Goal: Task Accomplishment & Management: Manage account settings

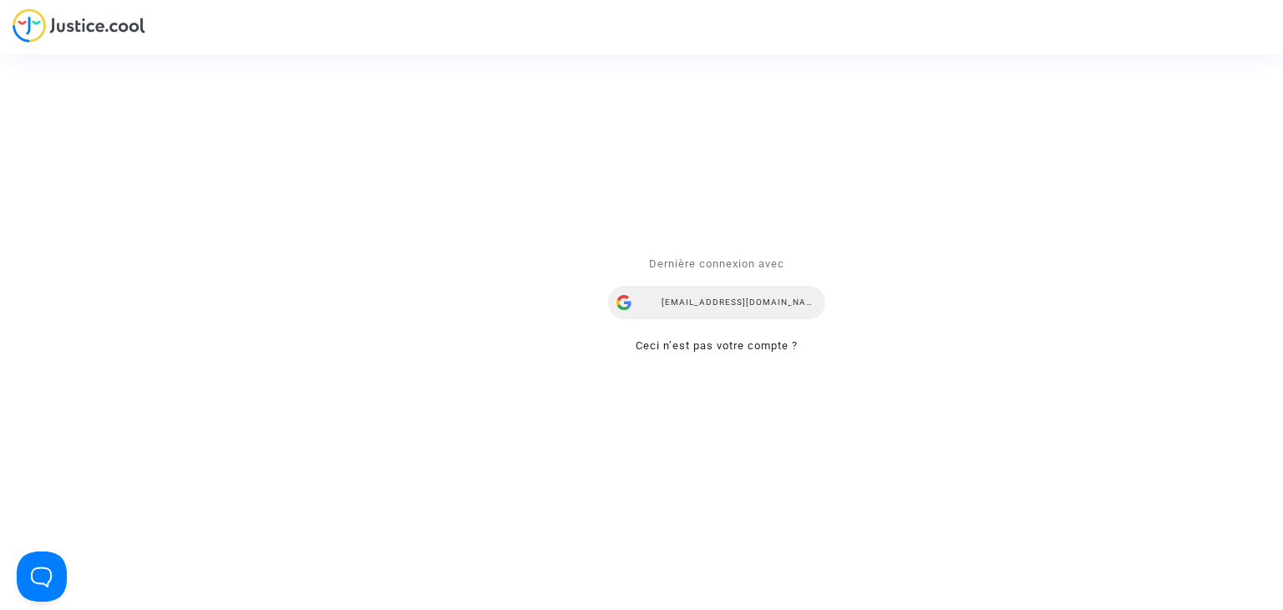
click at [693, 296] on div "[EMAIL_ADDRESS][DOMAIN_NAME]" at bounding box center [716, 302] width 217 height 33
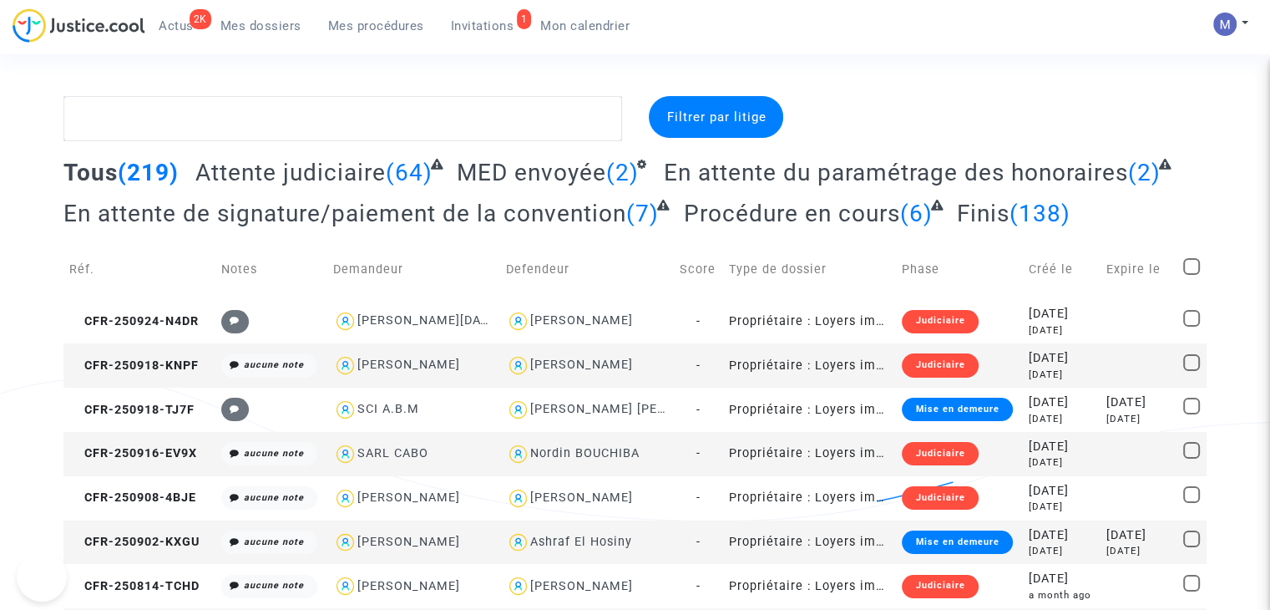
click at [483, 23] on span "Invitations" at bounding box center [482, 25] width 63 height 15
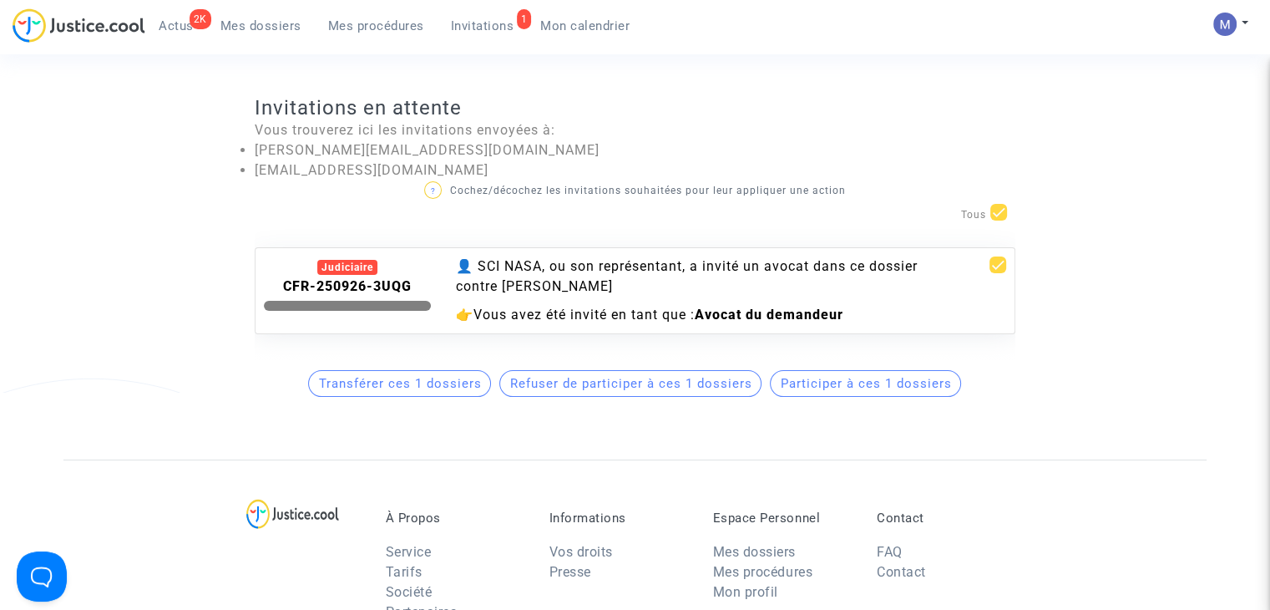
click at [853, 397] on button "Participer à ces 1 dossiers" at bounding box center [865, 383] width 191 height 27
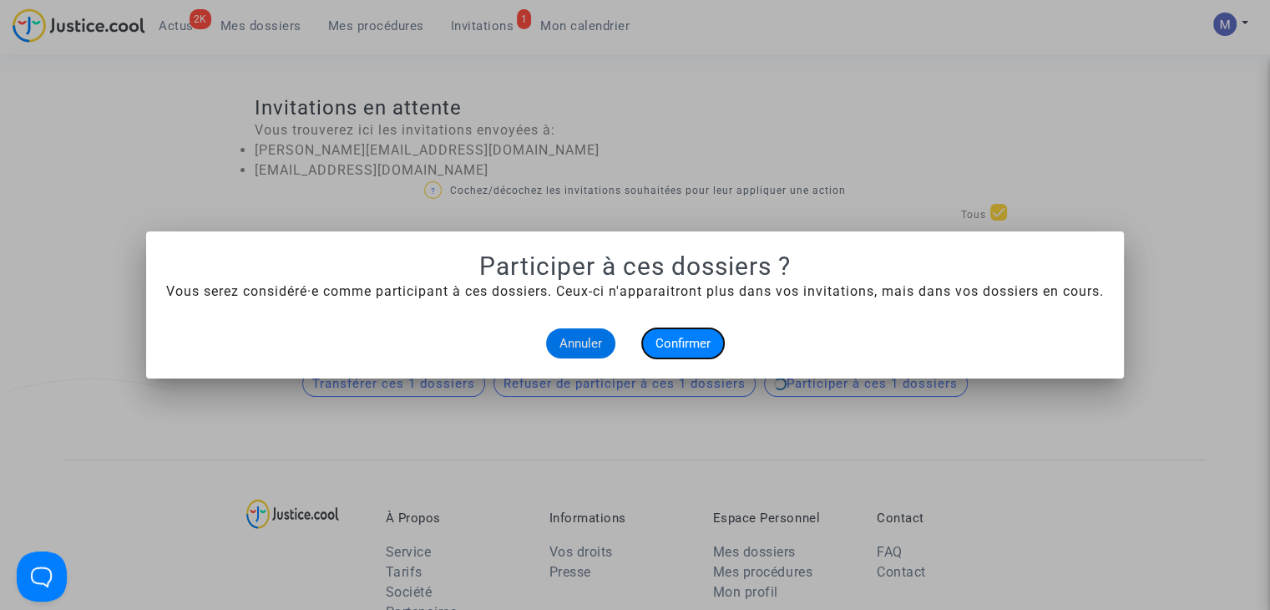
click at [709, 343] on span "Confirmer" at bounding box center [683, 343] width 55 height 15
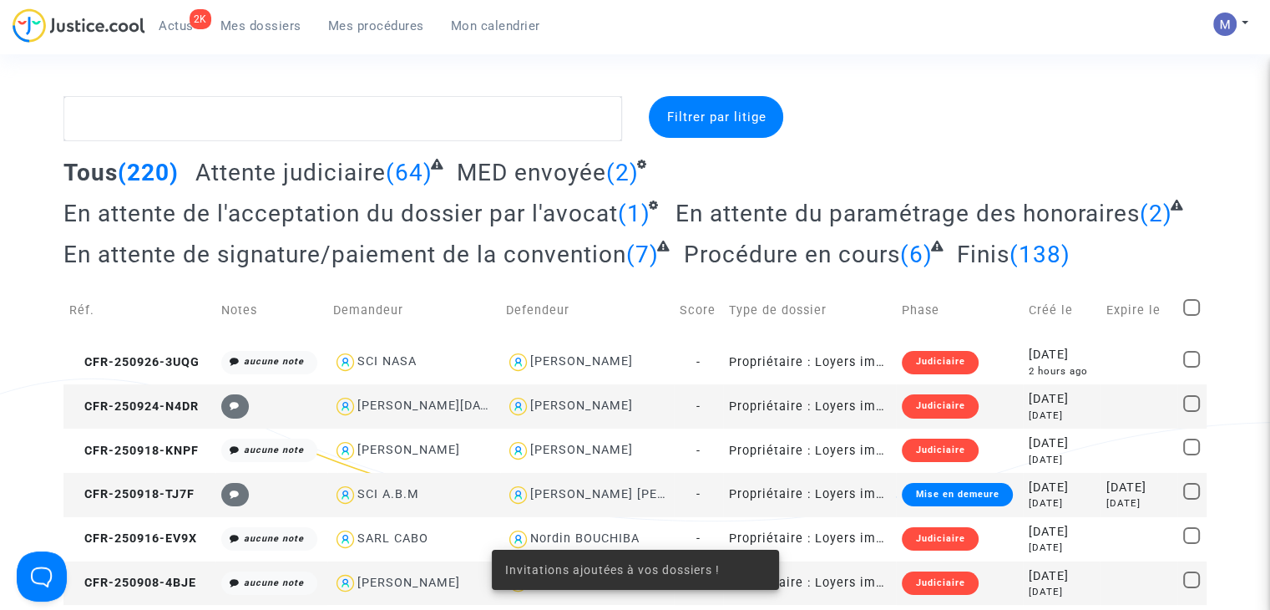
click at [808, 211] on span "En attente du paramétrage des honoraires" at bounding box center [908, 214] width 464 height 28
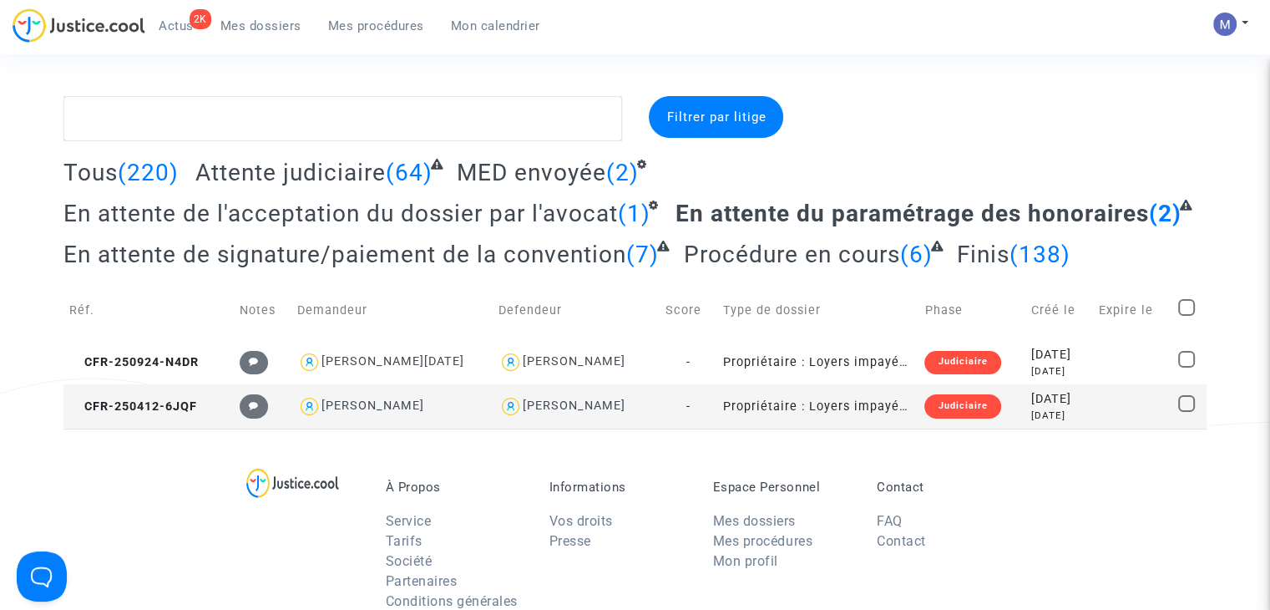
click at [283, 203] on span "En attente de l'acceptation du dossier par l'avocat" at bounding box center [340, 214] width 554 height 28
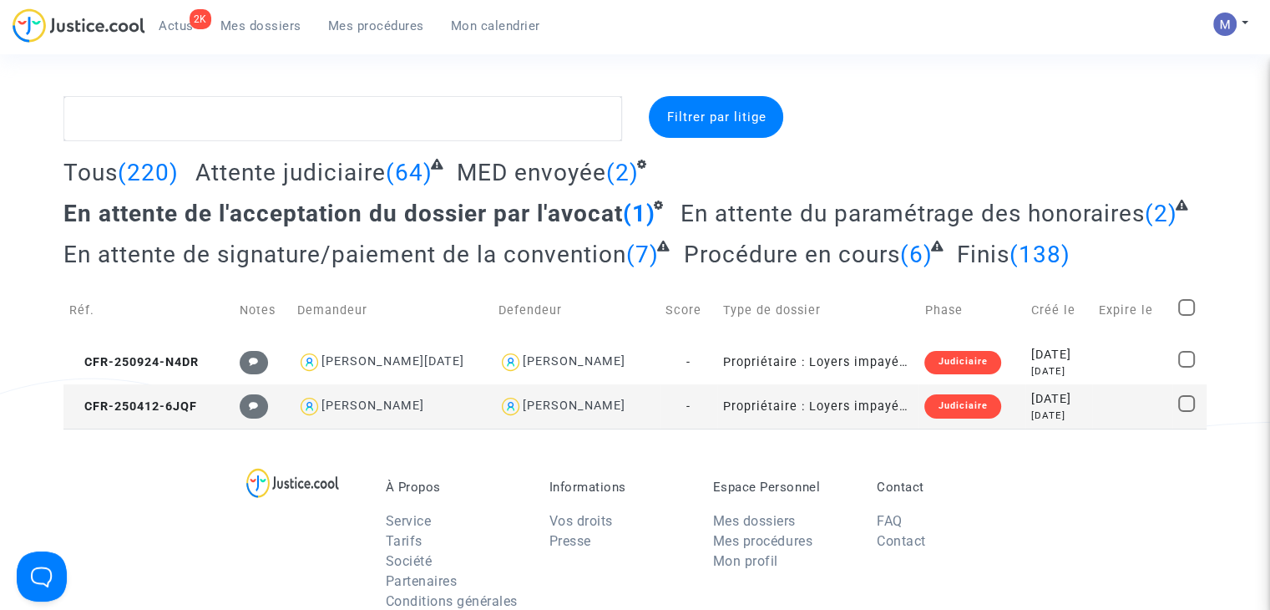
click at [284, 218] on span "En attente de l'acceptation du dossier par l'avocat" at bounding box center [343, 214] width 560 height 28
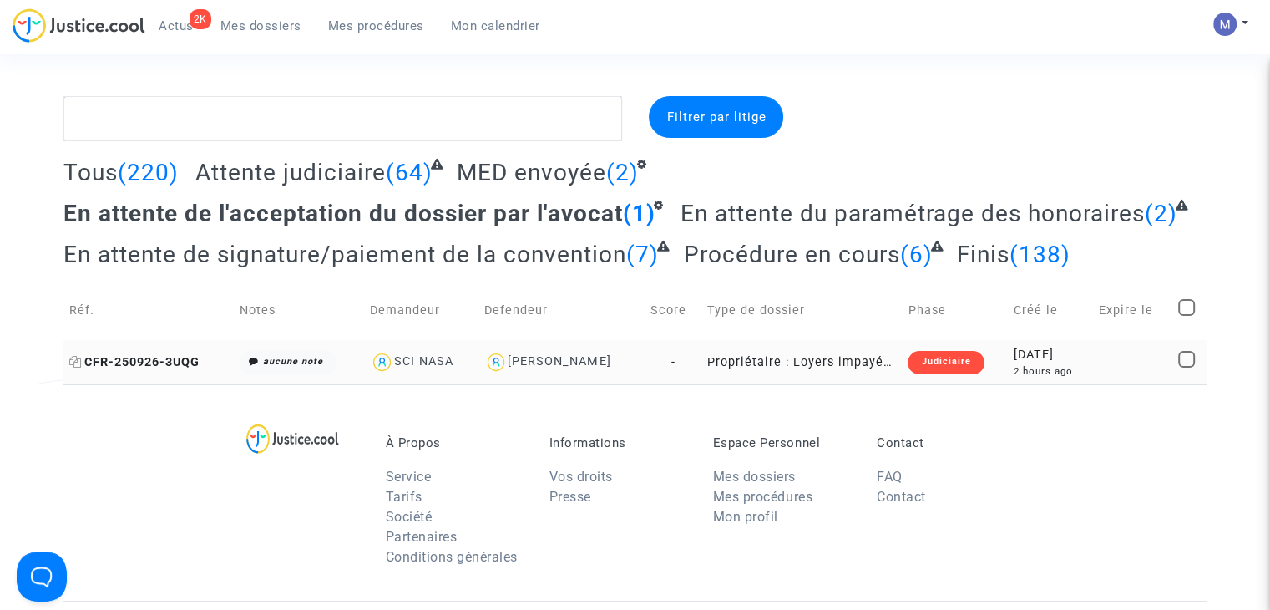
click at [168, 360] on span "CFR-250926-3UQG" at bounding box center [134, 362] width 130 height 14
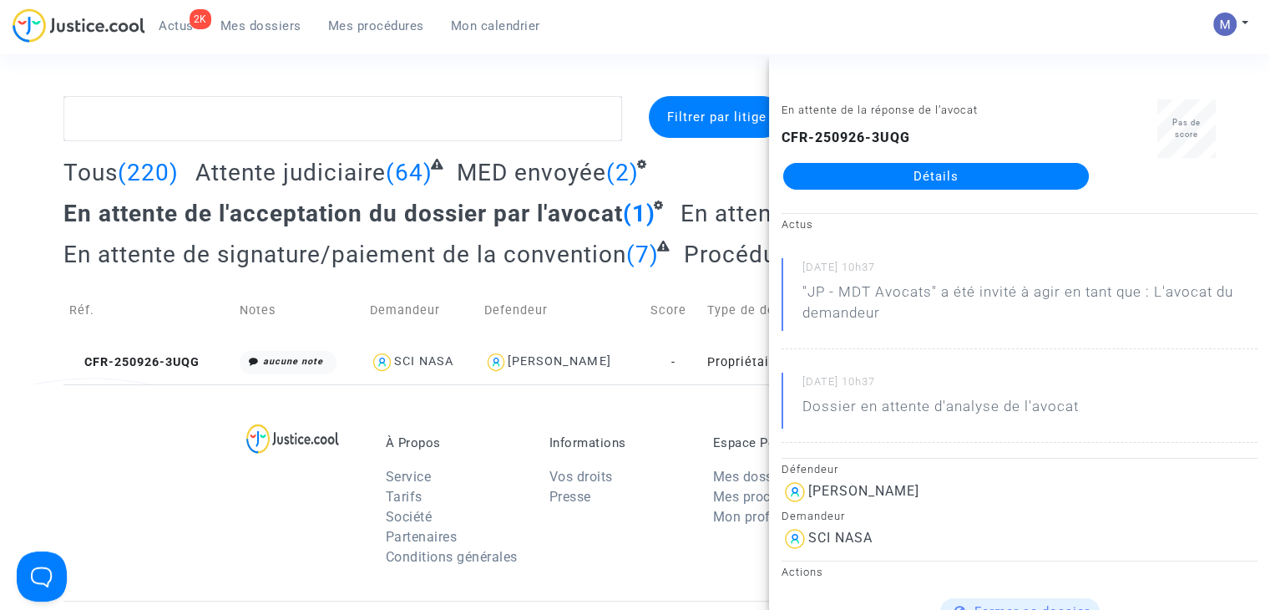
click at [933, 178] on link "Détails" at bounding box center [936, 176] width 306 height 27
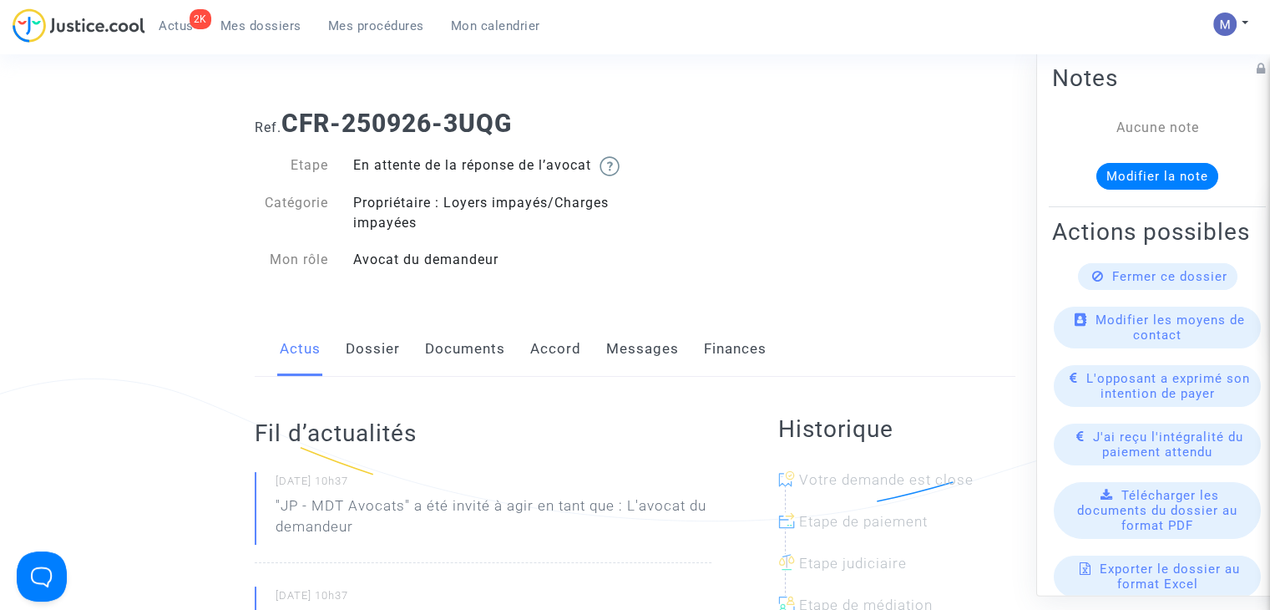
click at [370, 368] on link "Dossier" at bounding box center [373, 349] width 54 height 55
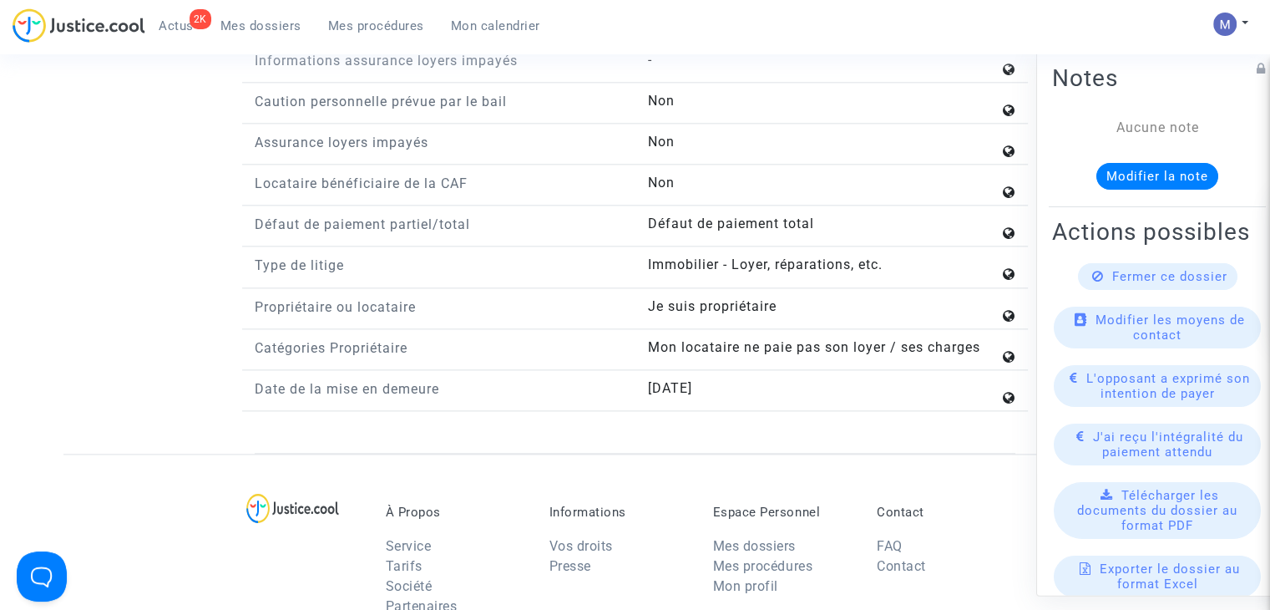
scroll to position [2088, 0]
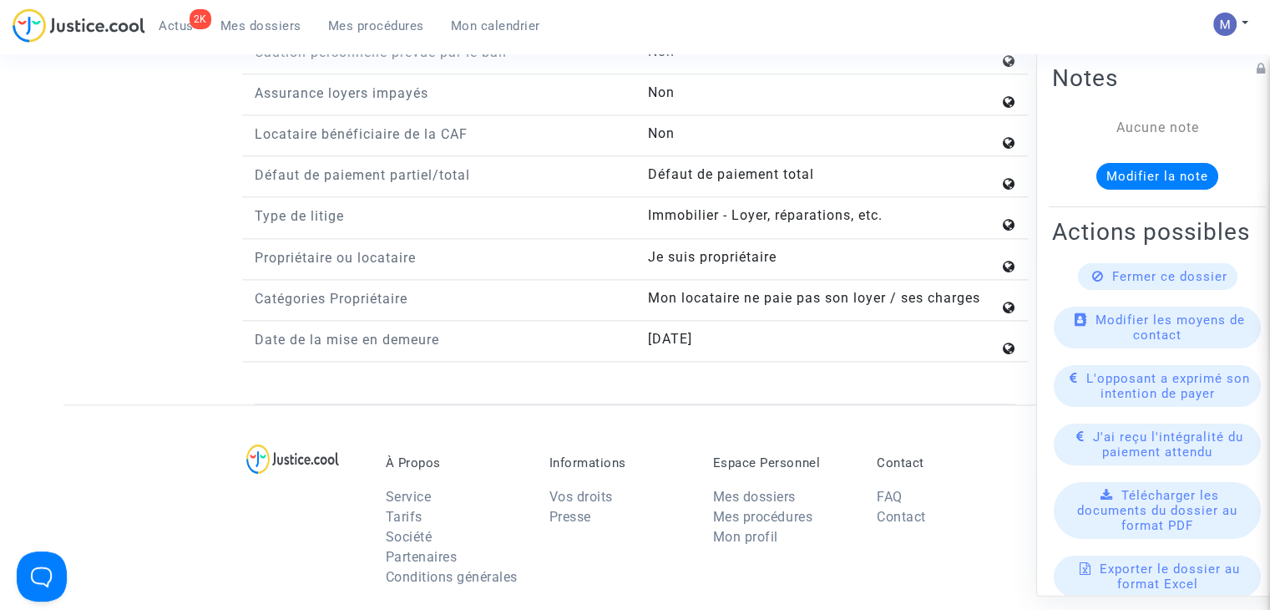
drag, startPoint x: 668, startPoint y: 348, endPoint x: 736, endPoint y: 352, distance: 67.7
click at [736, 349] on answer "25/09/2025" at bounding box center [823, 339] width 352 height 20
click at [691, 347] on span "25/09/2025" at bounding box center [669, 339] width 44 height 16
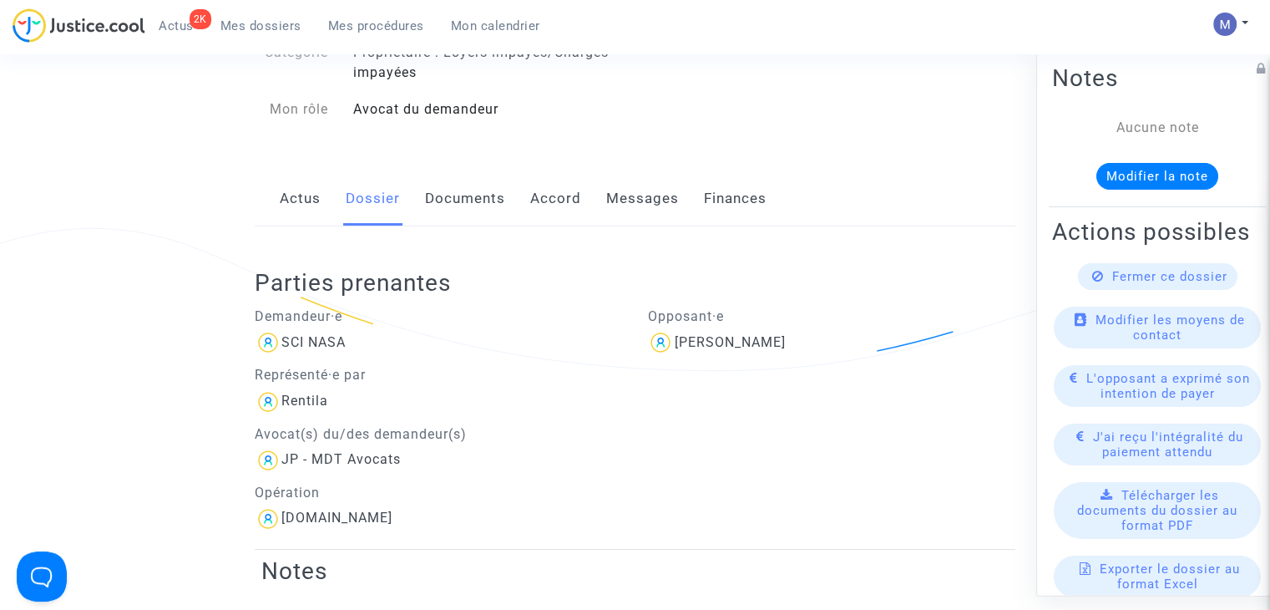
scroll to position [0, 0]
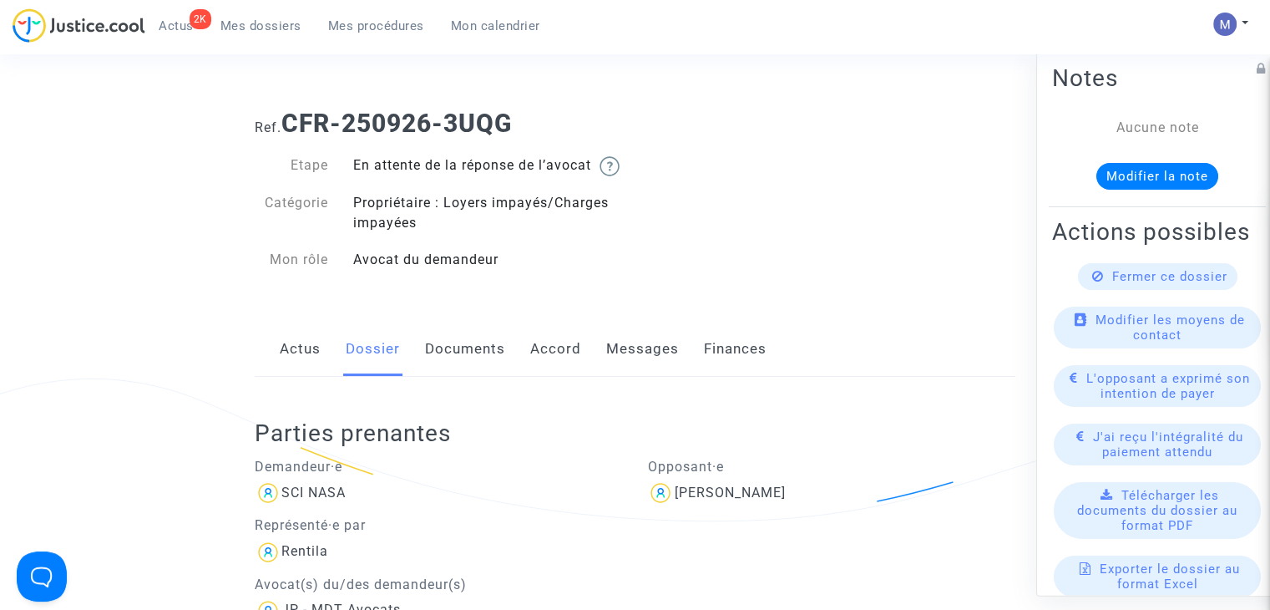
click at [471, 367] on link "Documents" at bounding box center [465, 349] width 80 height 55
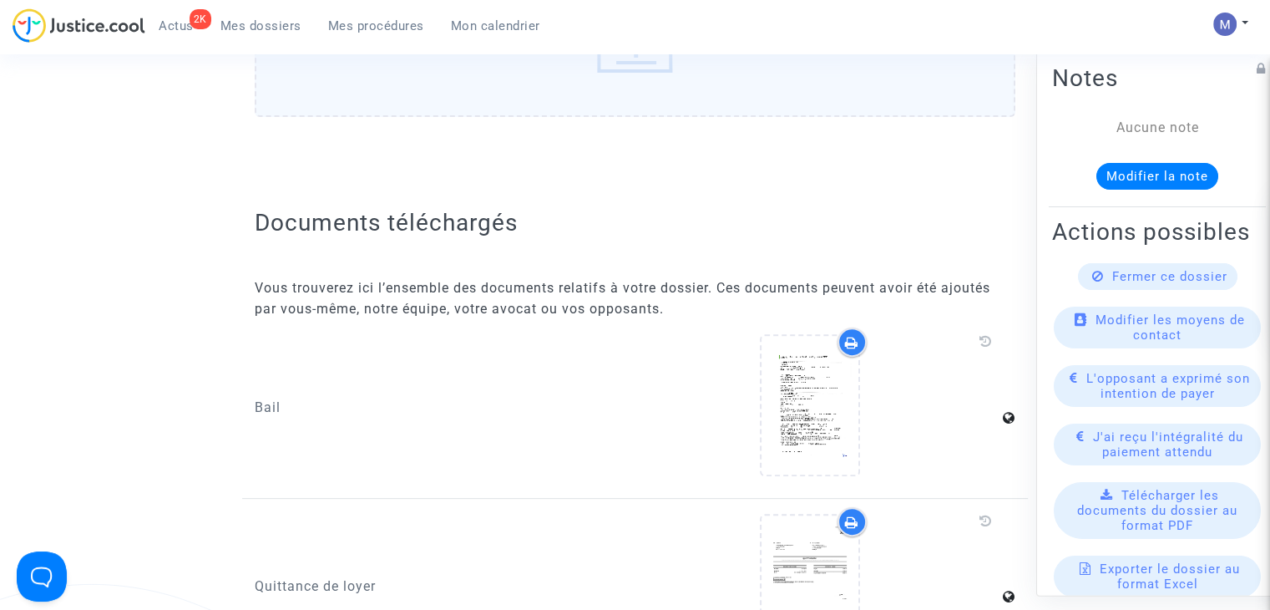
scroll to position [585, 0]
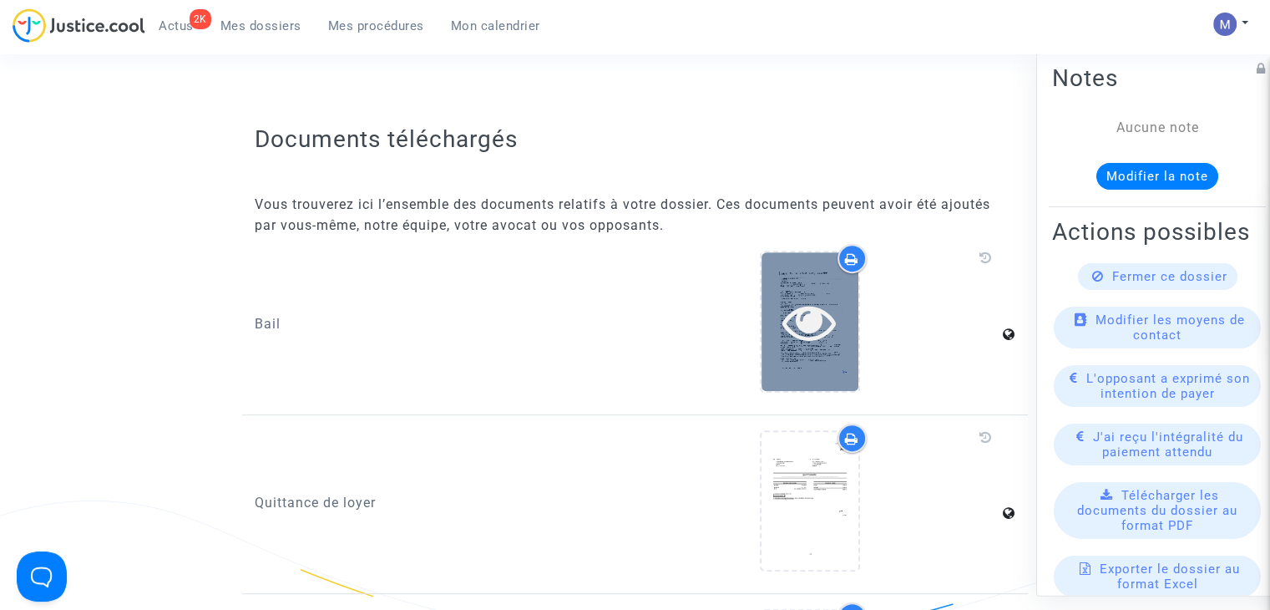
click at [795, 311] on div at bounding box center [810, 321] width 97 height 138
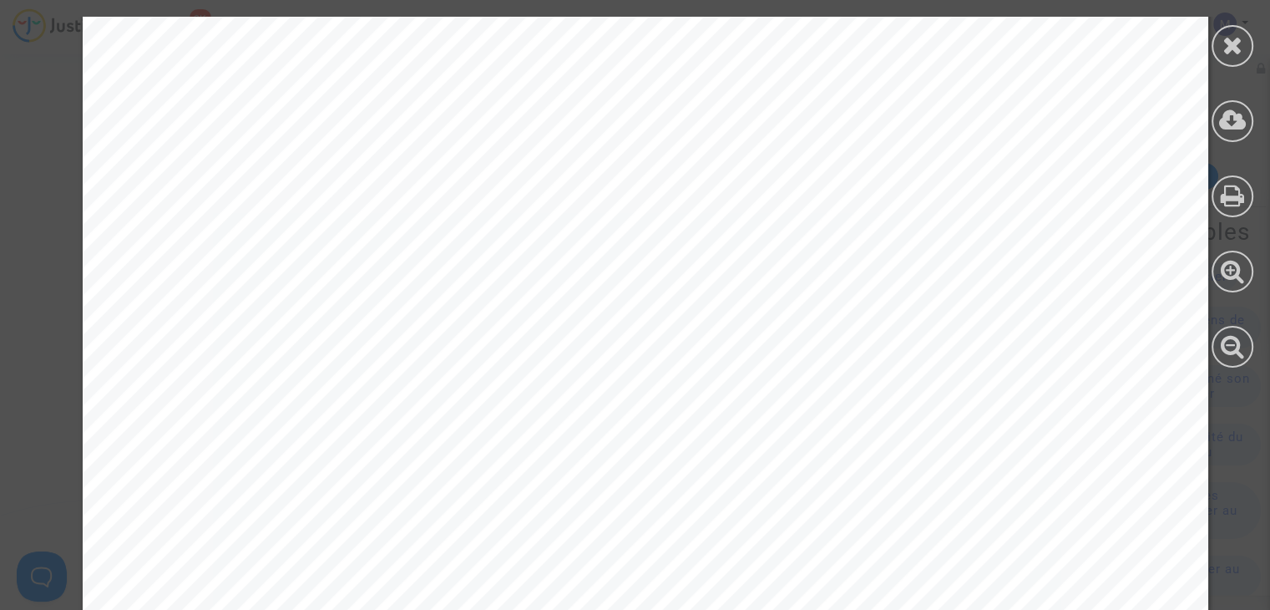
scroll to position [9030, 0]
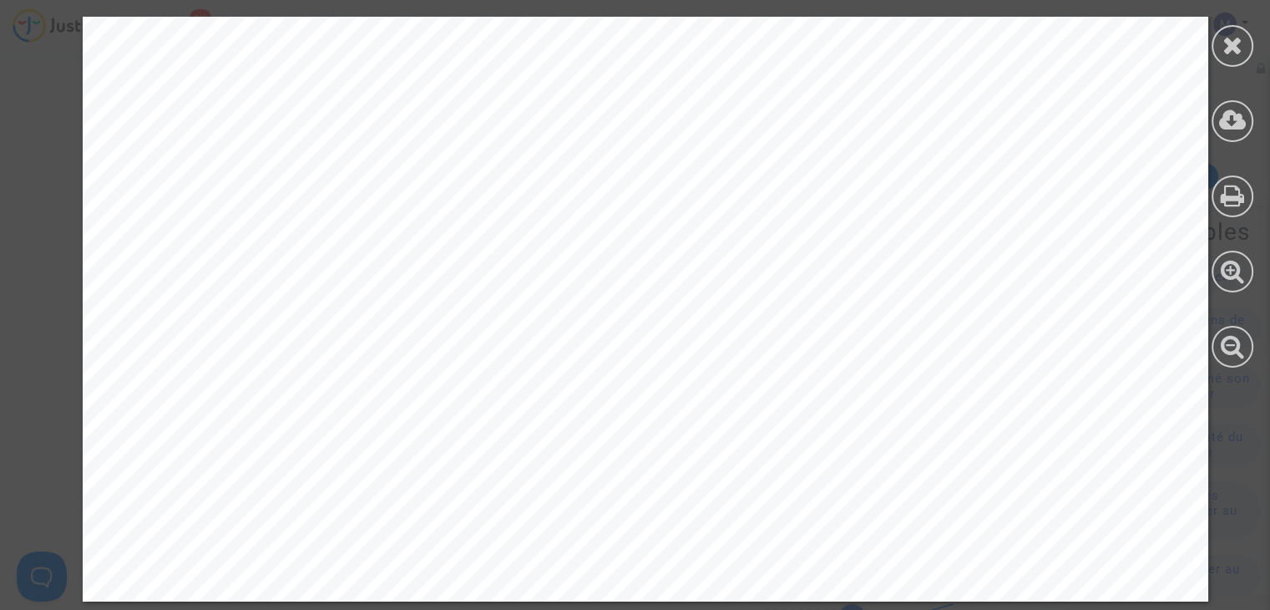
click at [1243, 43] on div at bounding box center [1233, 46] width 42 height 42
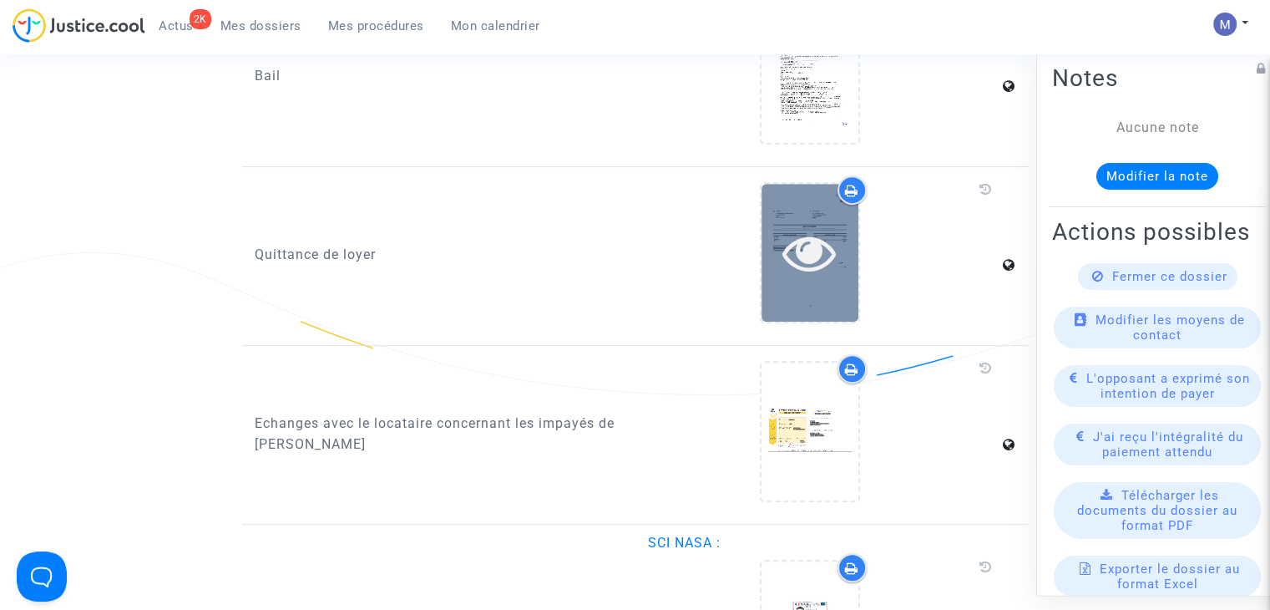
scroll to position [835, 0]
click at [811, 246] on icon at bounding box center [809, 249] width 54 height 53
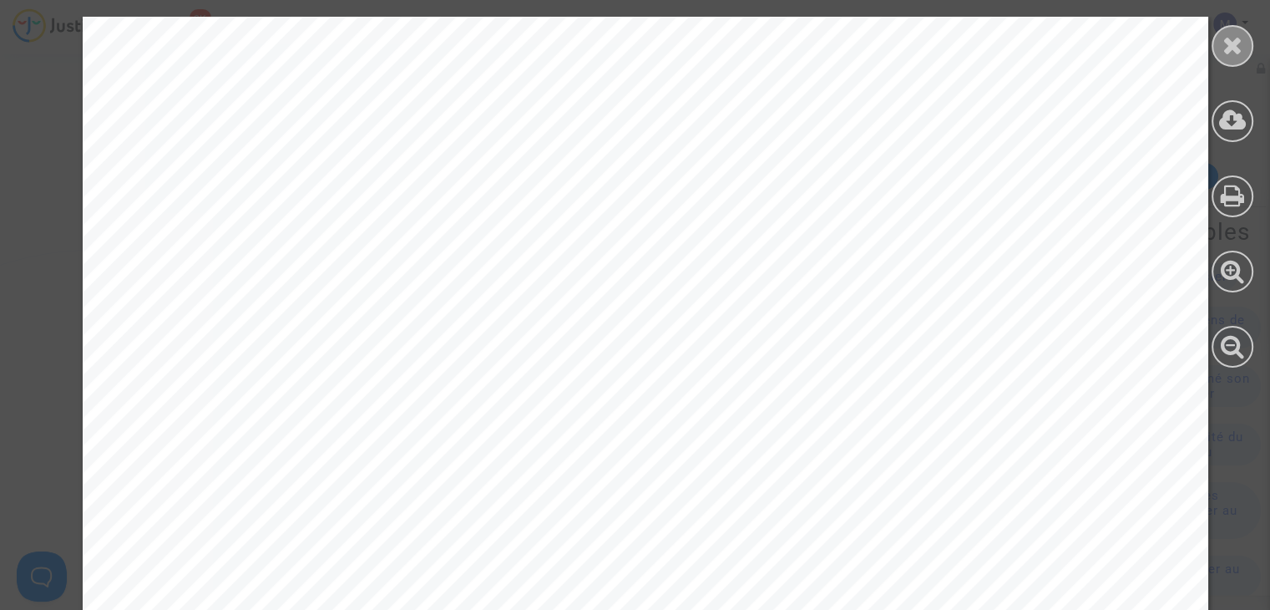
click at [1234, 44] on icon at bounding box center [1233, 45] width 21 height 25
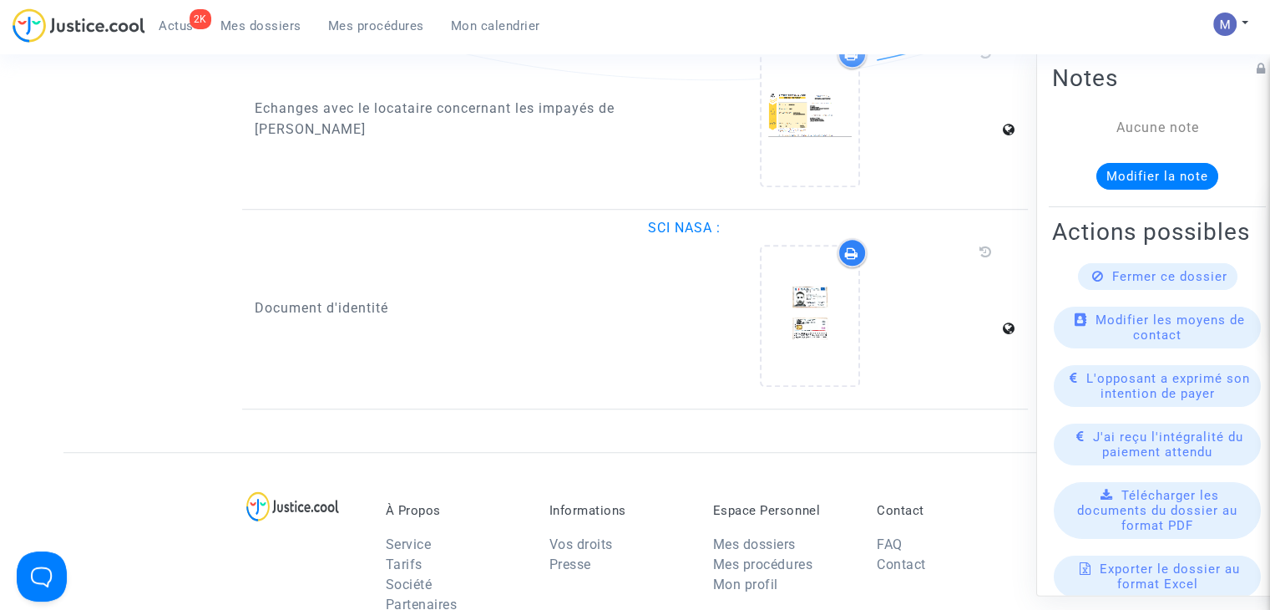
scroll to position [1169, 0]
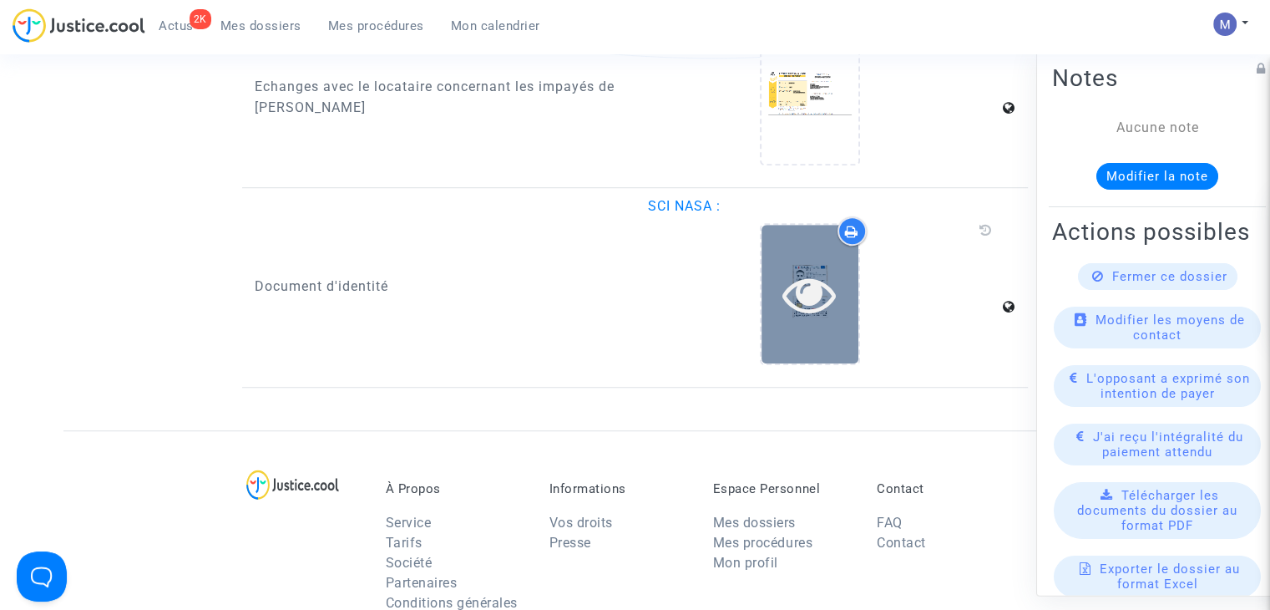
click at [808, 321] on icon at bounding box center [809, 293] width 54 height 53
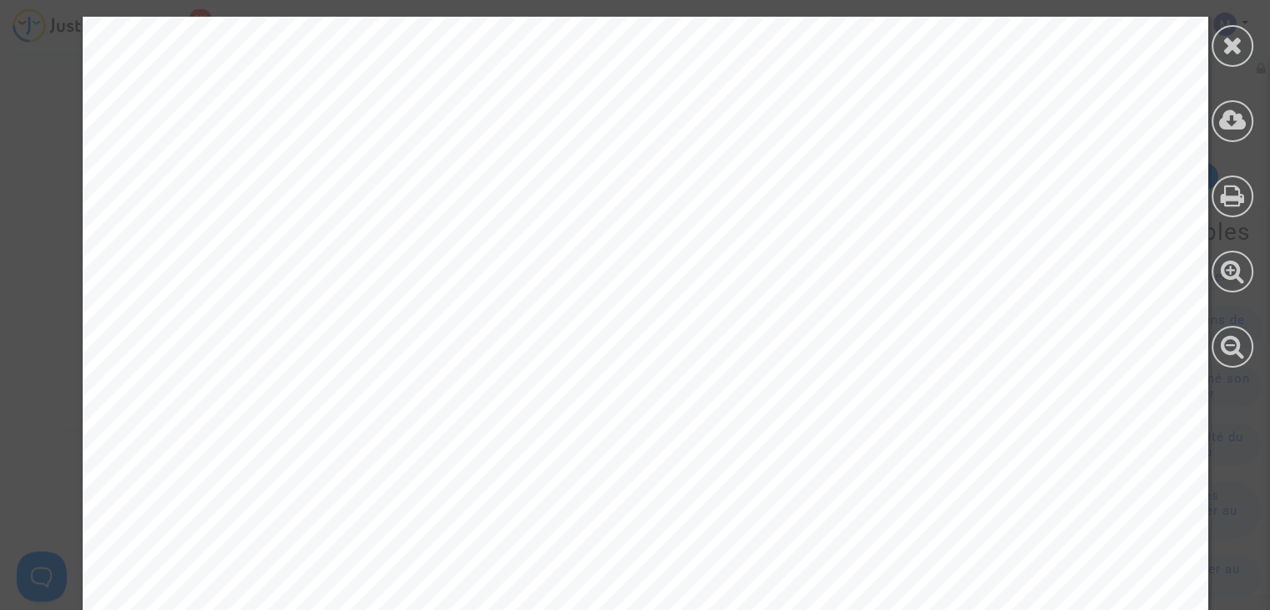
scroll to position [167, 0]
click at [1223, 43] on icon at bounding box center [1233, 45] width 21 height 25
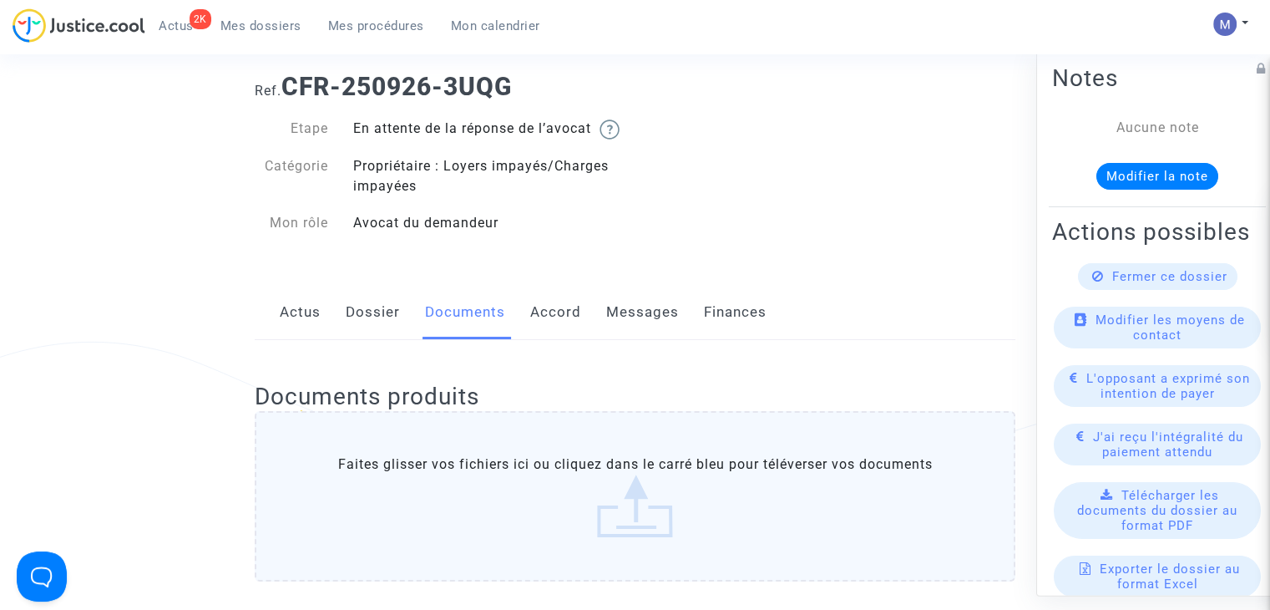
scroll to position [0, 0]
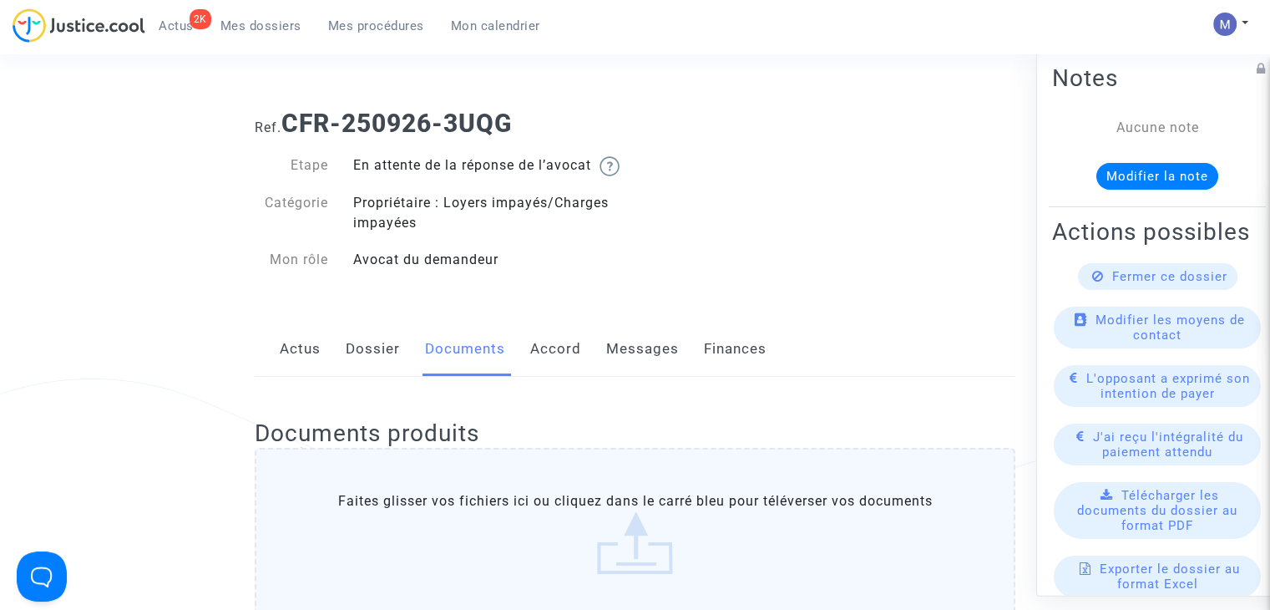
click at [633, 372] on link "Messages" at bounding box center [642, 349] width 73 height 55
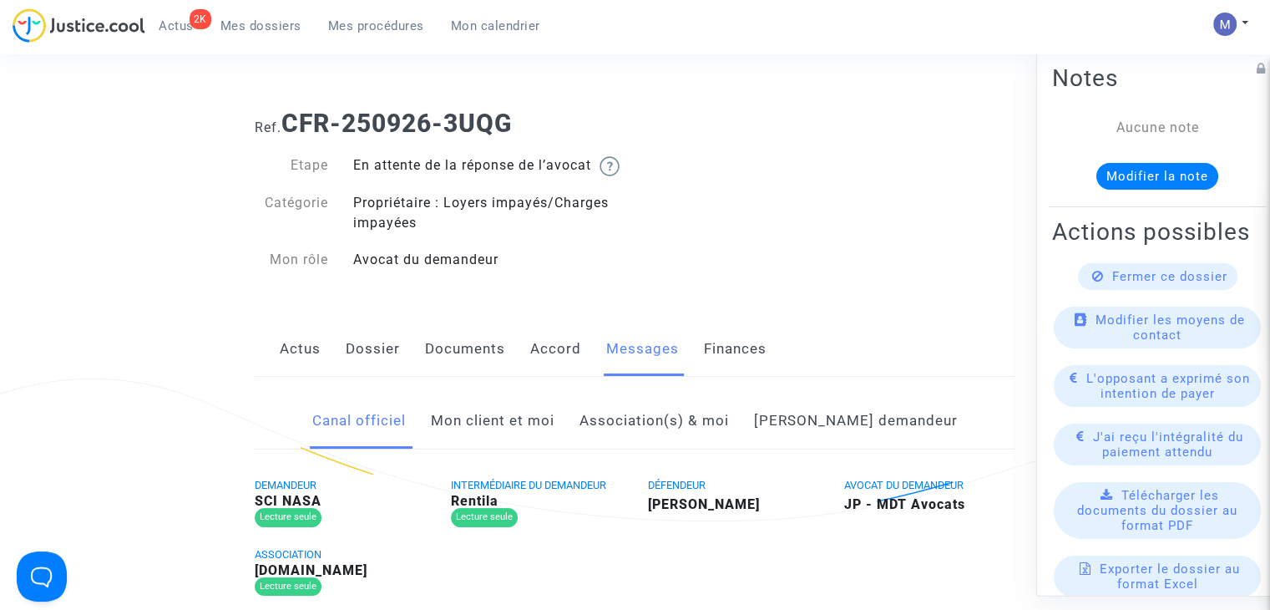
click at [494, 438] on link "Mon client et moi" at bounding box center [493, 420] width 124 height 55
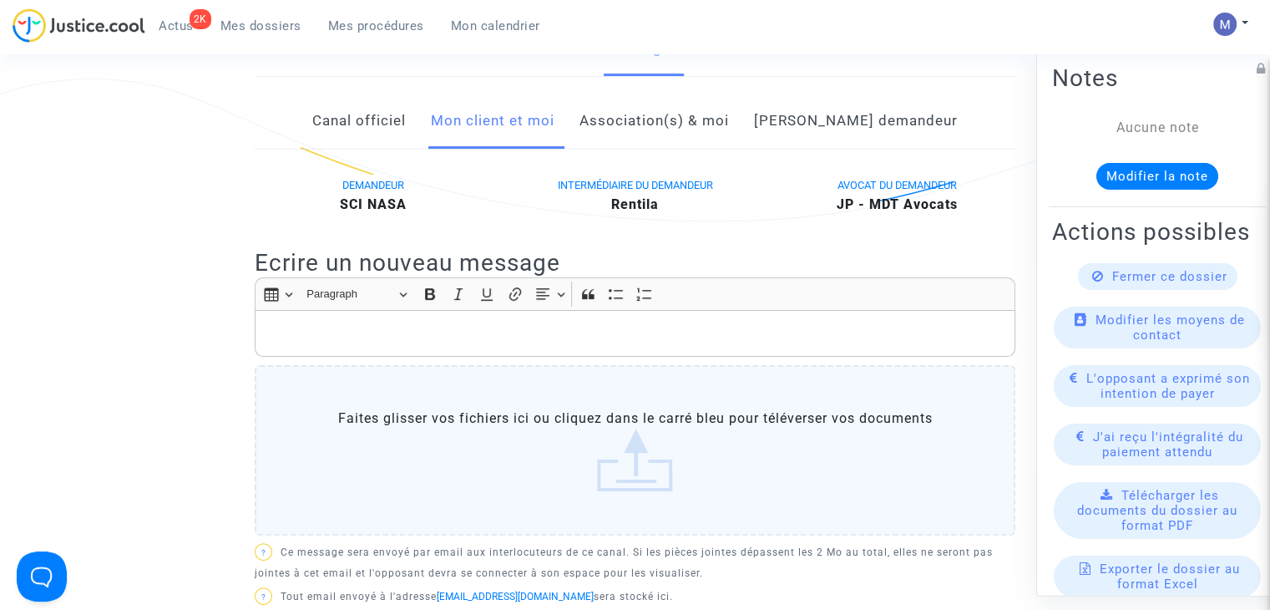
scroll to position [334, 0]
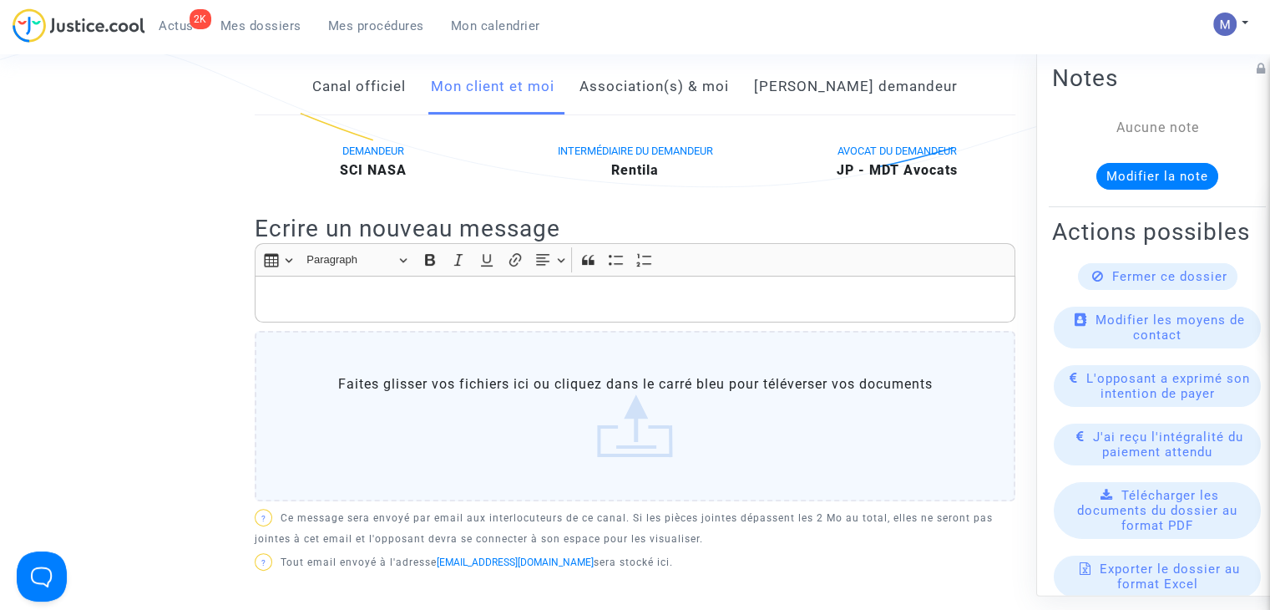
click at [322, 310] on p "Rich Text Editor, main" at bounding box center [635, 299] width 743 height 21
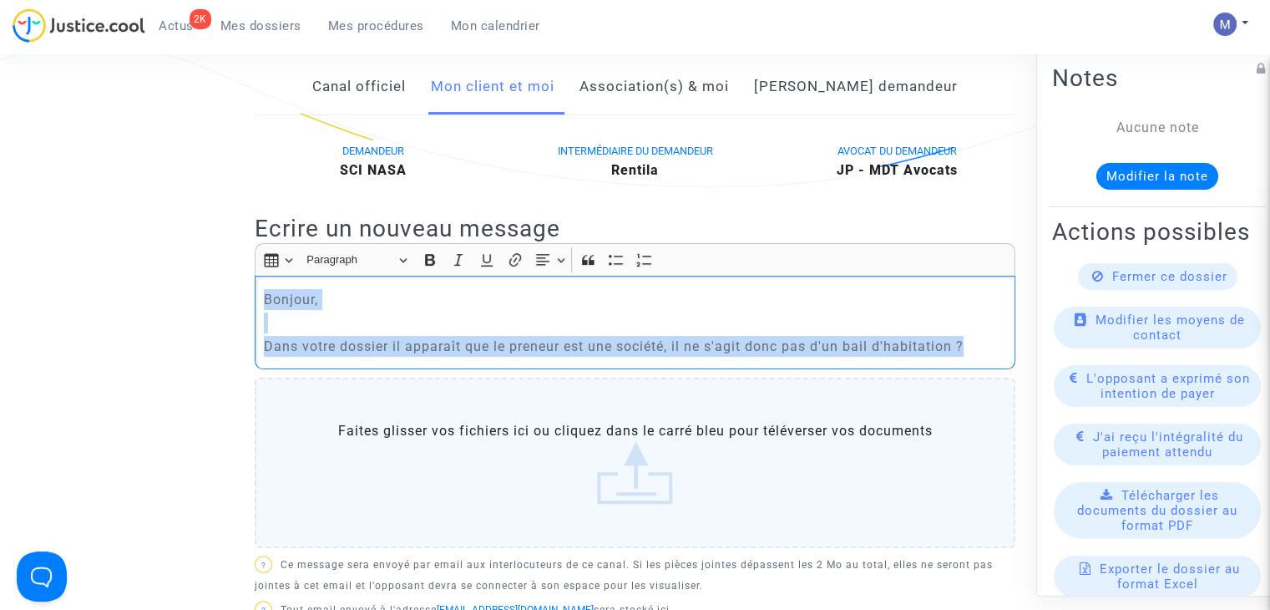
drag, startPoint x: 958, startPoint y: 365, endPoint x: 230, endPoint y: 322, distance: 729.4
click at [230, 322] on ng-component "Ref. CFR-250926-3UQG Etape En attente de la réponse de l’avocat Catégorie Propr…" at bounding box center [634, 346] width 1143 height 1168
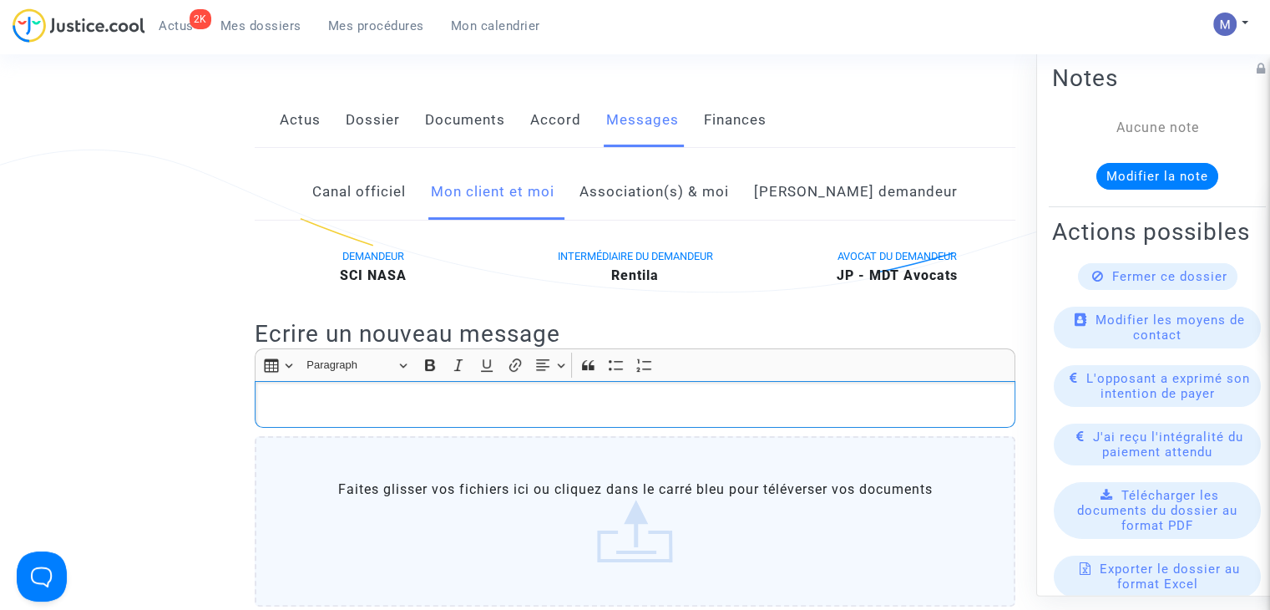
scroll to position [0, 0]
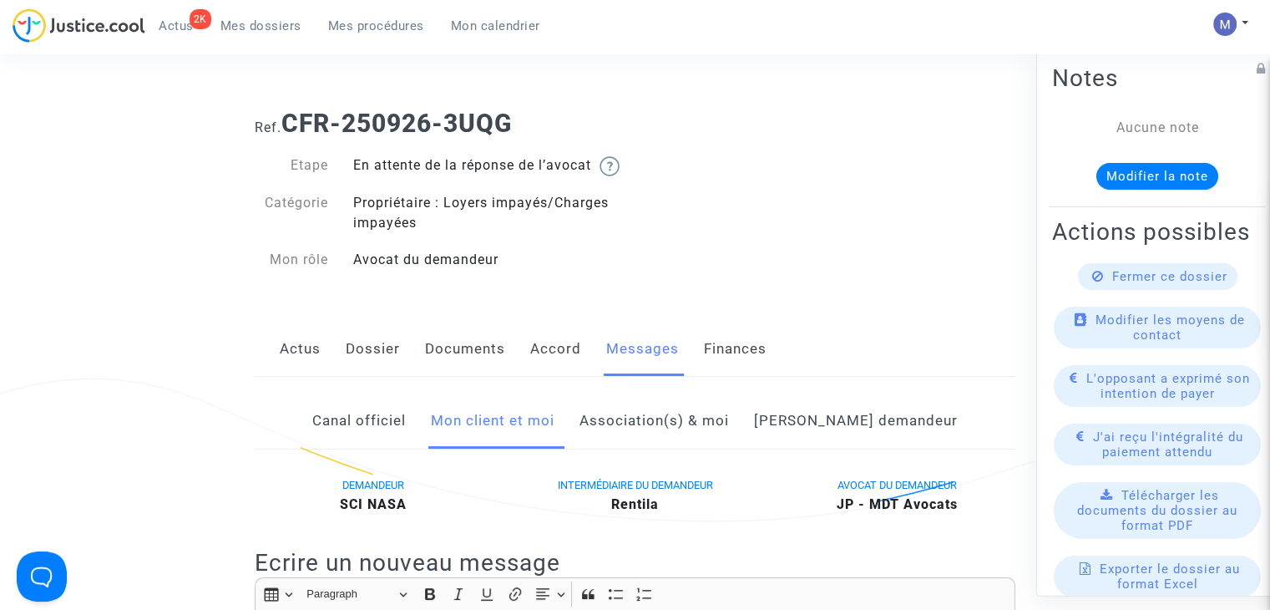
click at [372, 371] on link "Dossier" at bounding box center [373, 349] width 54 height 55
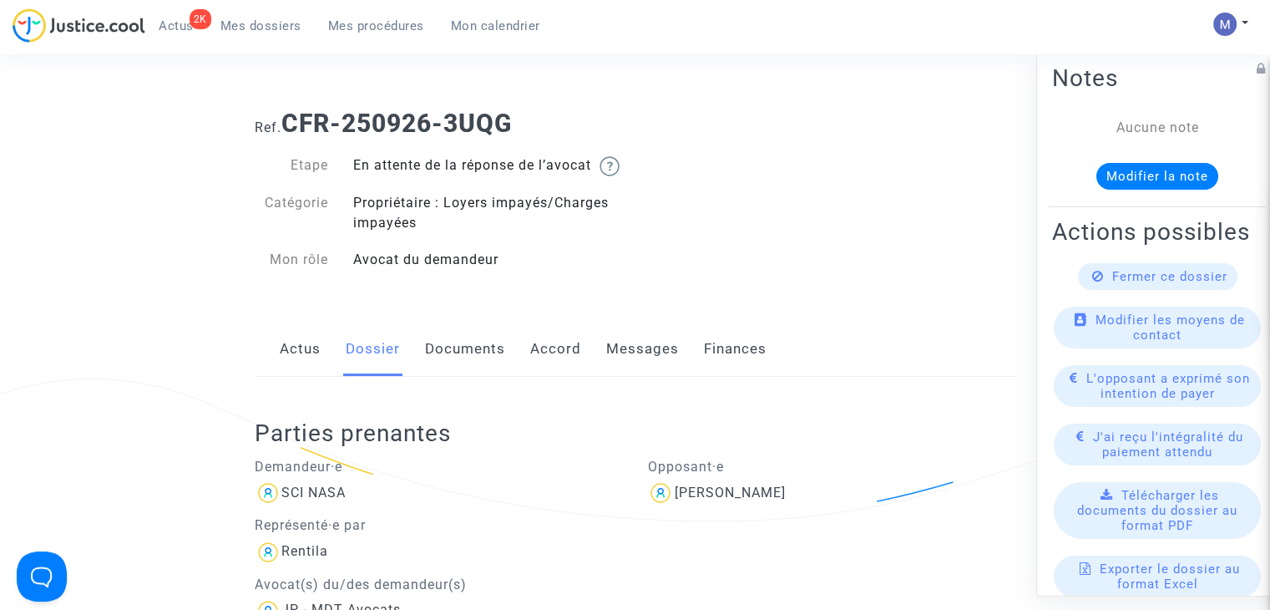
click at [459, 368] on link "Documents" at bounding box center [465, 349] width 80 height 55
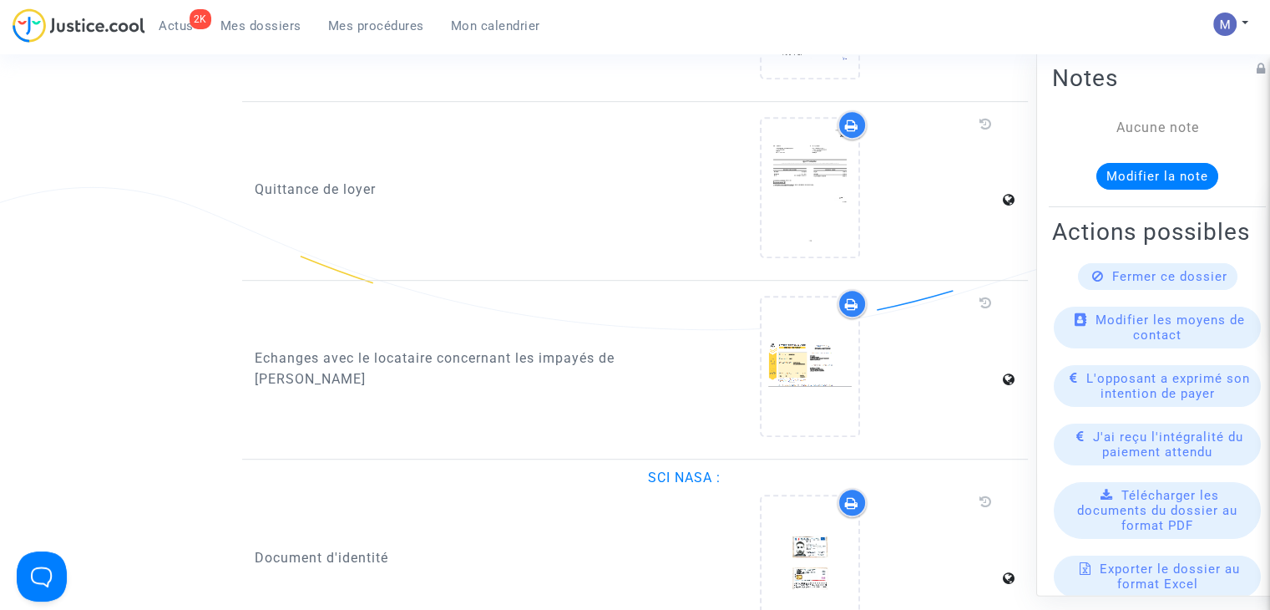
scroll to position [919, 0]
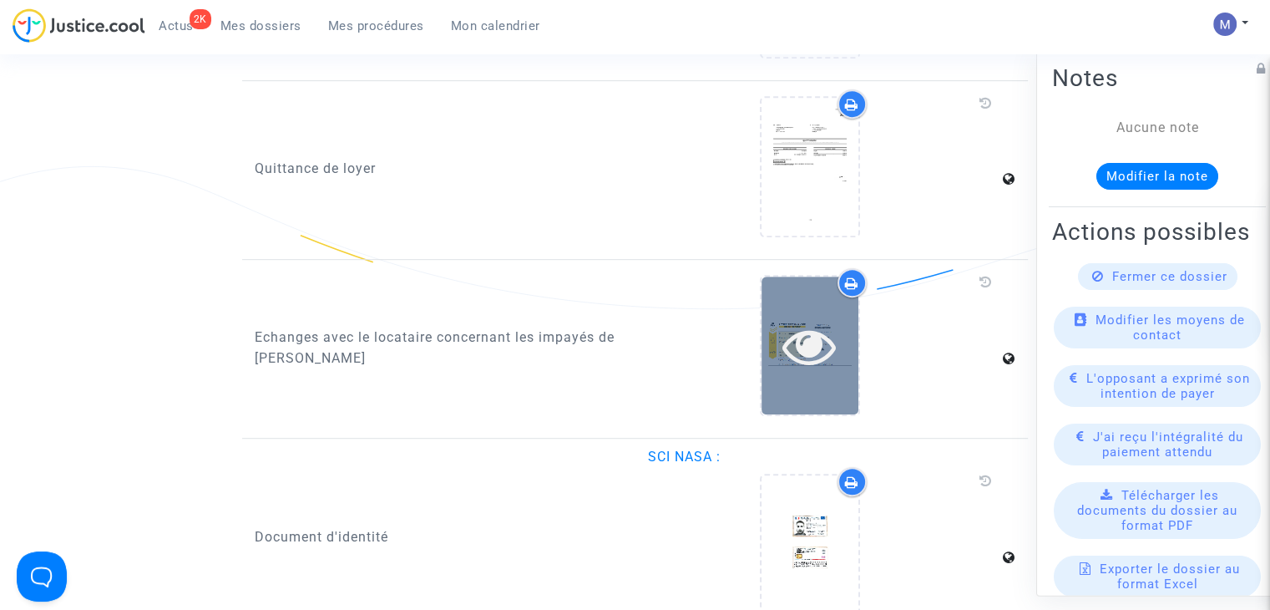
click at [810, 342] on icon at bounding box center [809, 345] width 54 height 53
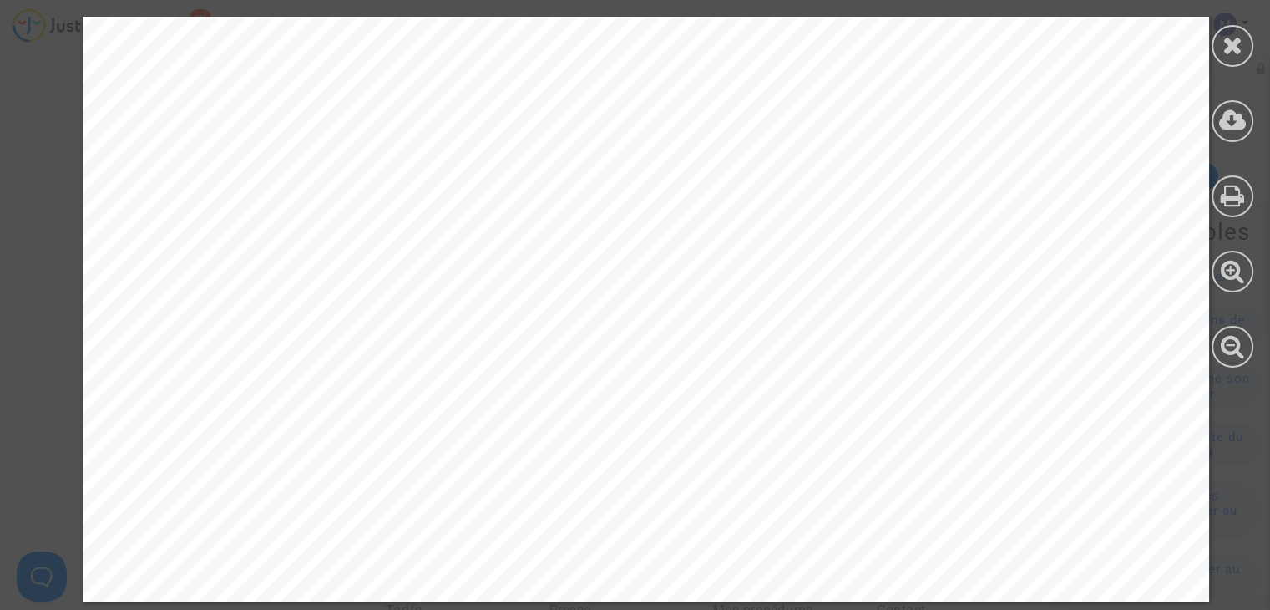
scroll to position [1420, 0]
click at [1226, 50] on icon at bounding box center [1233, 45] width 21 height 25
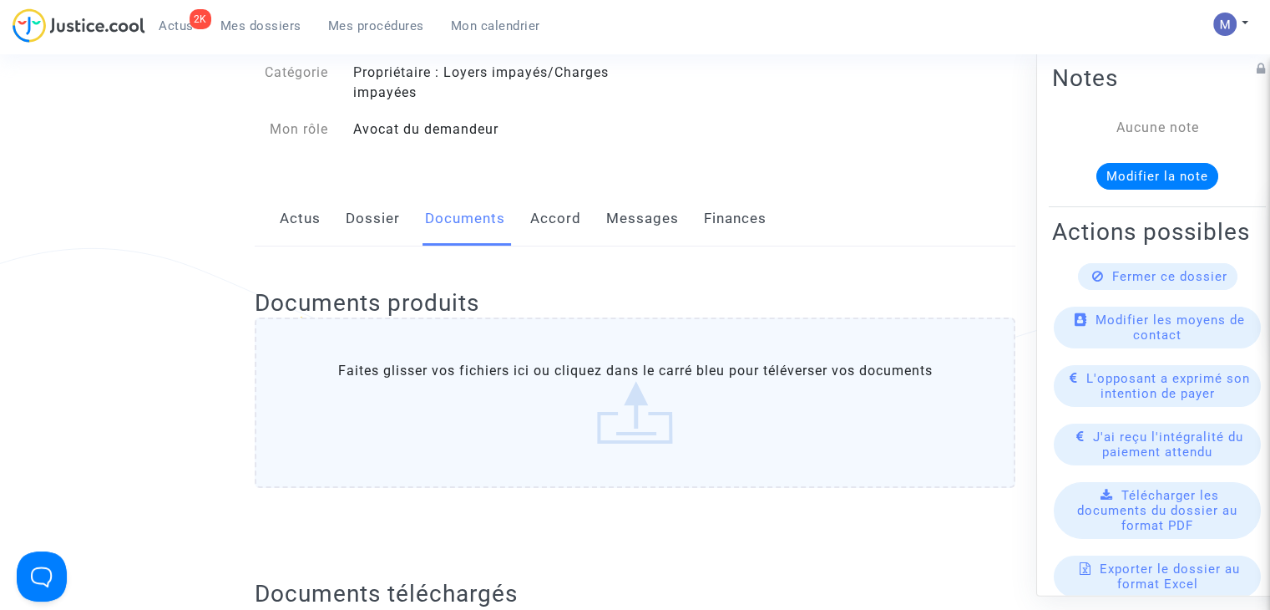
scroll to position [0, 0]
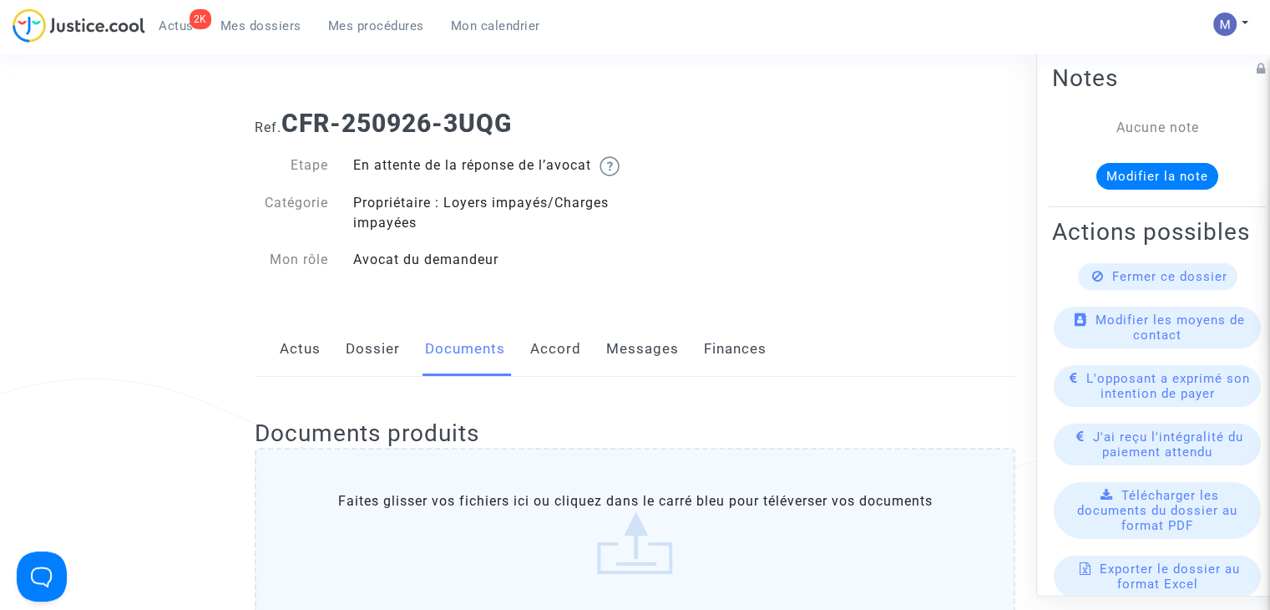
click at [615, 365] on link "Messages" at bounding box center [642, 349] width 73 height 55
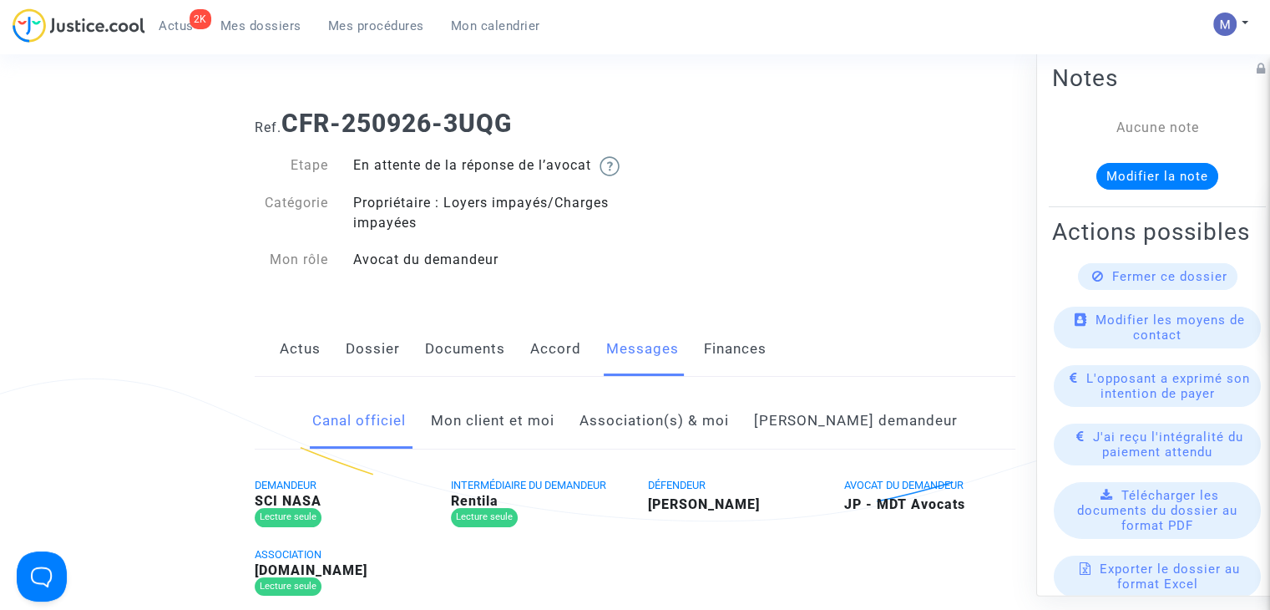
click at [495, 448] on link "Mon client et moi" at bounding box center [493, 420] width 124 height 55
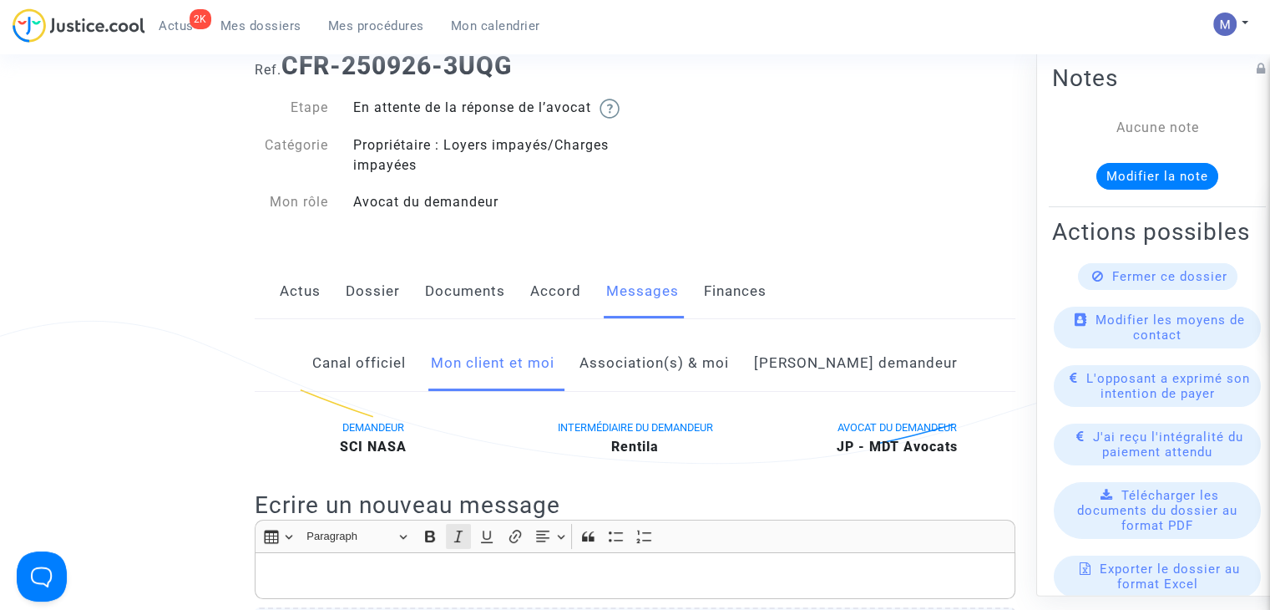
scroll to position [167, 0]
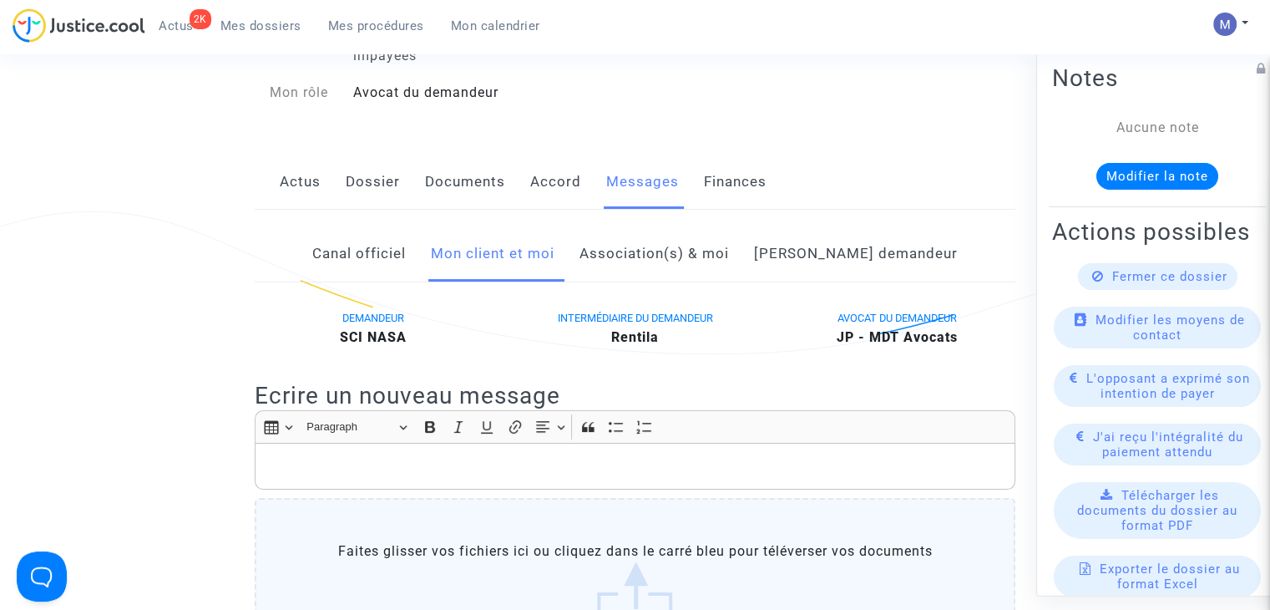
click at [316, 476] on p "Rich Text Editor, main" at bounding box center [635, 466] width 743 height 21
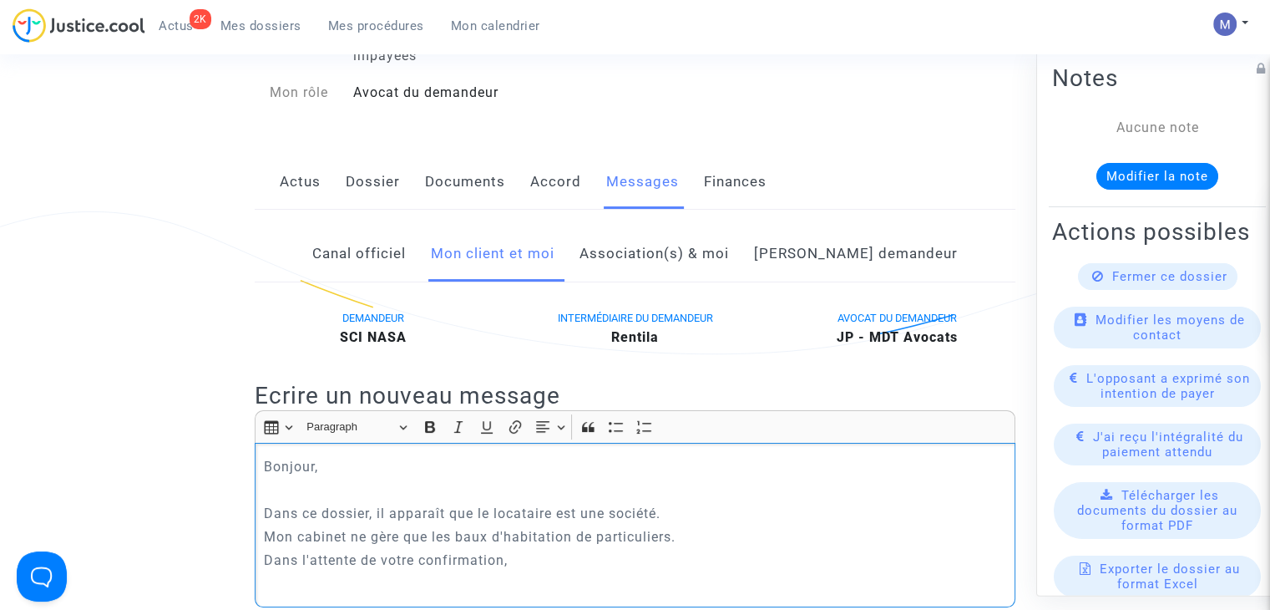
scroll to position [211, 0]
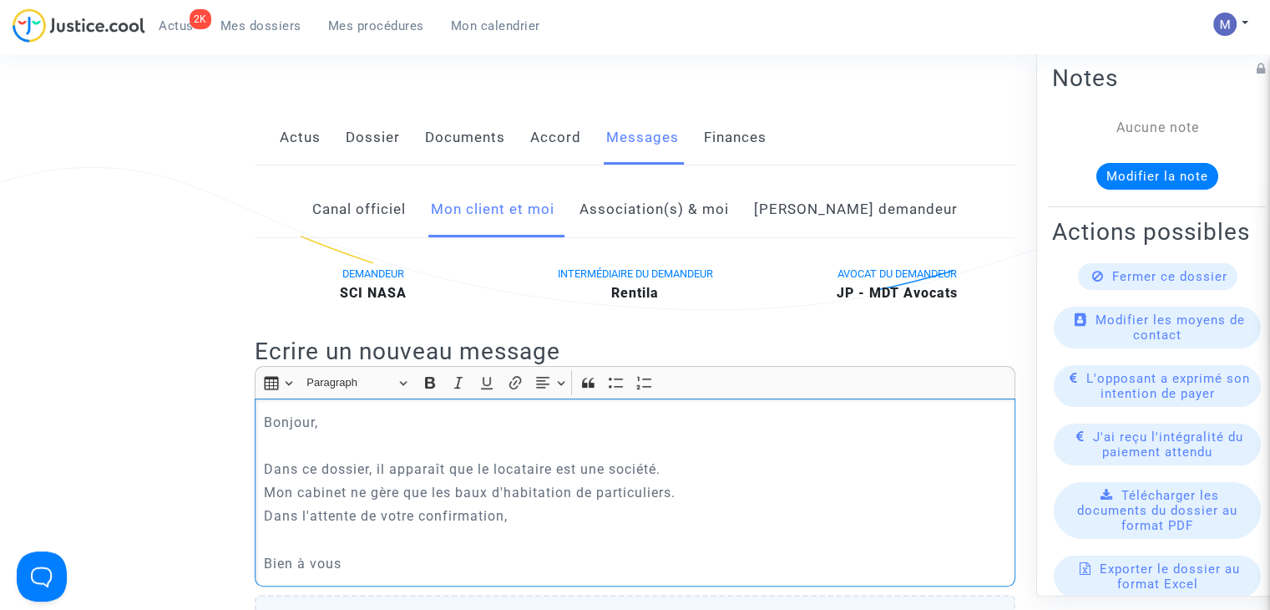
click at [675, 479] on p "Dans ce dossier, il apparaît que le locataire est une société." at bounding box center [635, 468] width 743 height 21
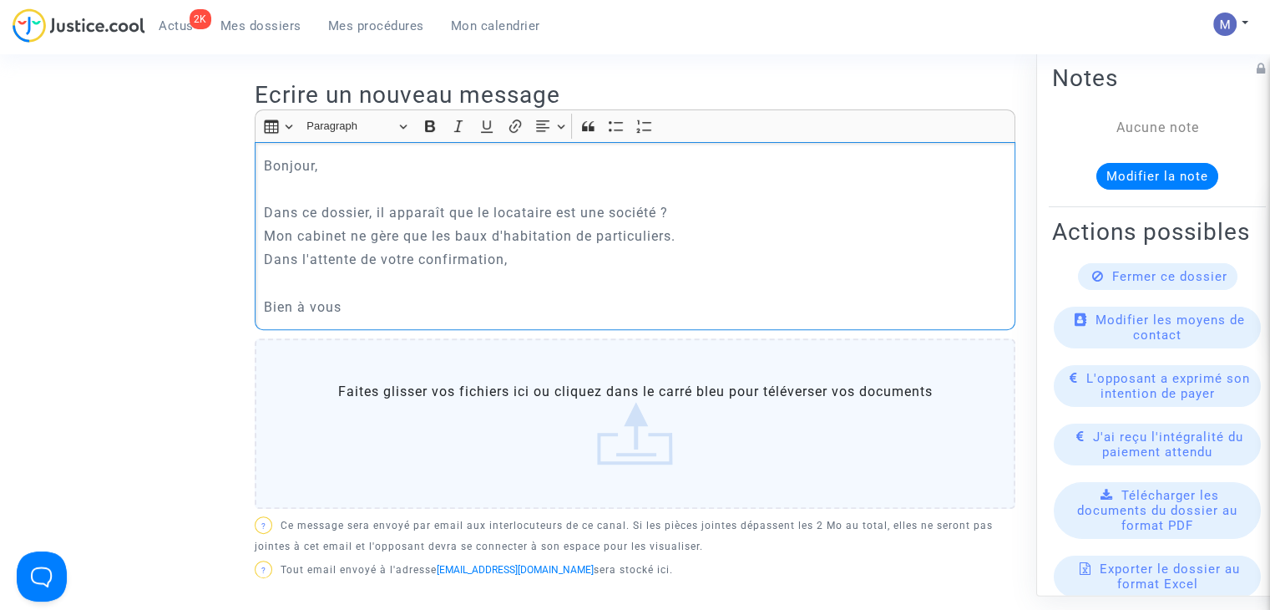
scroll to position [712, 0]
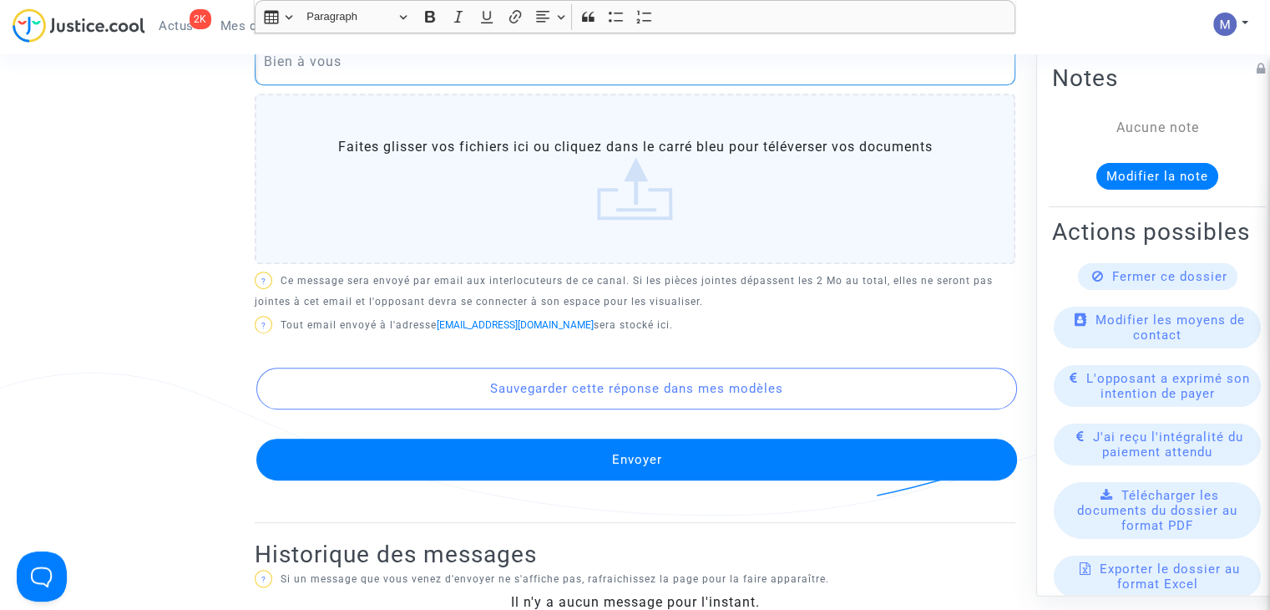
click at [632, 468] on button "Envoyer" at bounding box center [636, 459] width 761 height 42
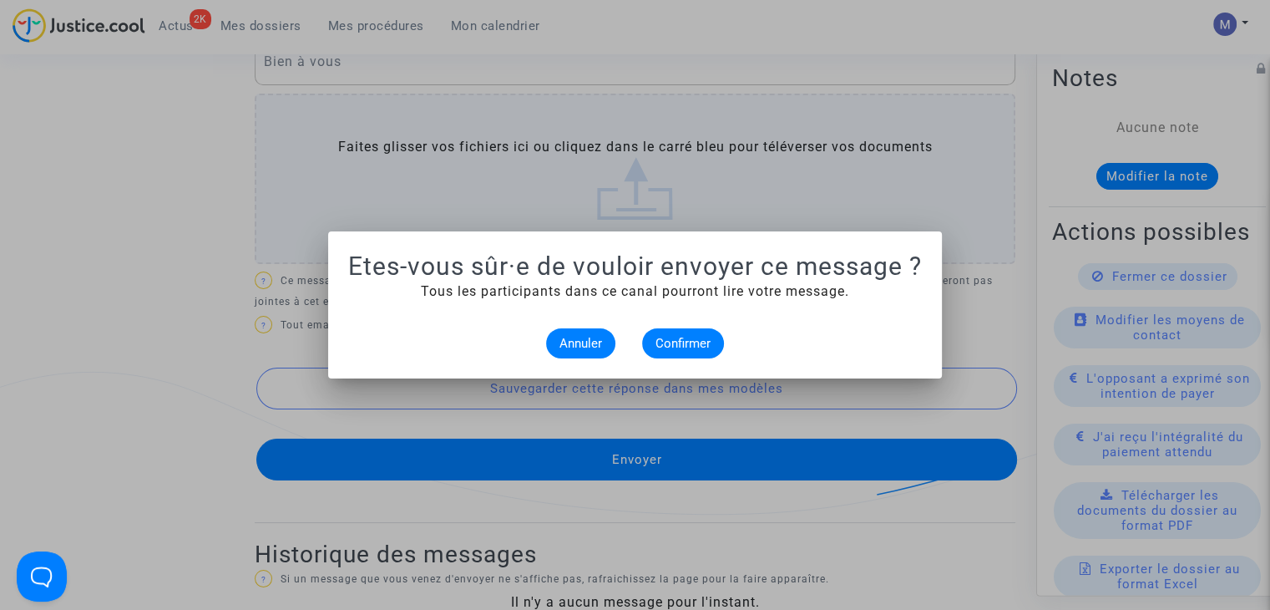
scroll to position [0, 0]
click at [672, 342] on span "Confirmer" at bounding box center [683, 343] width 55 height 15
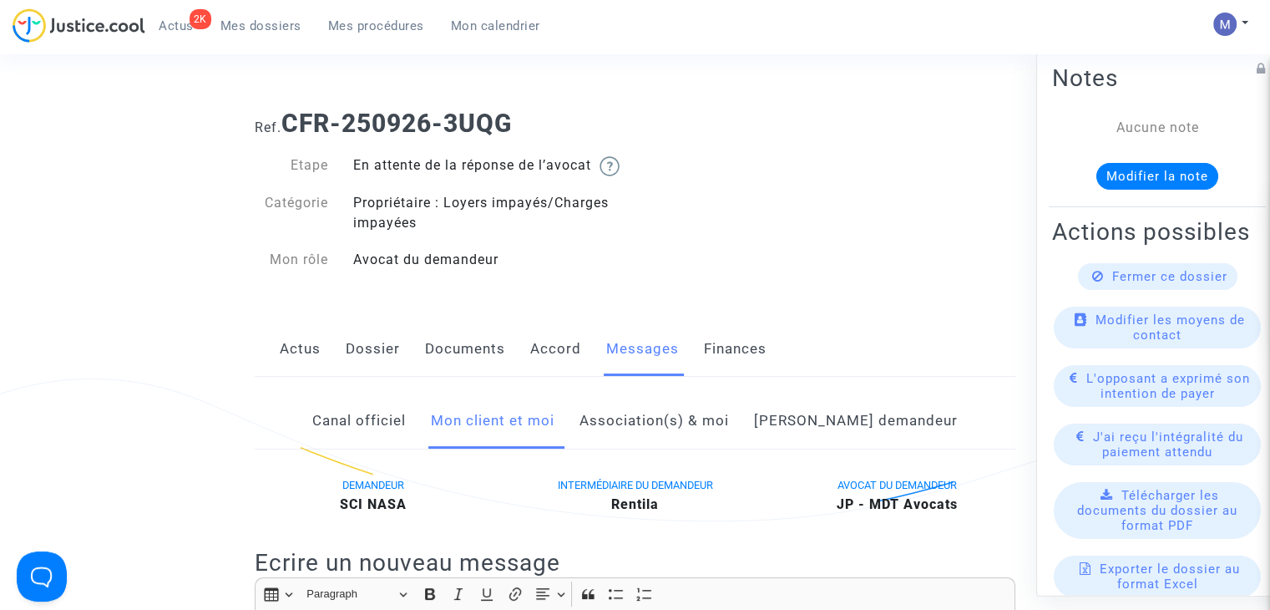
click at [1161, 183] on button "Modifier la note" at bounding box center [1157, 176] width 122 height 27
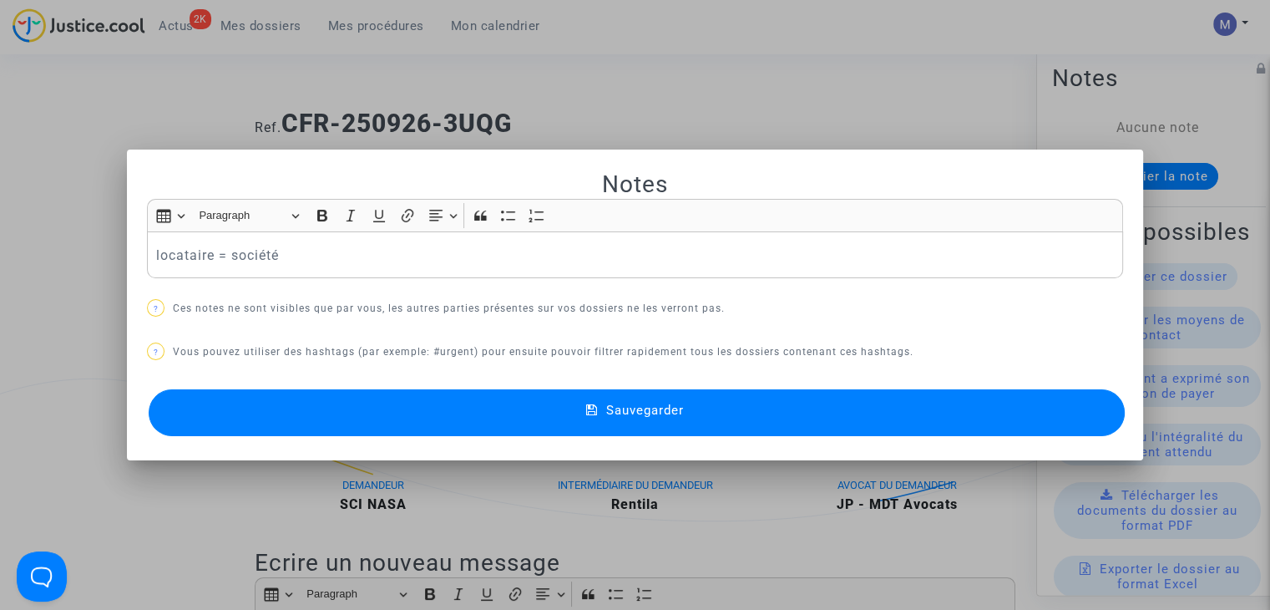
click at [637, 403] on span "Sauvegarder" at bounding box center [645, 410] width 78 height 15
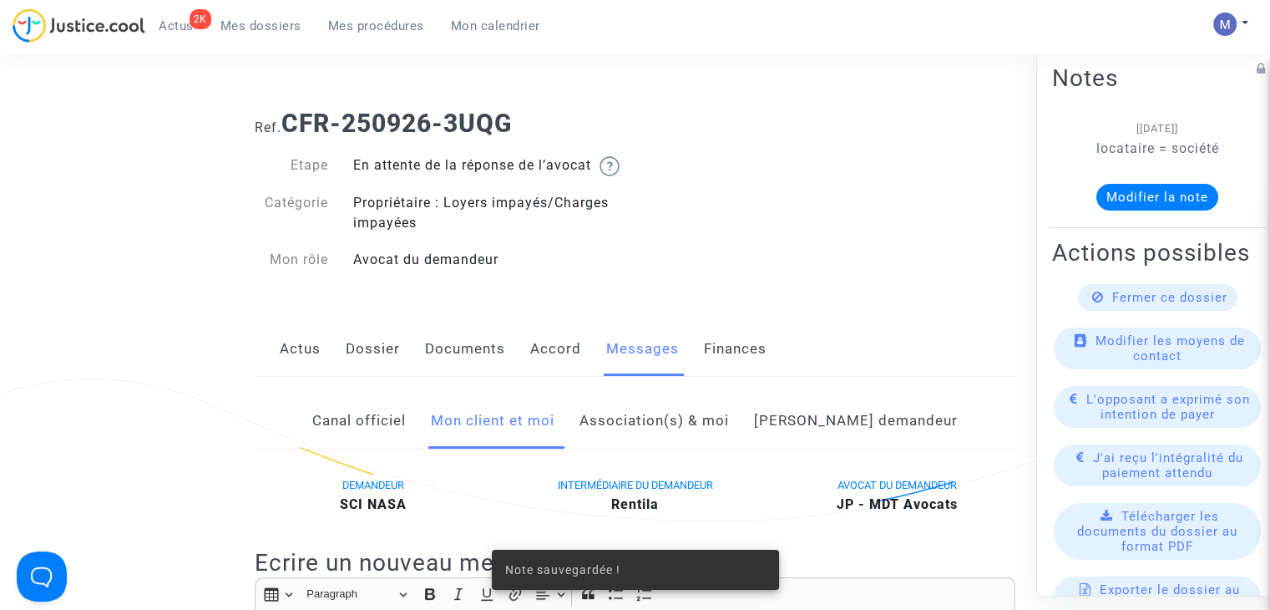
click at [262, 26] on span "Mes dossiers" at bounding box center [260, 25] width 81 height 15
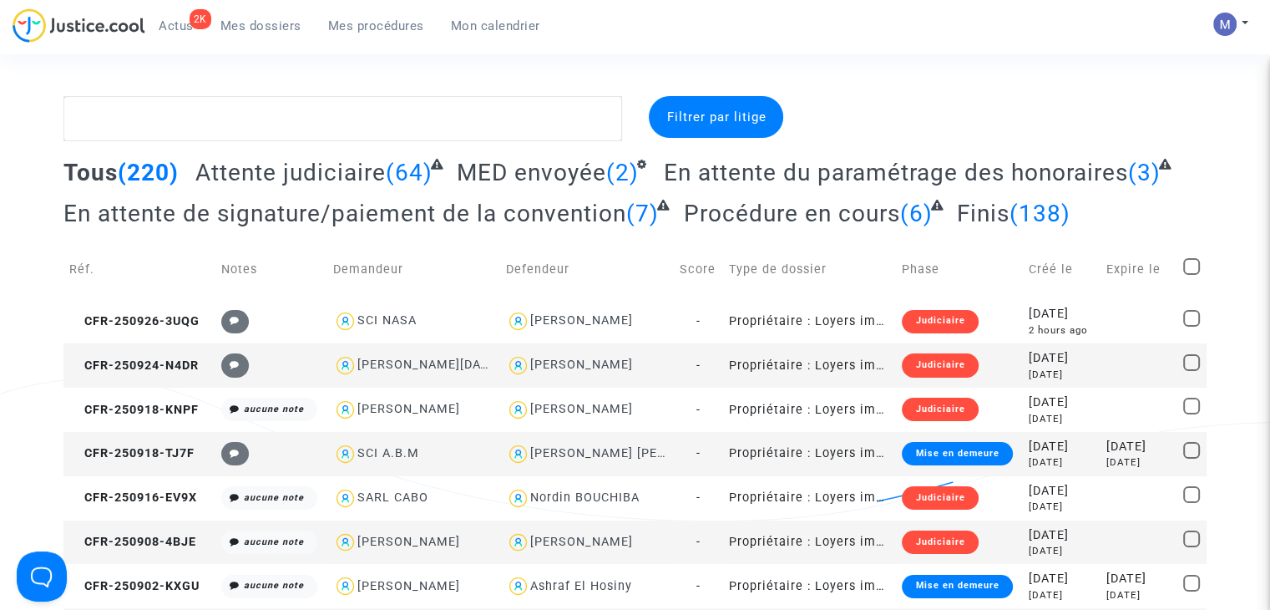
click at [289, 165] on span "Attente judiciaire" at bounding box center [290, 173] width 190 height 28
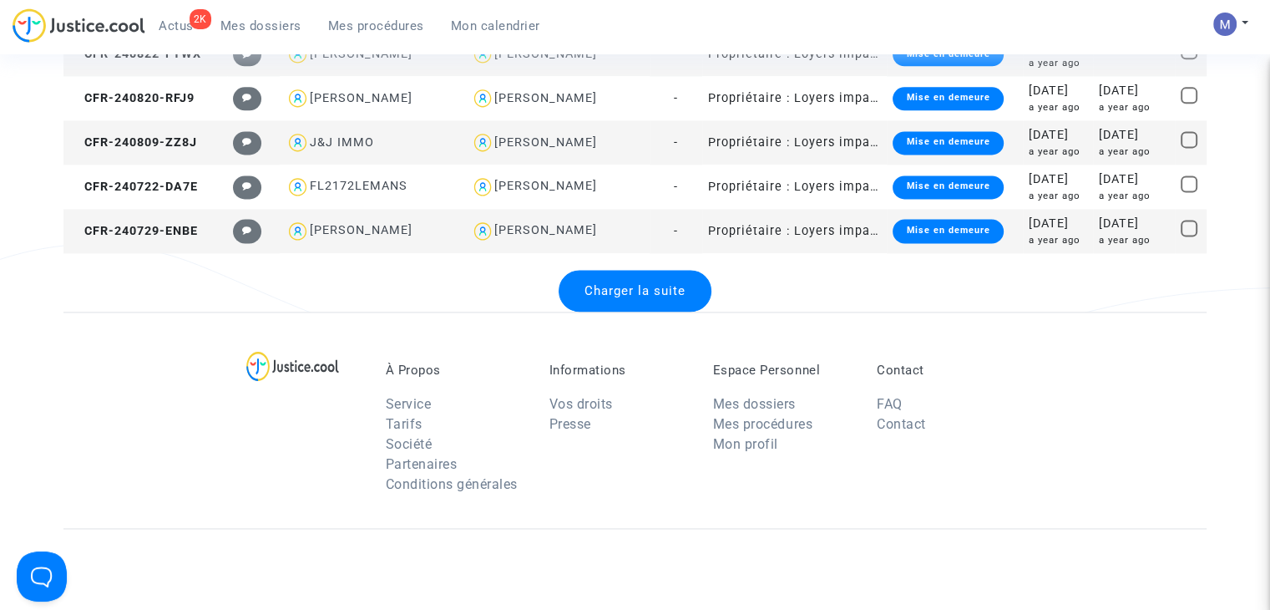
scroll to position [2241, 0]
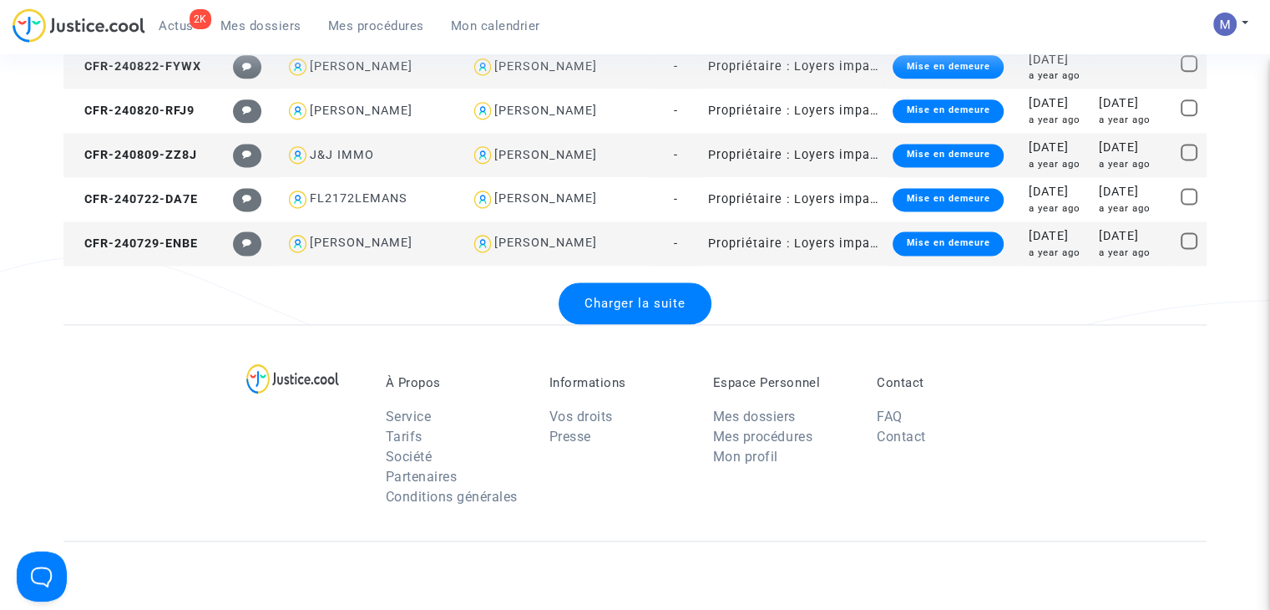
click at [644, 310] on span "Charger la suite" at bounding box center [635, 303] width 101 height 15
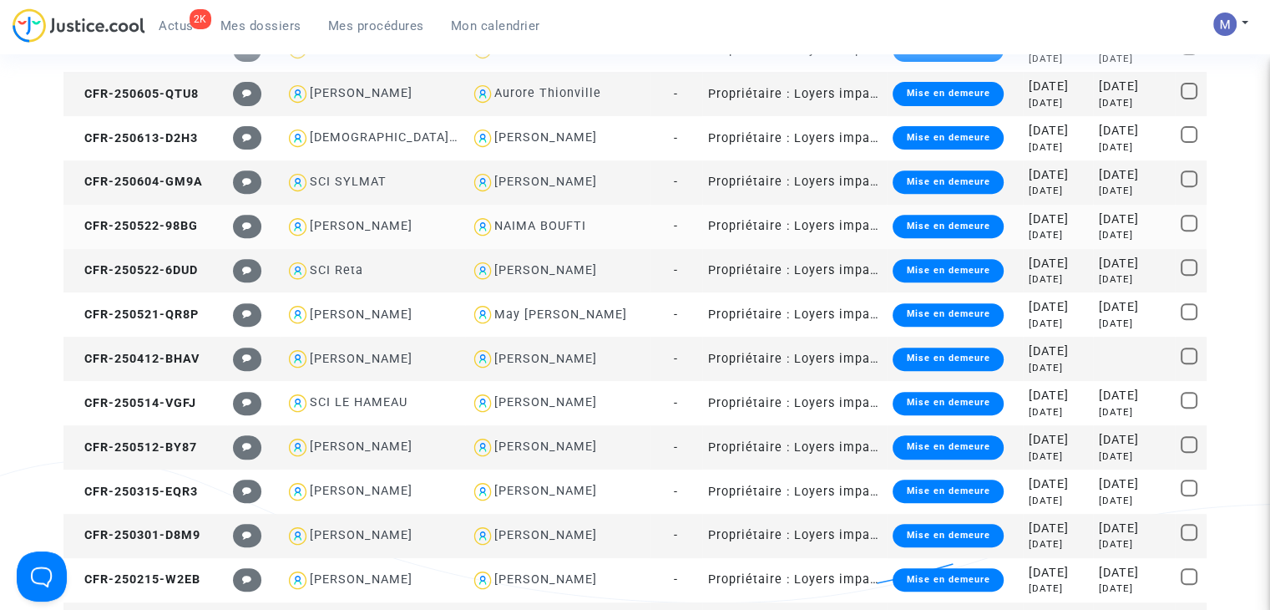
scroll to position [321, 0]
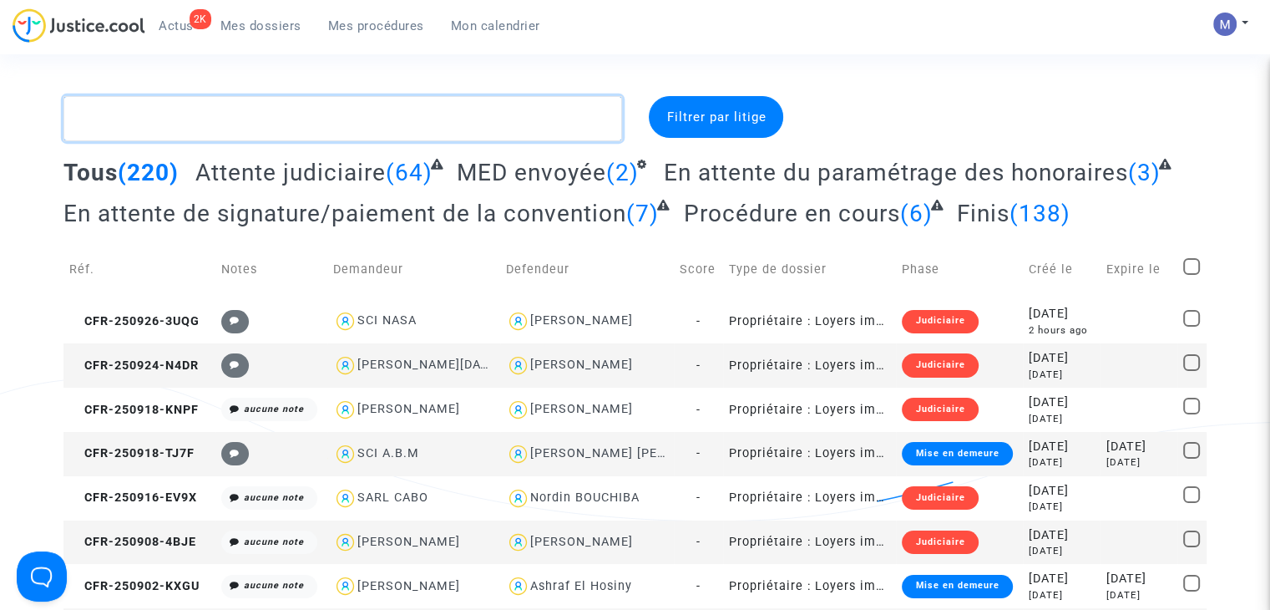
click at [343, 123] on textarea at bounding box center [342, 118] width 559 height 45
paste textarea "CFR-250926-3UQG"
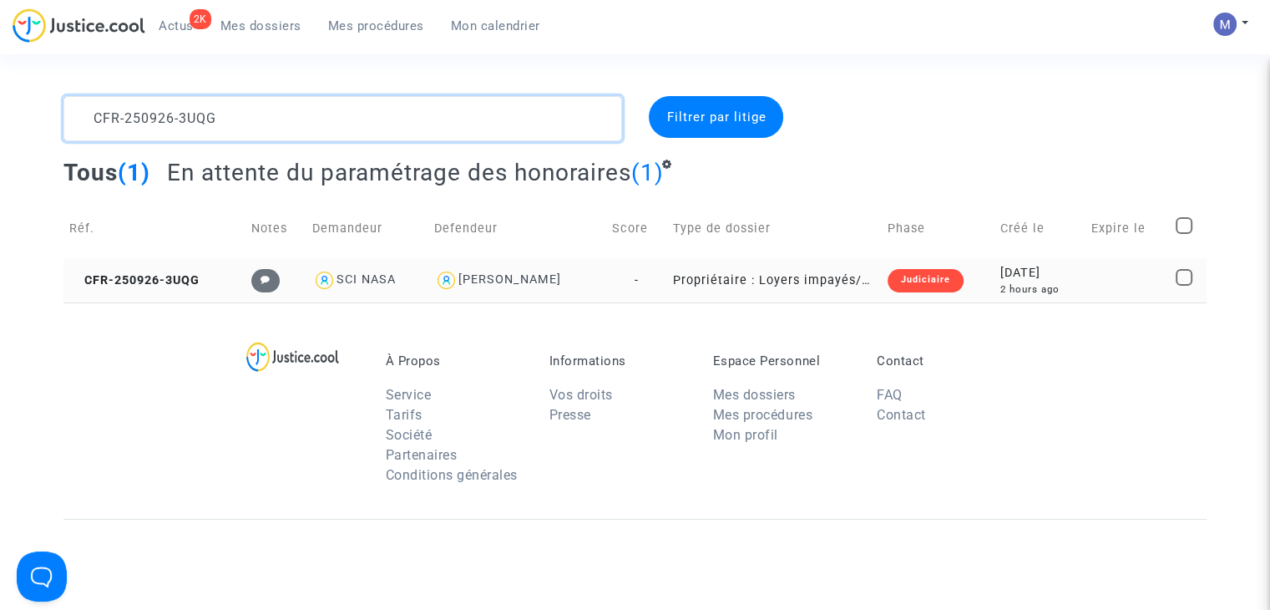
type textarea "CFR-250926-3UQG"
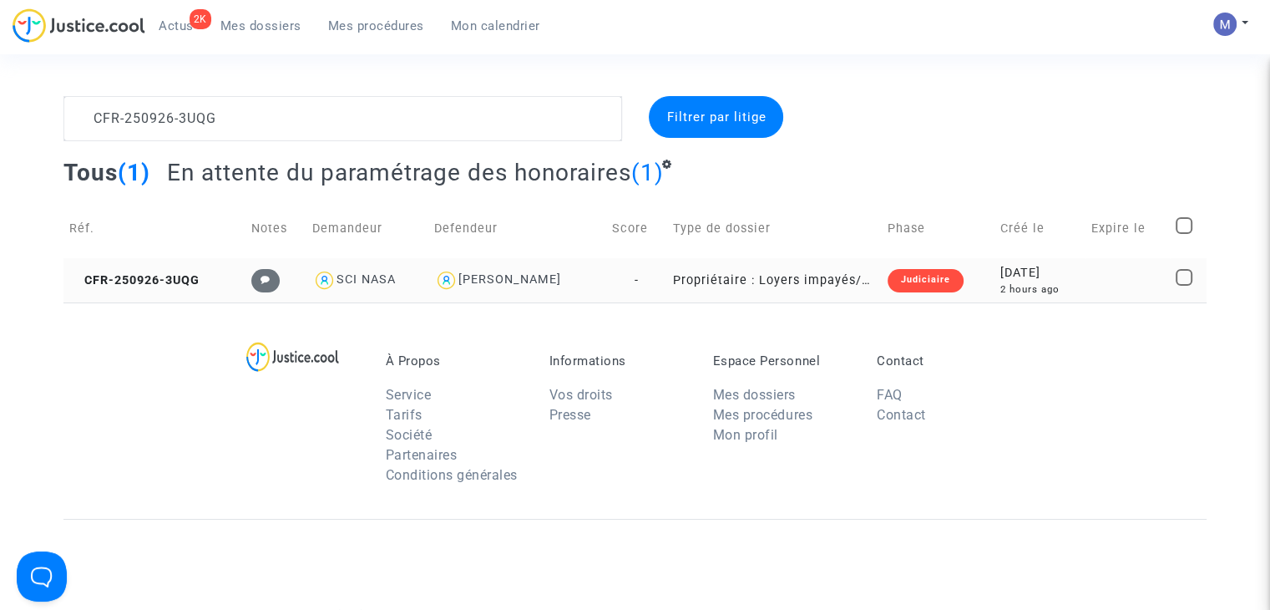
click at [159, 265] on td "CFR-250926-3UQG" at bounding box center [154, 280] width 182 height 44
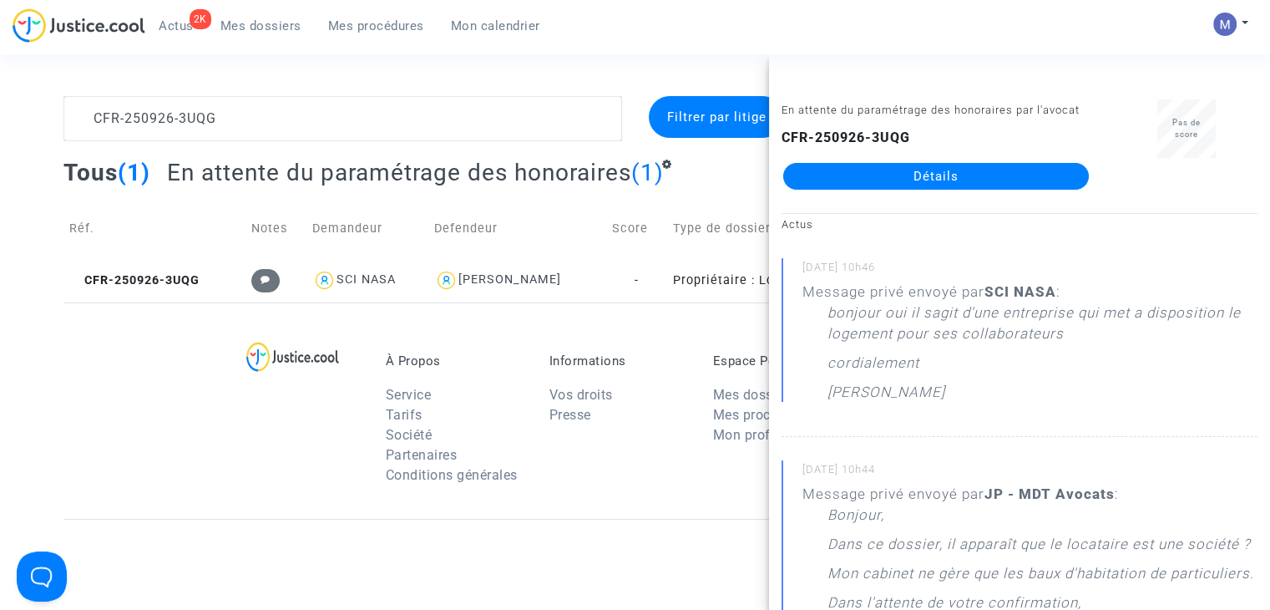
click at [963, 177] on link "Détails" at bounding box center [936, 176] width 306 height 27
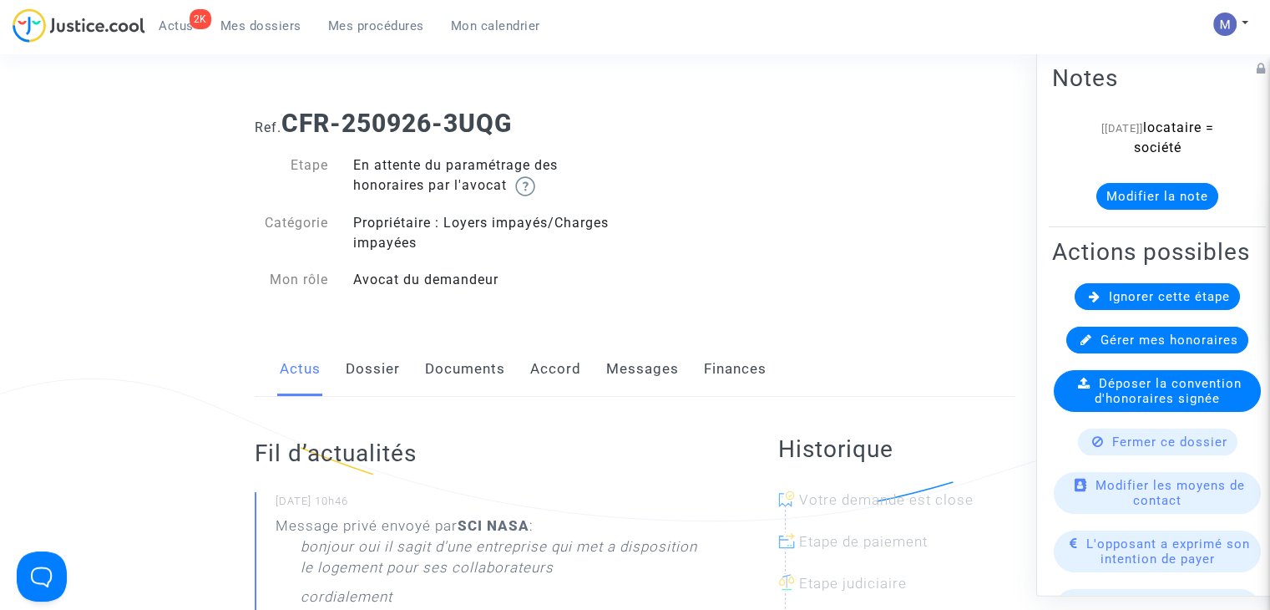
click at [664, 367] on link "Messages" at bounding box center [642, 369] width 73 height 55
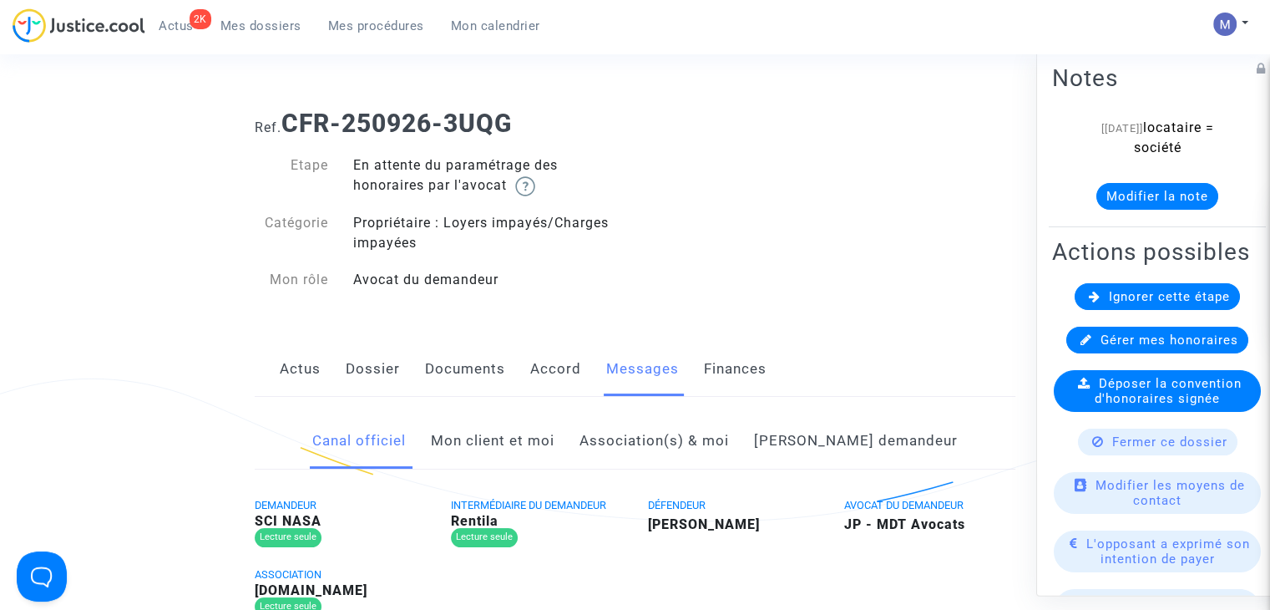
click at [466, 369] on link "Documents" at bounding box center [465, 369] width 80 height 55
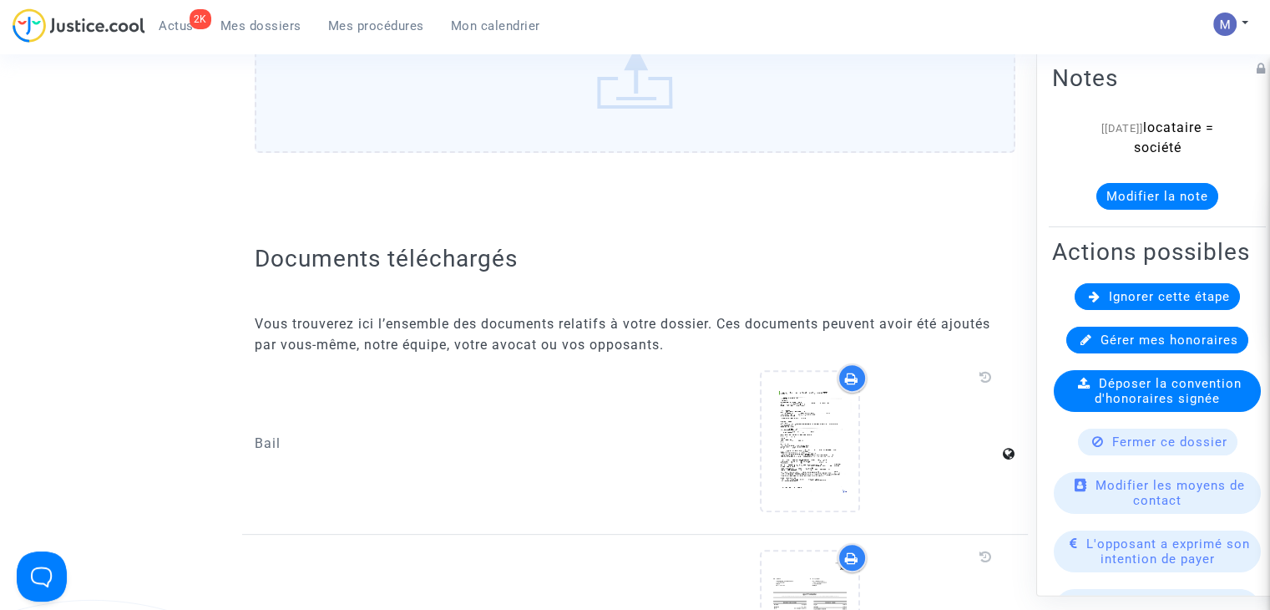
scroll to position [585, 0]
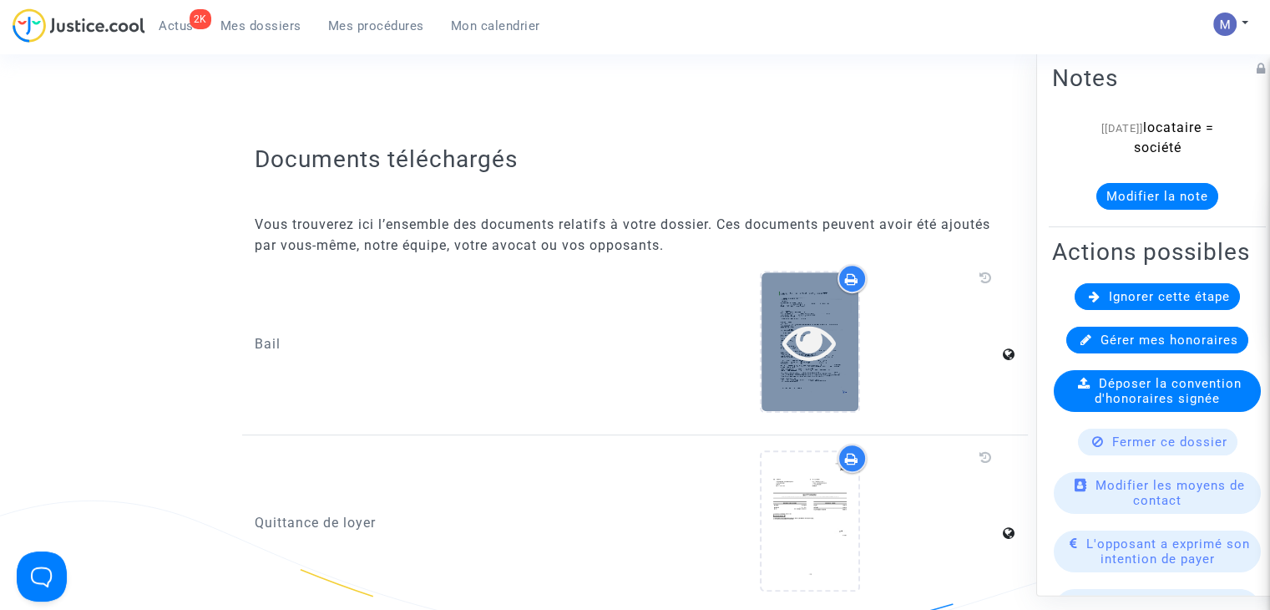
click at [822, 367] on div at bounding box center [810, 341] width 97 height 138
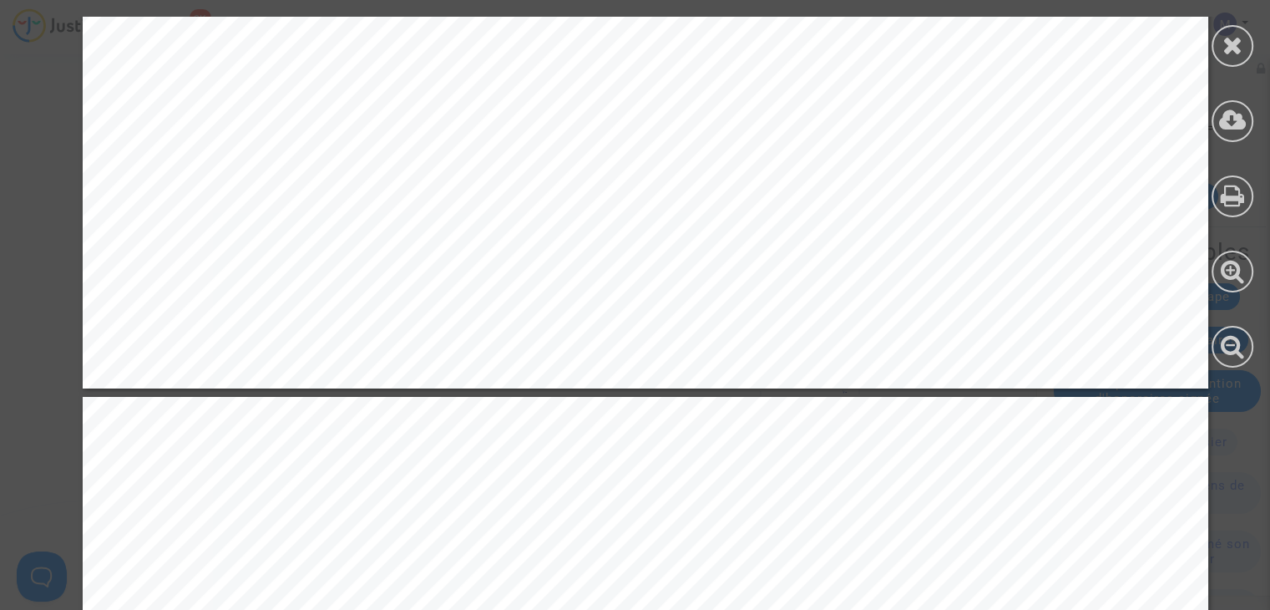
scroll to position [4186, 0]
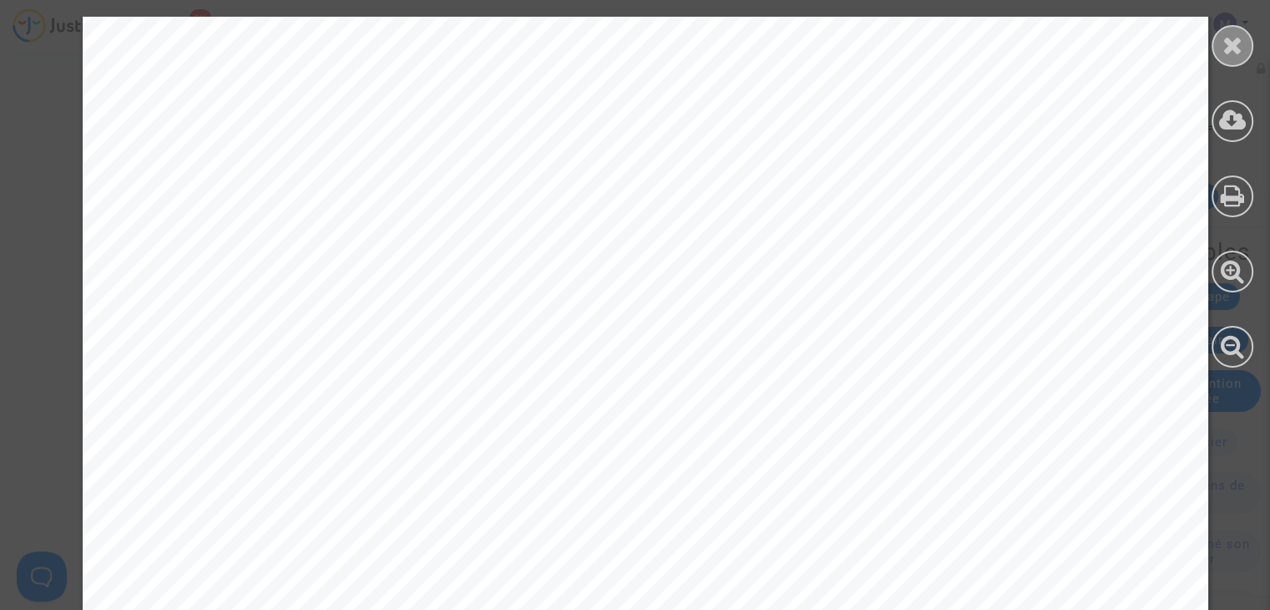
click at [1243, 48] on div at bounding box center [1233, 46] width 42 height 42
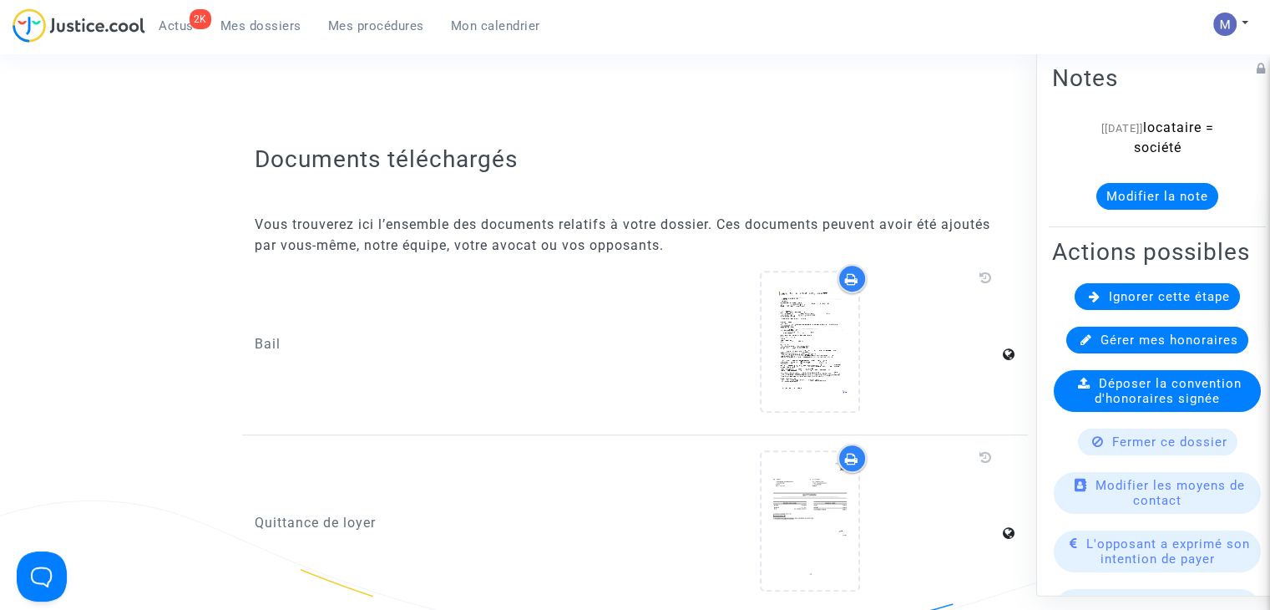
scroll to position [752, 0]
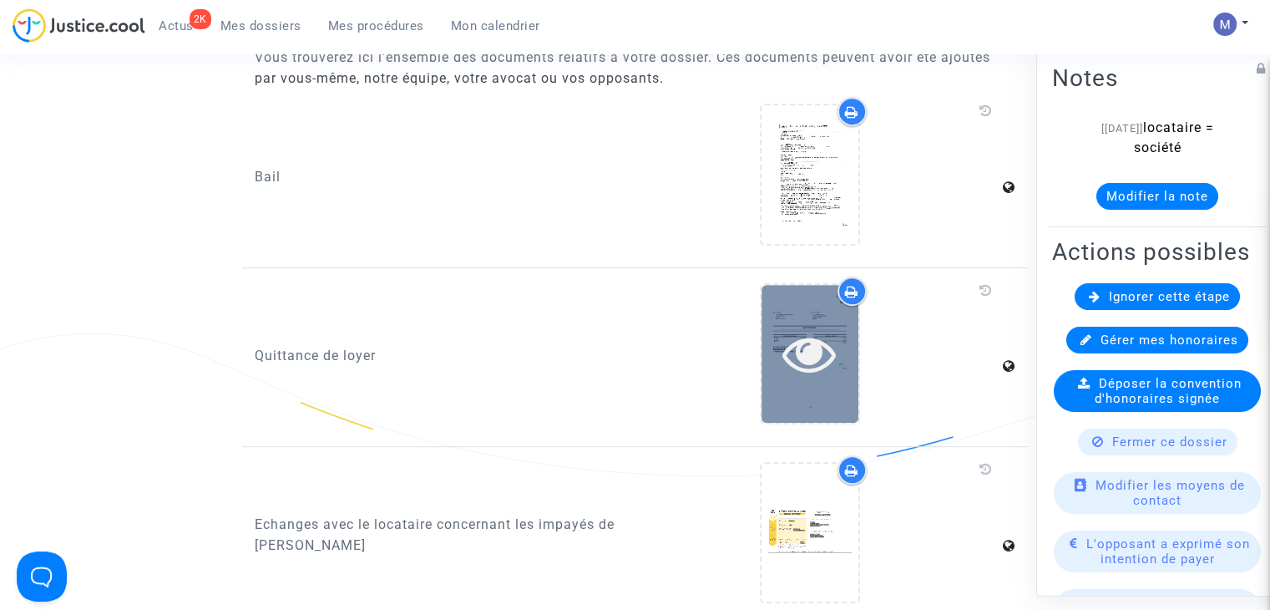
click at [838, 360] on div at bounding box center [810, 353] width 97 height 53
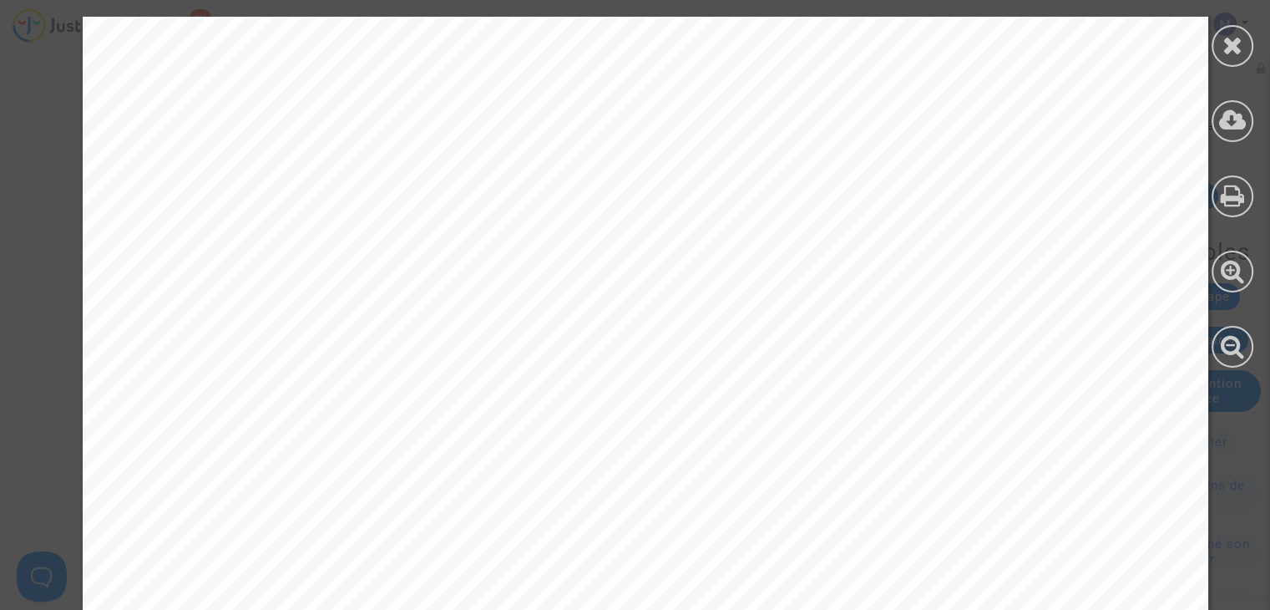
scroll to position [334, 0]
click at [1230, 53] on icon at bounding box center [1233, 45] width 21 height 25
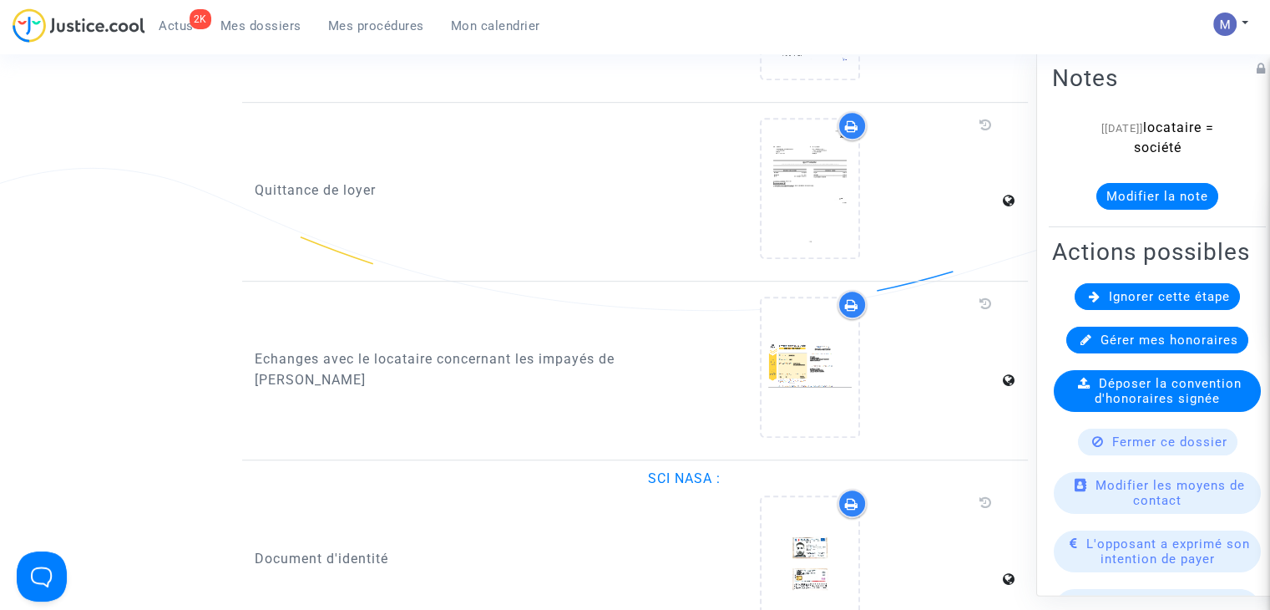
scroll to position [919, 0]
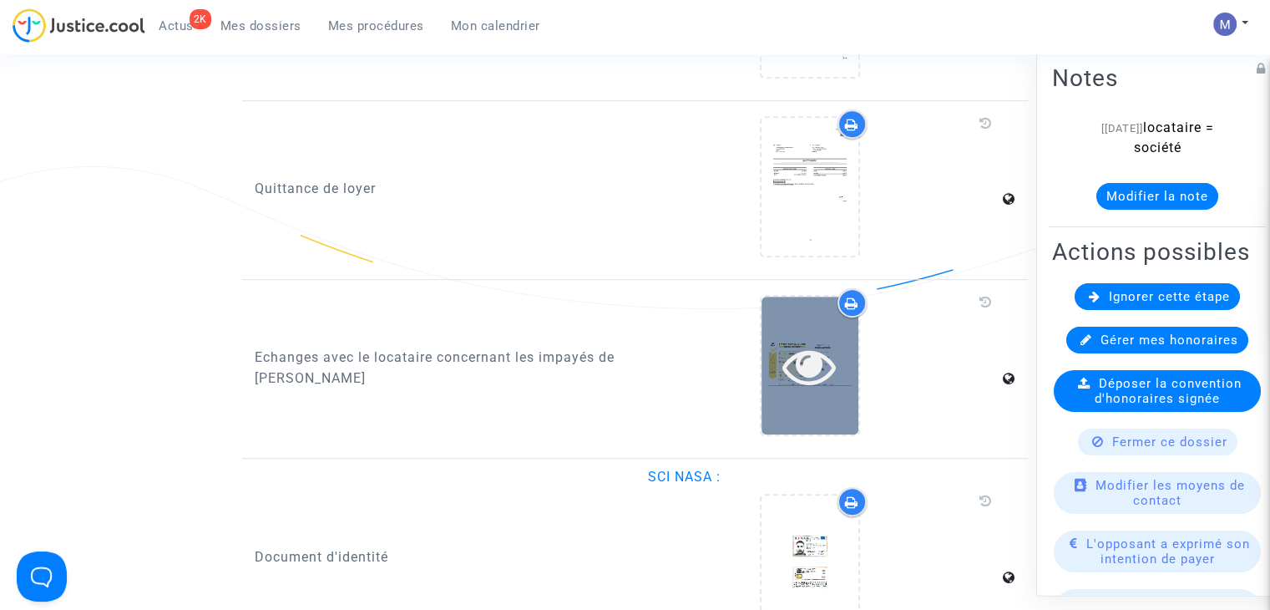
click at [822, 371] on icon at bounding box center [809, 365] width 54 height 53
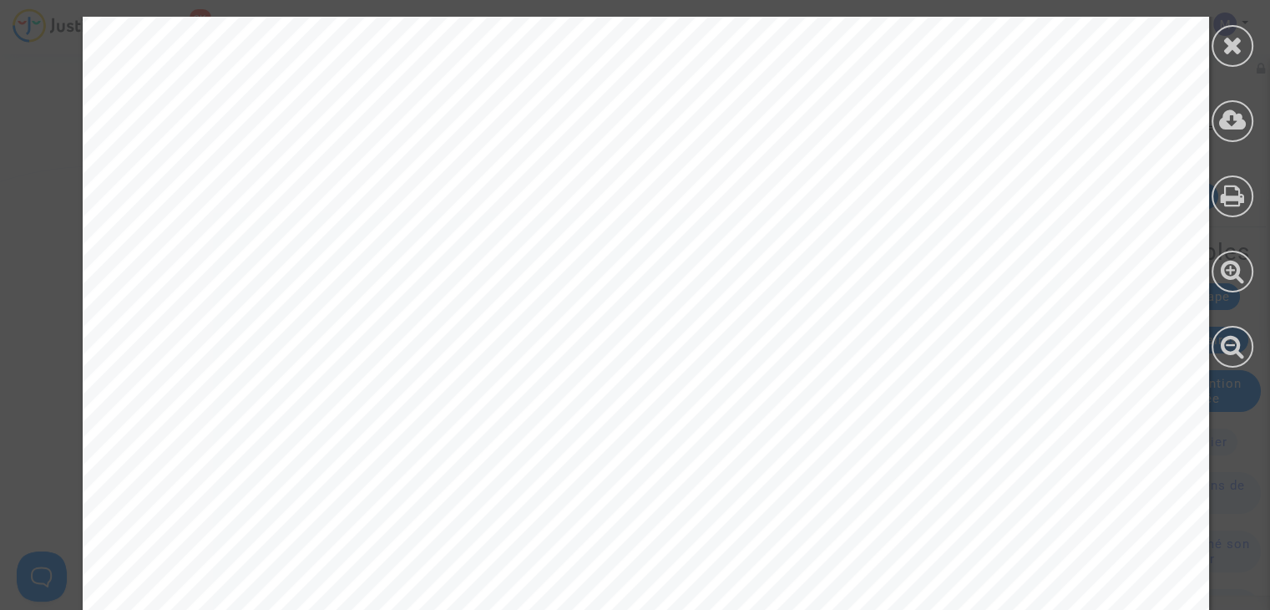
scroll to position [4286, 0]
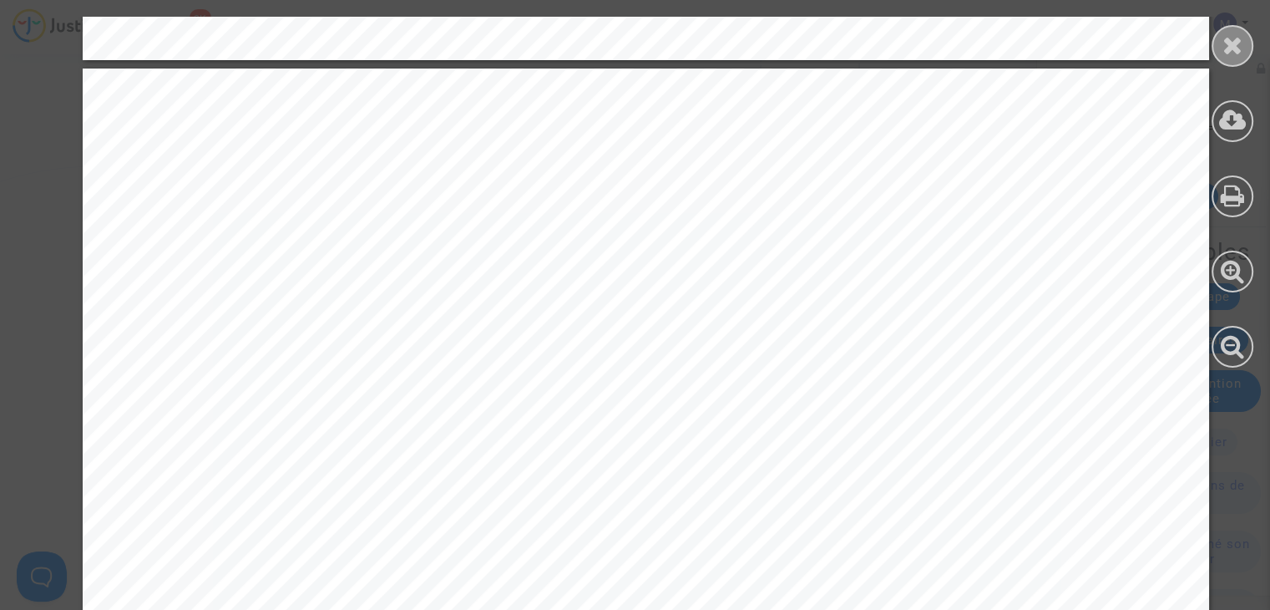
click at [1231, 54] on icon at bounding box center [1233, 45] width 21 height 25
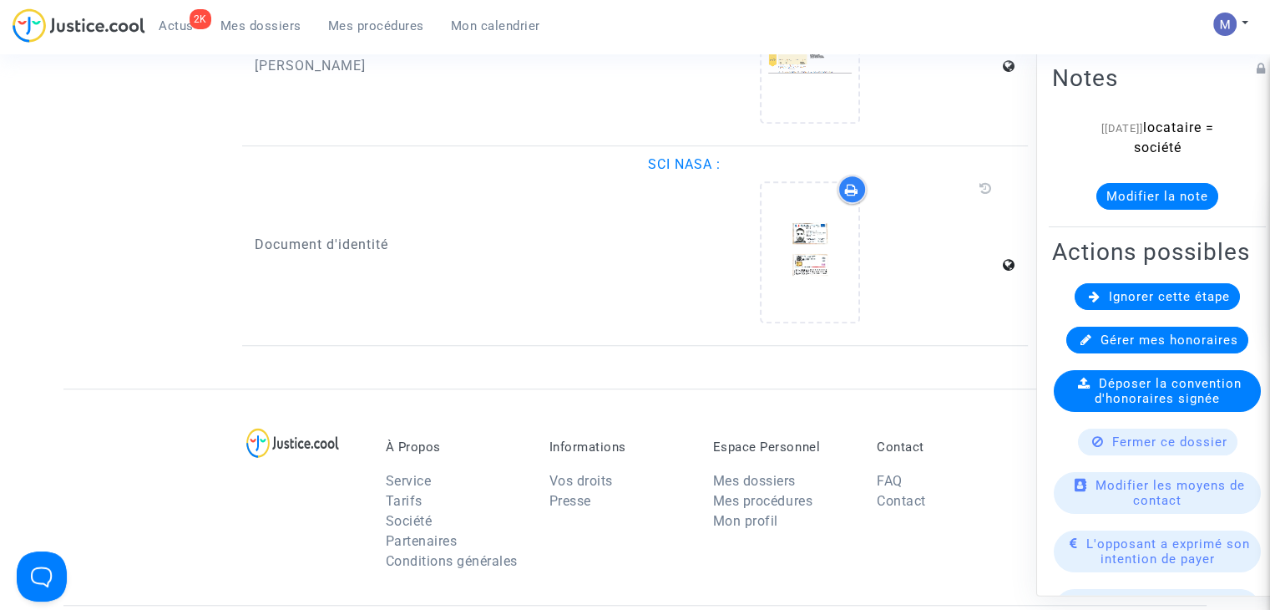
scroll to position [1253, 0]
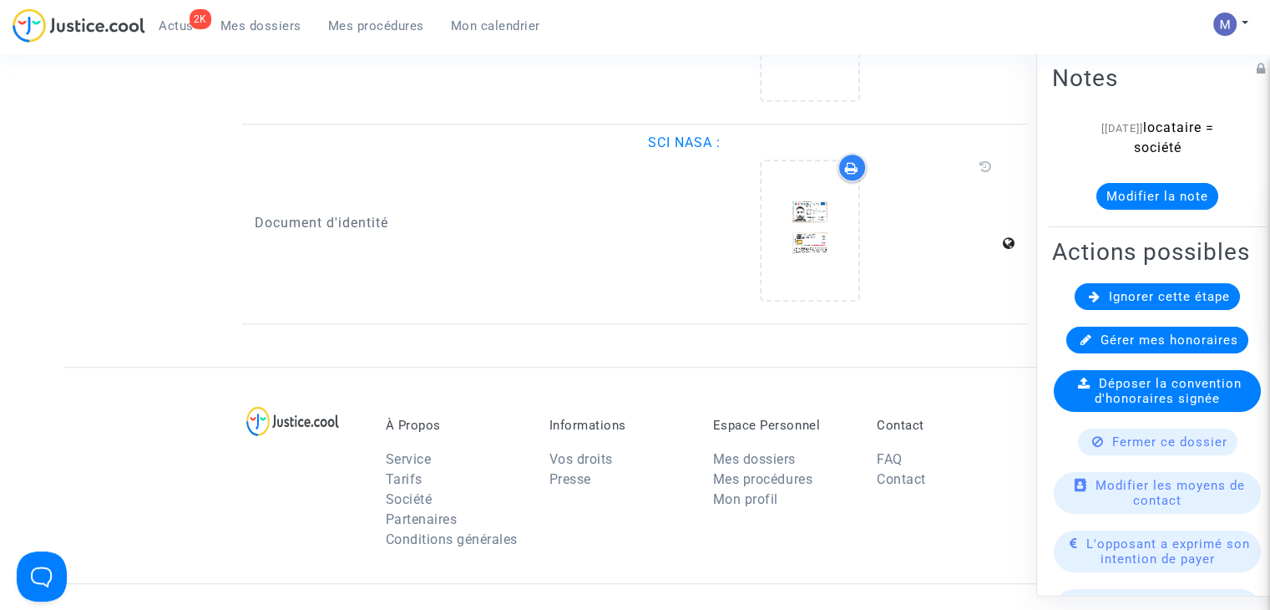
click at [1159, 194] on button "Modifier la note" at bounding box center [1157, 196] width 122 height 27
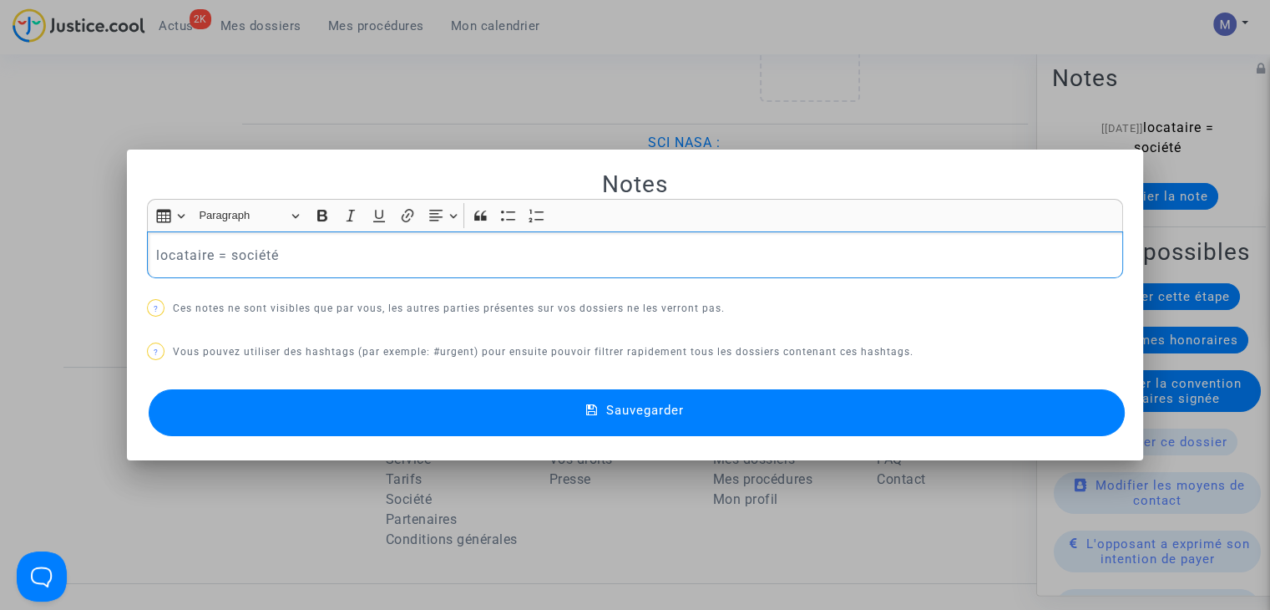
click at [557, 263] on p "locataire = société" at bounding box center [635, 255] width 959 height 21
drag, startPoint x: 372, startPoint y: 251, endPoint x: 296, endPoint y: 259, distance: 77.2
click at [296, 259] on p "locataire = société – propriétaire bailleur car il n’est pas soumis au régime c…" at bounding box center [635, 255] width 959 height 21
drag, startPoint x: 383, startPoint y: 251, endPoint x: 345, endPoint y: 256, distance: 38.6
click at [345, 256] on p "locataire = société – bailleur car il n’est pas soumis au régime contraignant d…" at bounding box center [635, 255] width 959 height 21
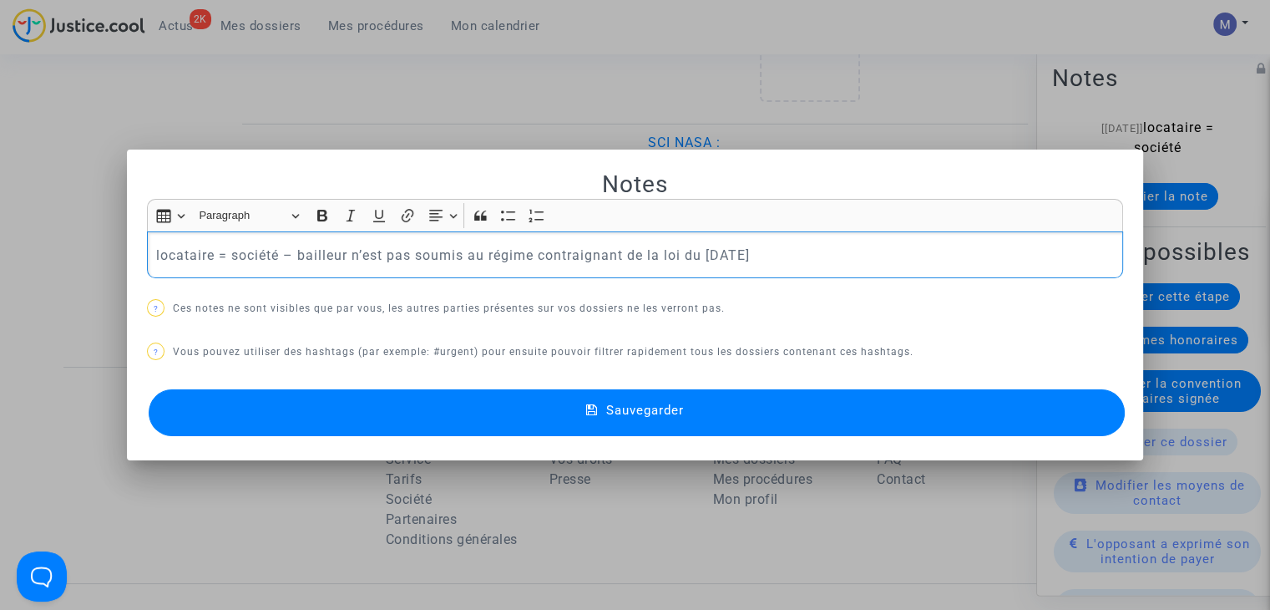
click at [658, 422] on button "Sauvegarder" at bounding box center [637, 412] width 976 height 47
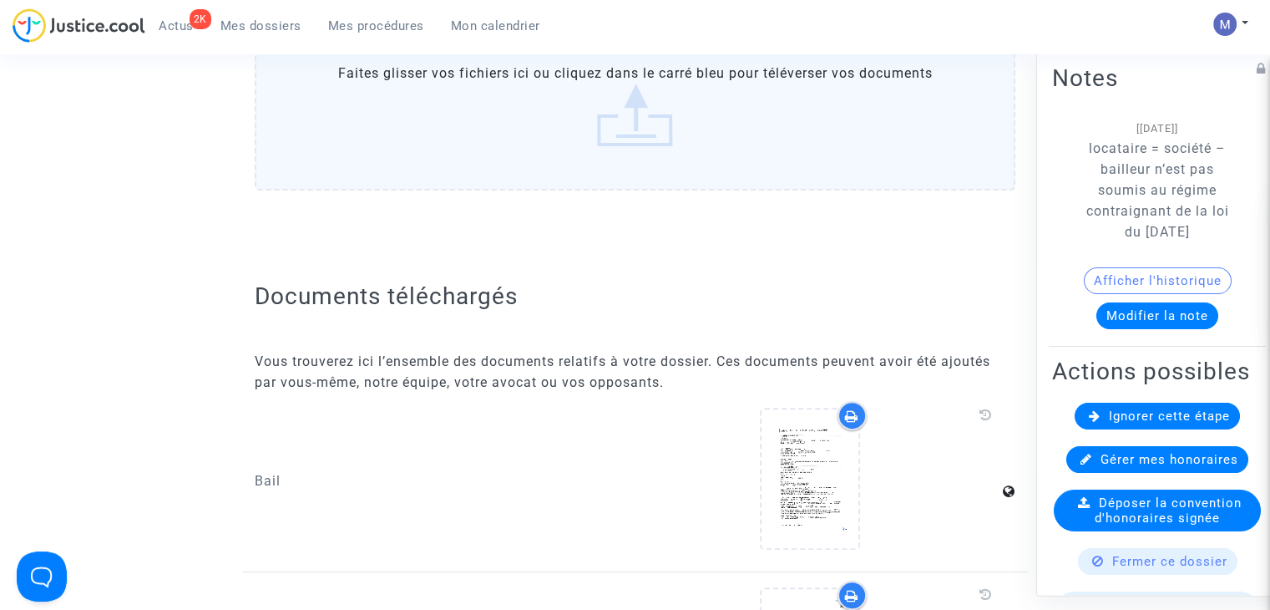
scroll to position [668, 0]
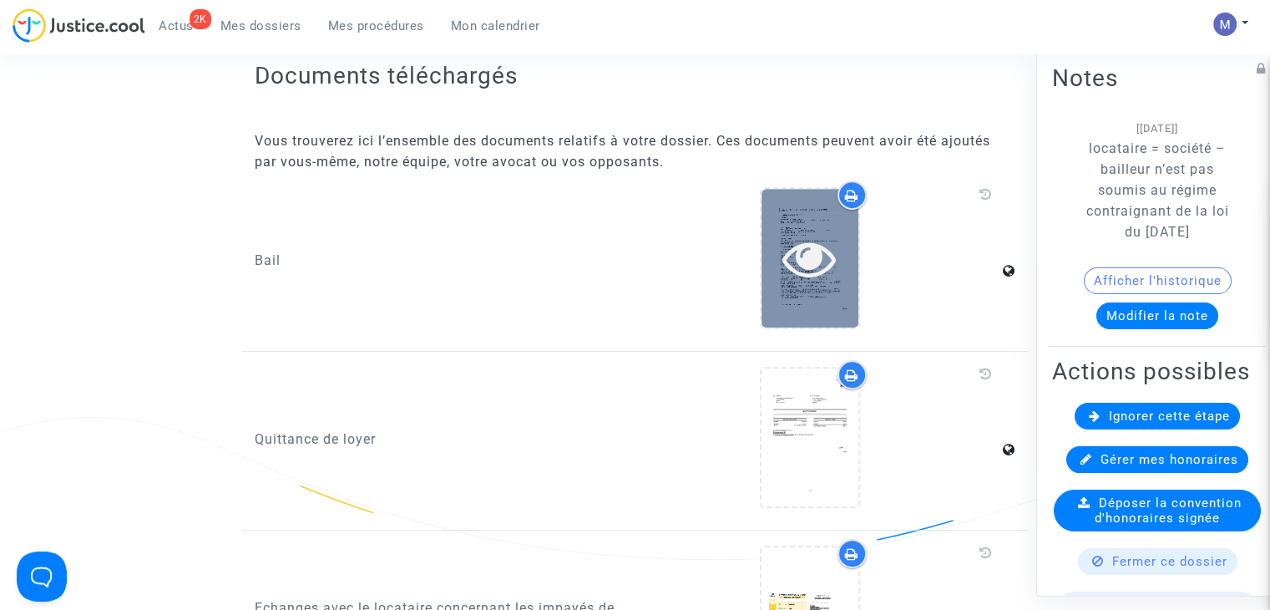
click at [773, 266] on div at bounding box center [810, 257] width 97 height 53
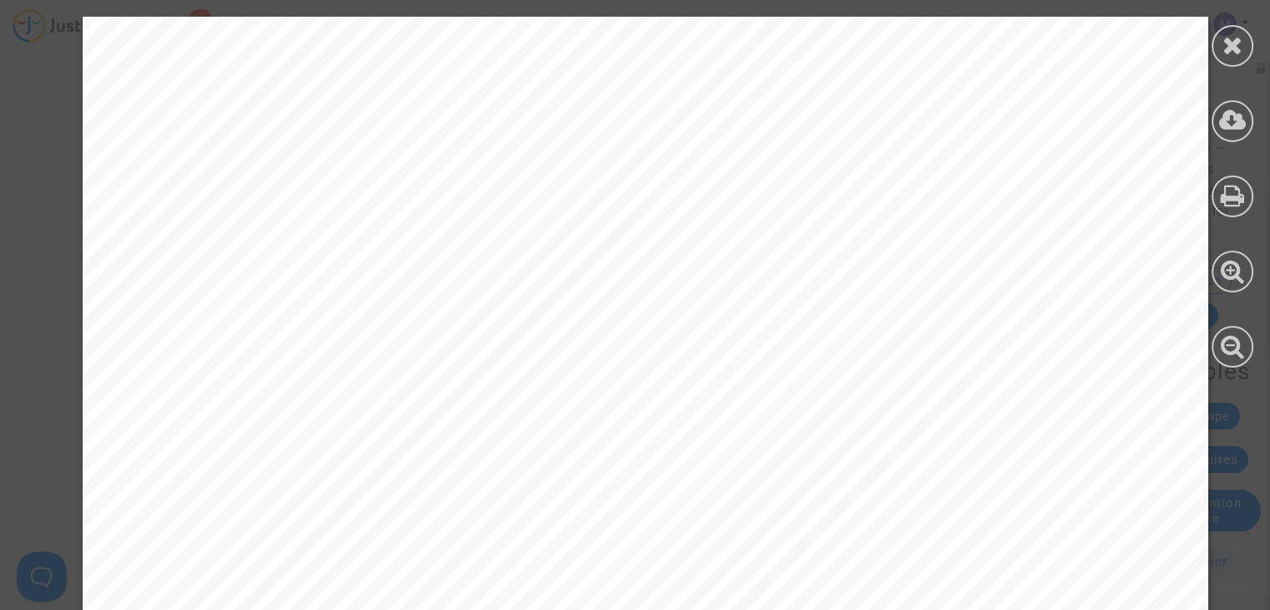
scroll to position [585, 0]
click at [1244, 47] on div at bounding box center [1233, 46] width 42 height 42
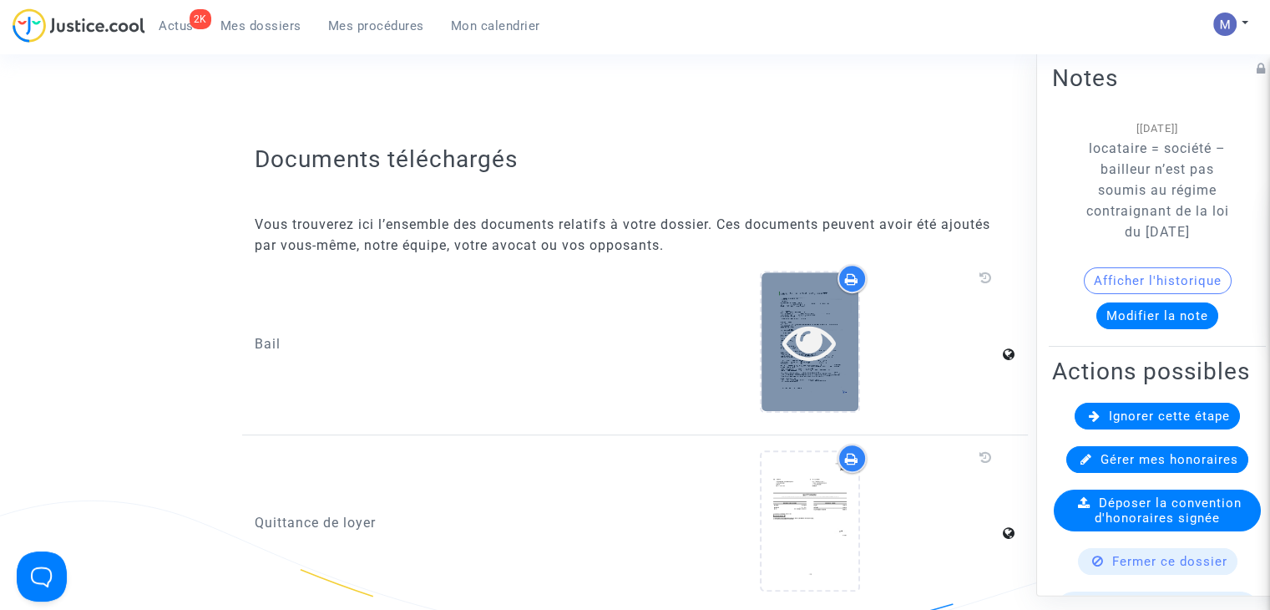
click at [819, 340] on icon at bounding box center [809, 341] width 54 height 53
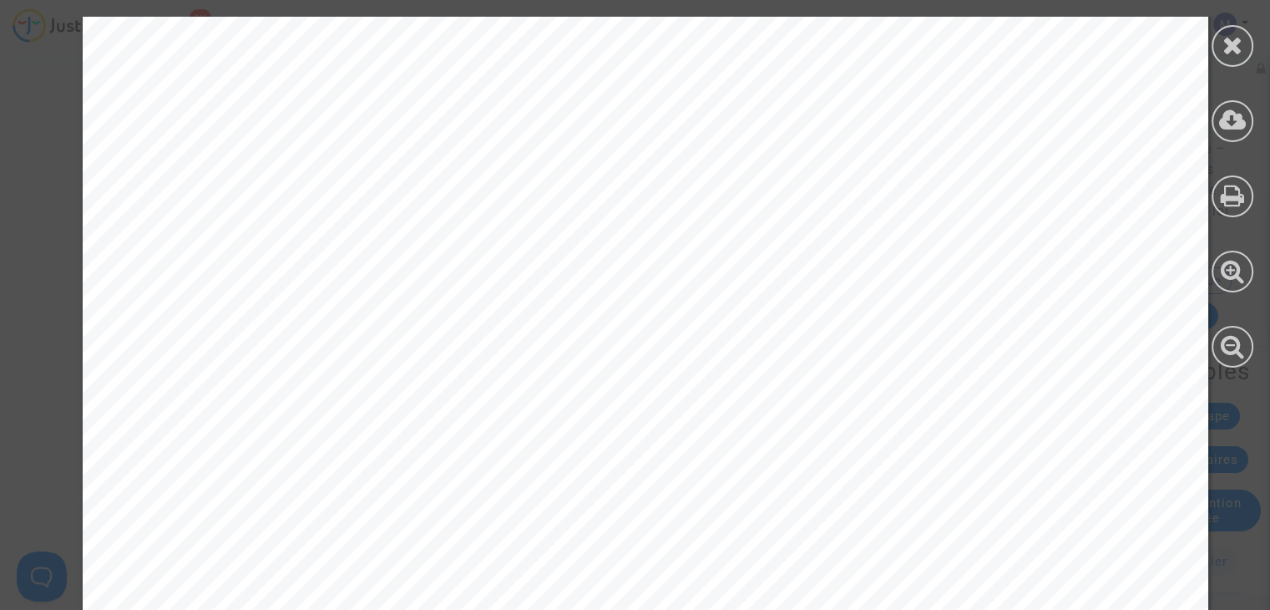
scroll to position [9030, 0]
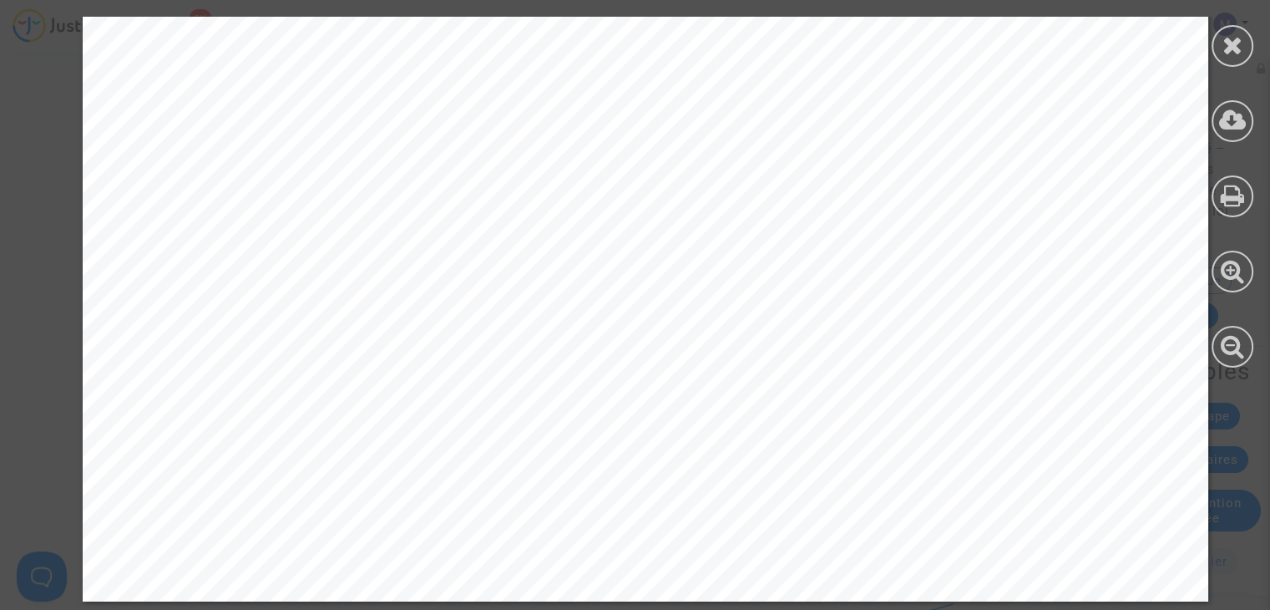
click at [1223, 27] on div at bounding box center [1233, 46] width 42 height 42
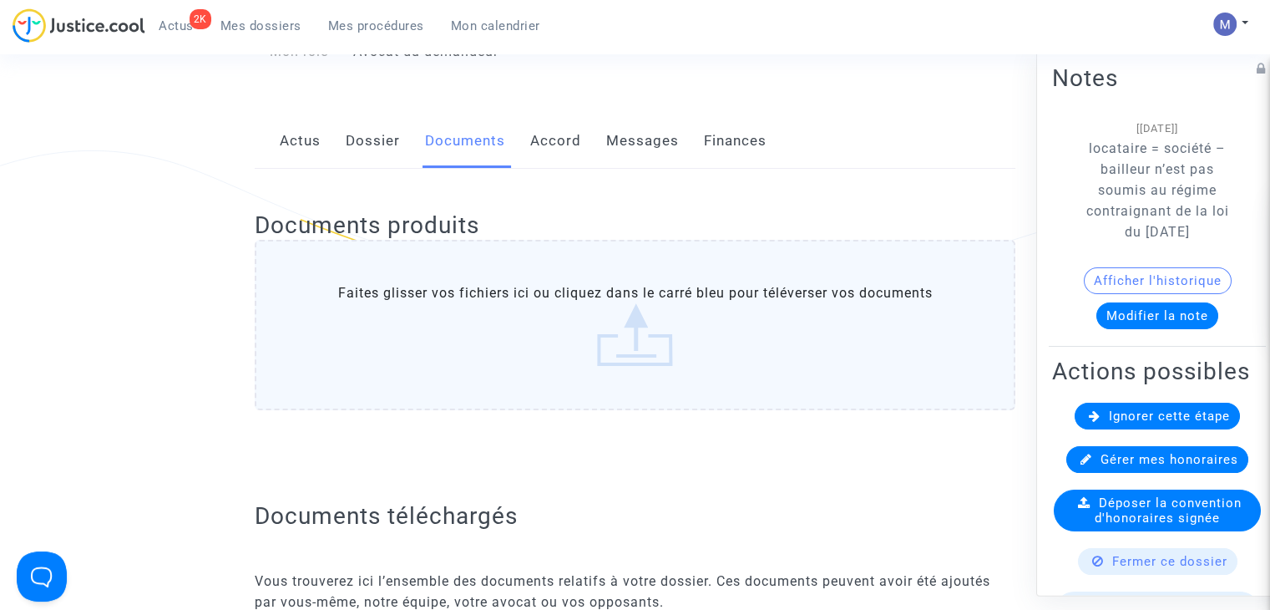
scroll to position [0, 0]
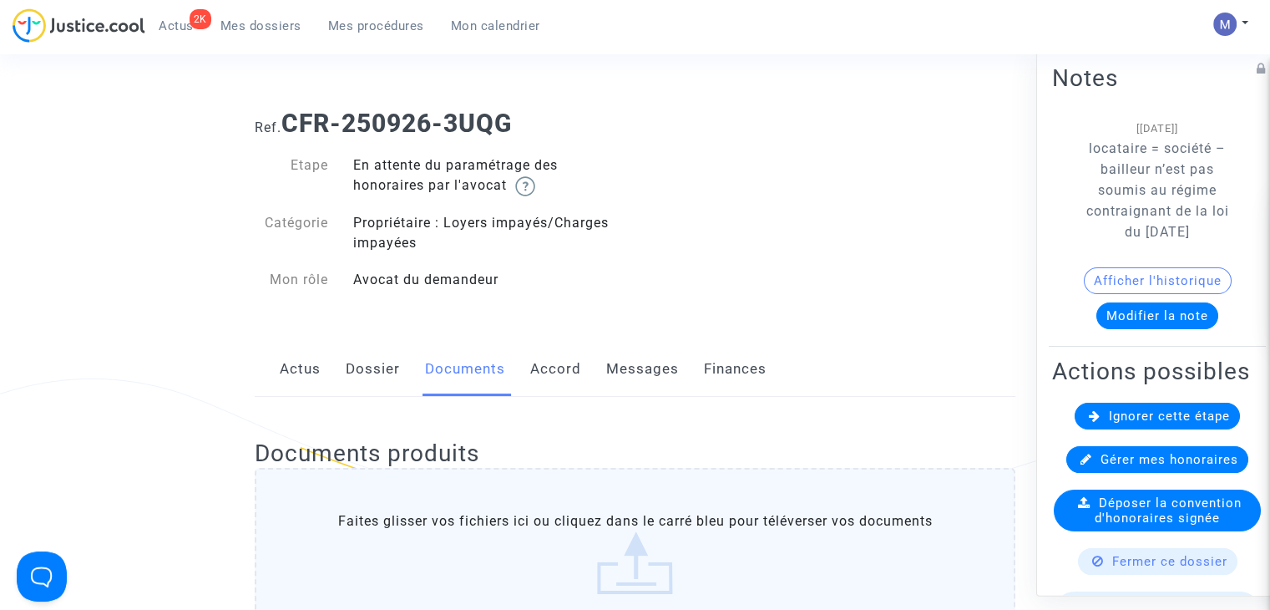
click at [621, 367] on link "Messages" at bounding box center [642, 369] width 73 height 55
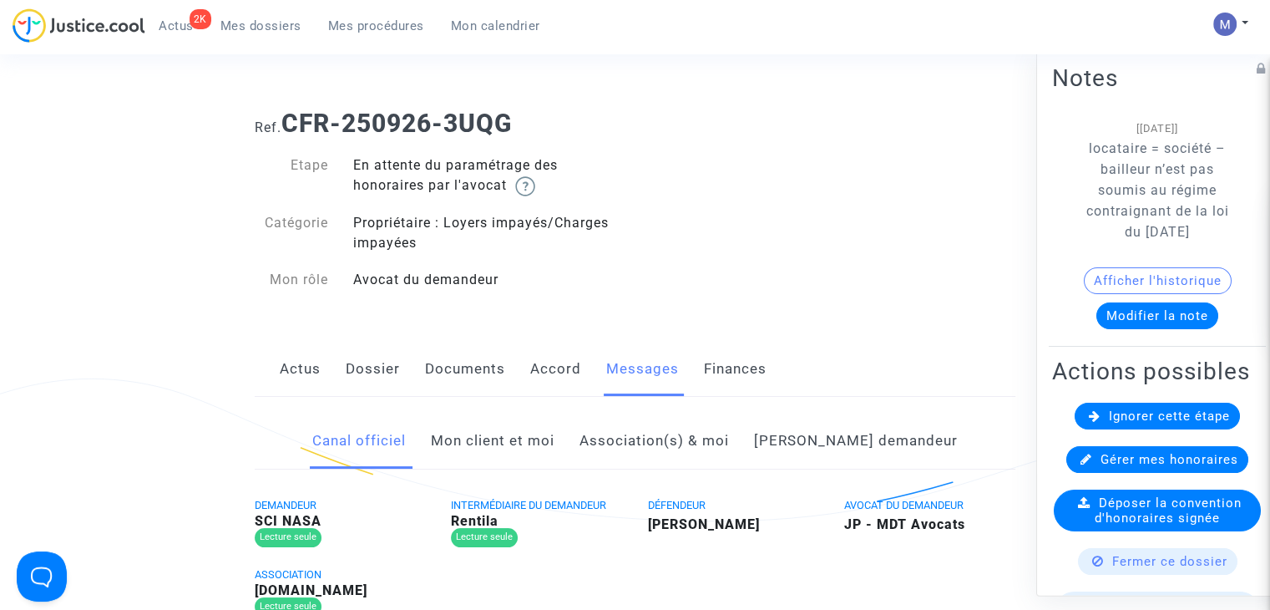
click at [515, 446] on link "Mon client et moi" at bounding box center [493, 440] width 124 height 55
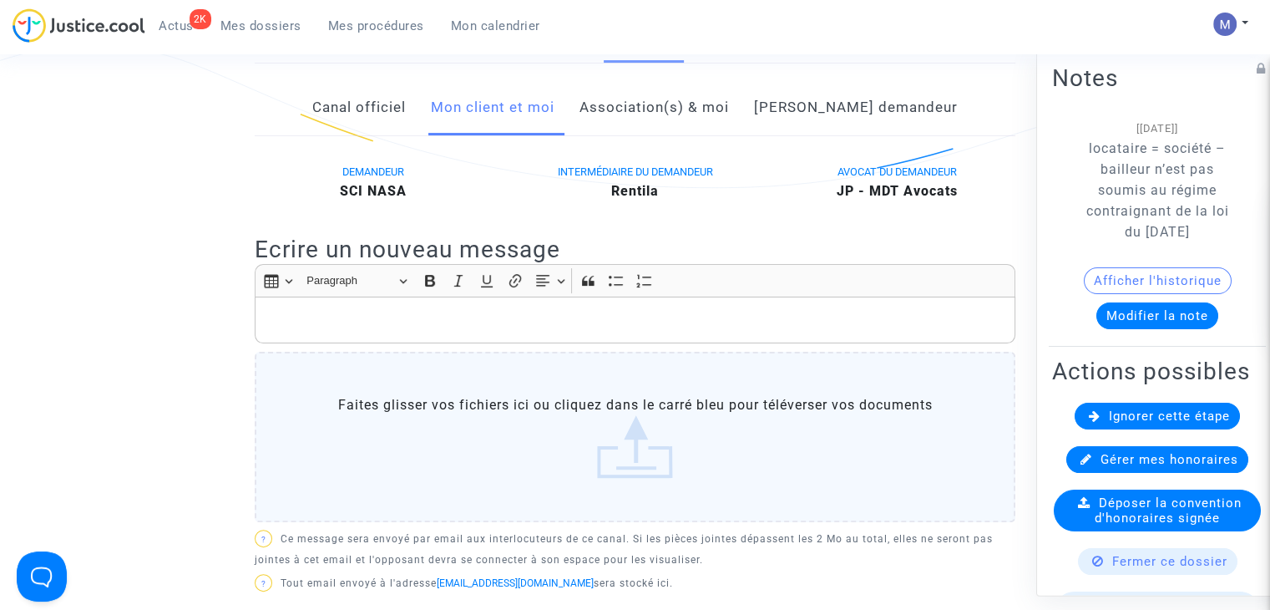
scroll to position [334, 0]
click at [314, 300] on div "Rich Text Editor, main" at bounding box center [635, 319] width 761 height 47
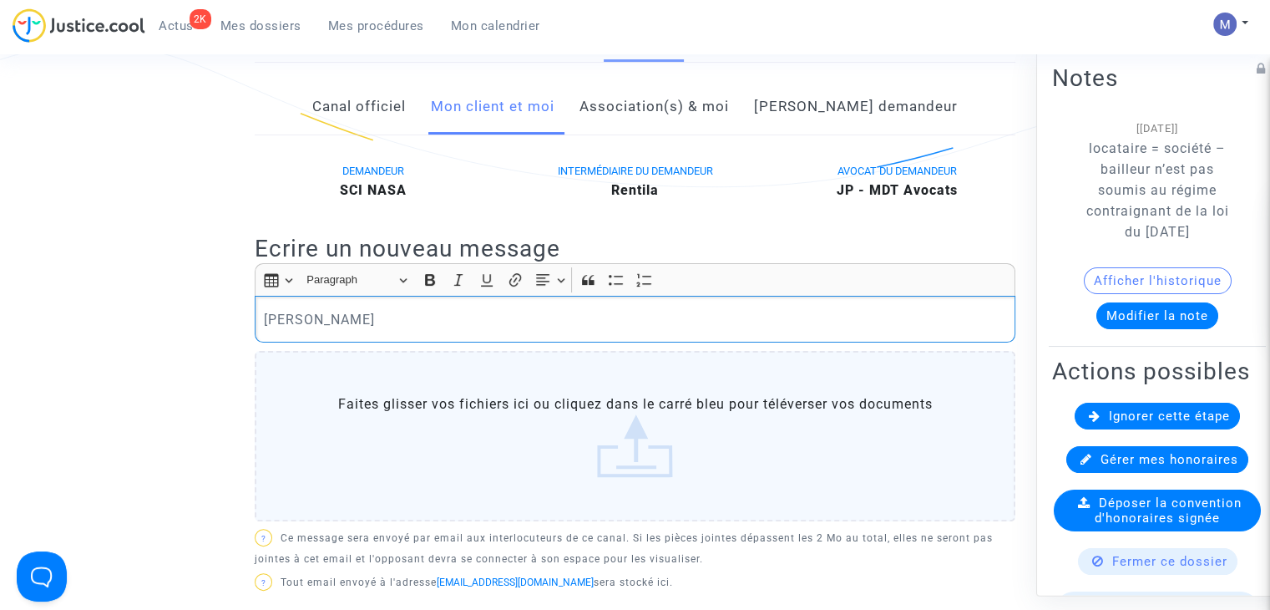
drag, startPoint x: 332, startPoint y: 337, endPoint x: 205, endPoint y: 302, distance: 130.7
click at [224, 305] on ng-component "Ref. CFR-250926-3UQG Etape En attente du paramétrage des honoraires par l'avoca…" at bounding box center [634, 553] width 1143 height 1582
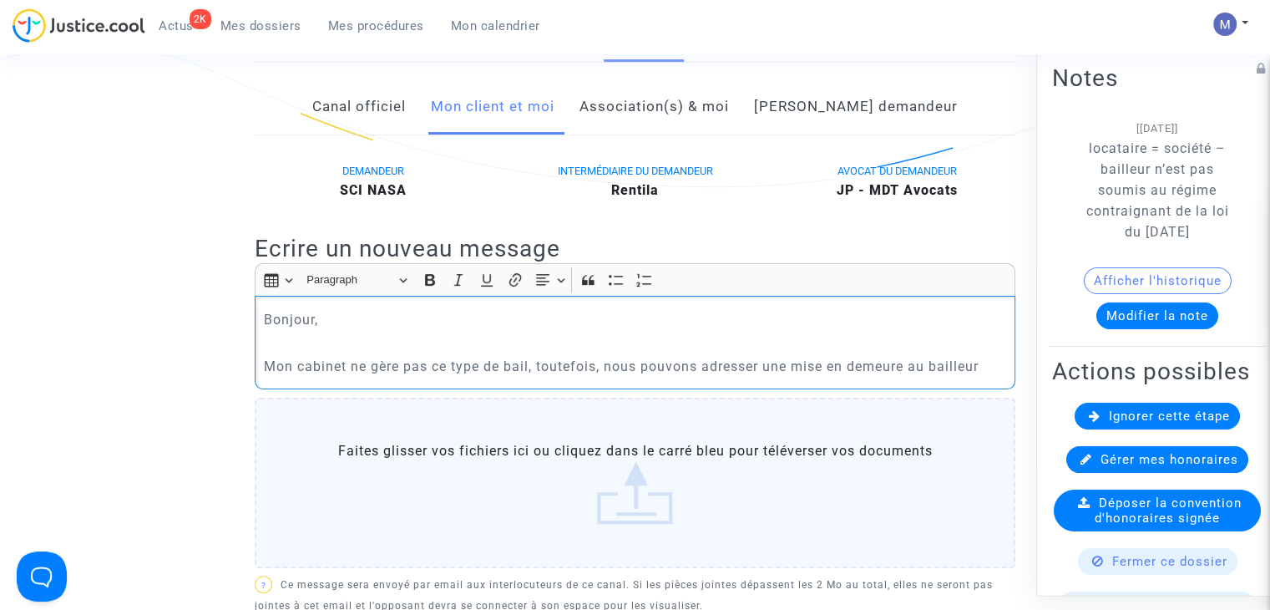
click at [914, 369] on p "Mon cabinet ne gère pas ce type de bail, toutefois, nous pouvons adresser une m…" at bounding box center [635, 366] width 743 height 21
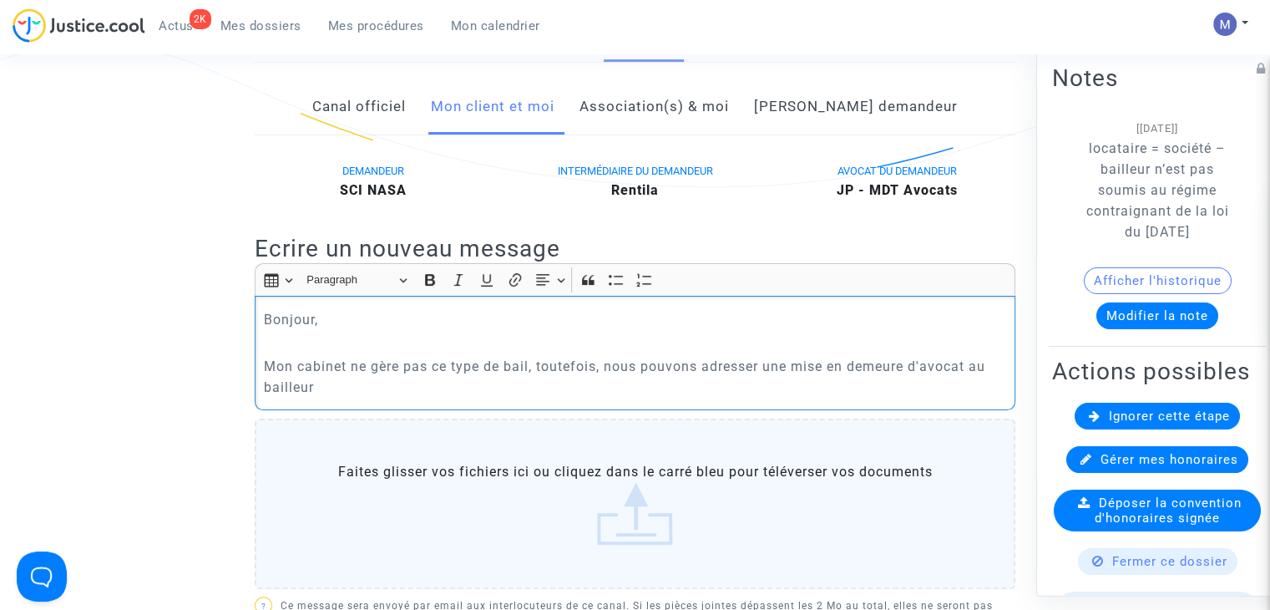
click at [363, 382] on p "Mon cabinet ne gère pas ce type de bail, toutefois, nous pouvons adresser une m…" at bounding box center [635, 377] width 743 height 42
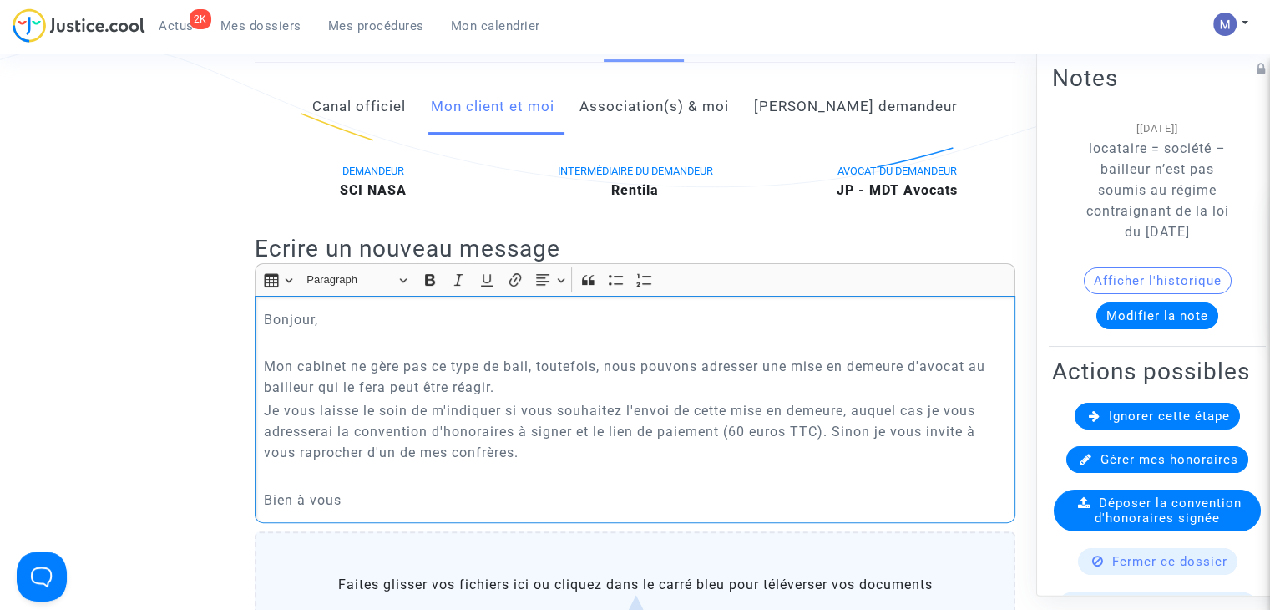
click at [322, 453] on p "Je vous laisse le soin de m'indiquer si vous souhaitez l'envoi de cette mise en…" at bounding box center [635, 431] width 743 height 63
click at [558, 448] on p "Je vous laisse le soin de m'indiquer si vous souhaitez l'envoi de cette mise en…" at bounding box center [635, 431] width 743 height 63
click at [531, 367] on p "Mon cabinet ne gère pas ce type de bail, toutefois, nous pouvons adresser une m…" at bounding box center [635, 377] width 743 height 42
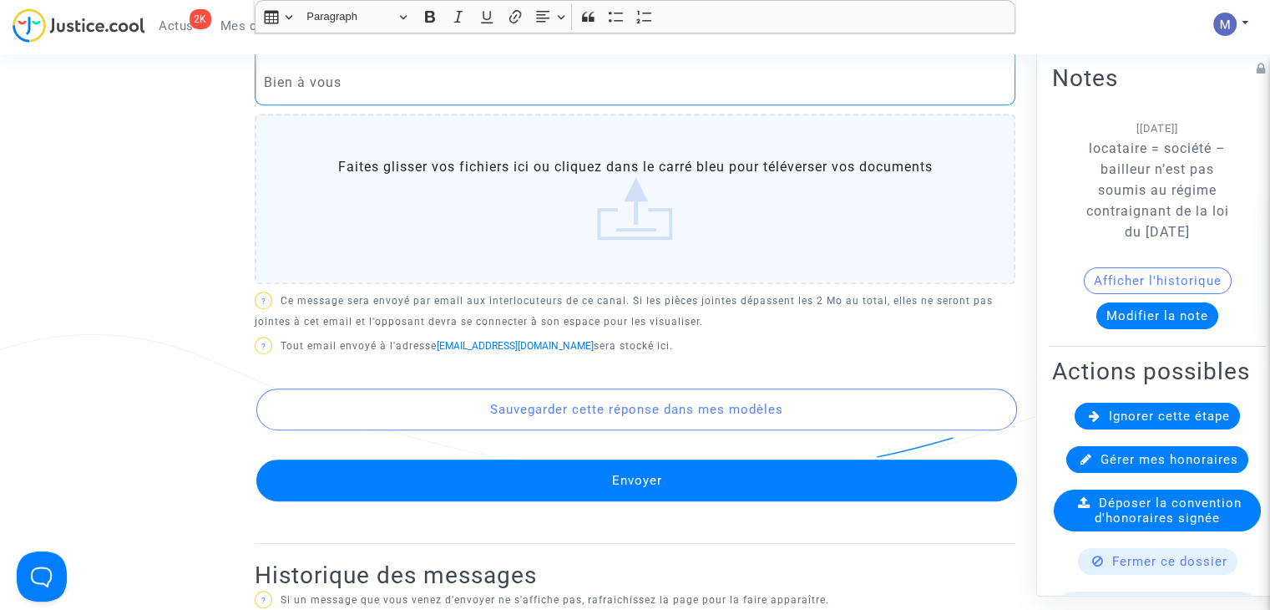
scroll to position [752, 0]
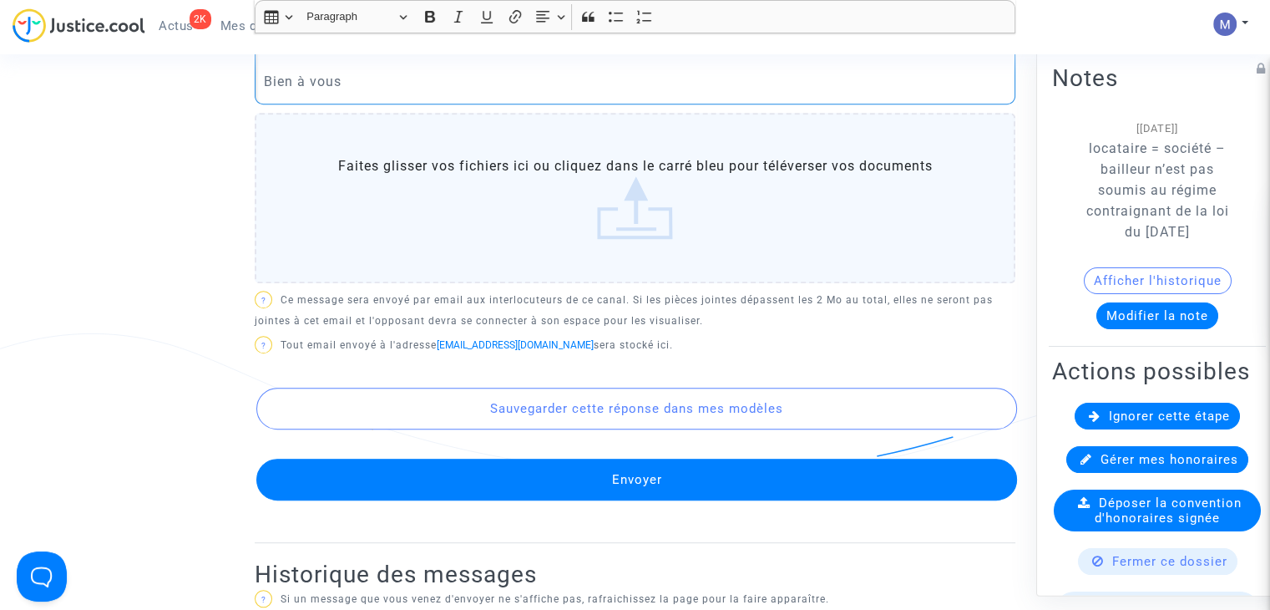
click at [616, 480] on button "Envoyer" at bounding box center [636, 479] width 761 height 42
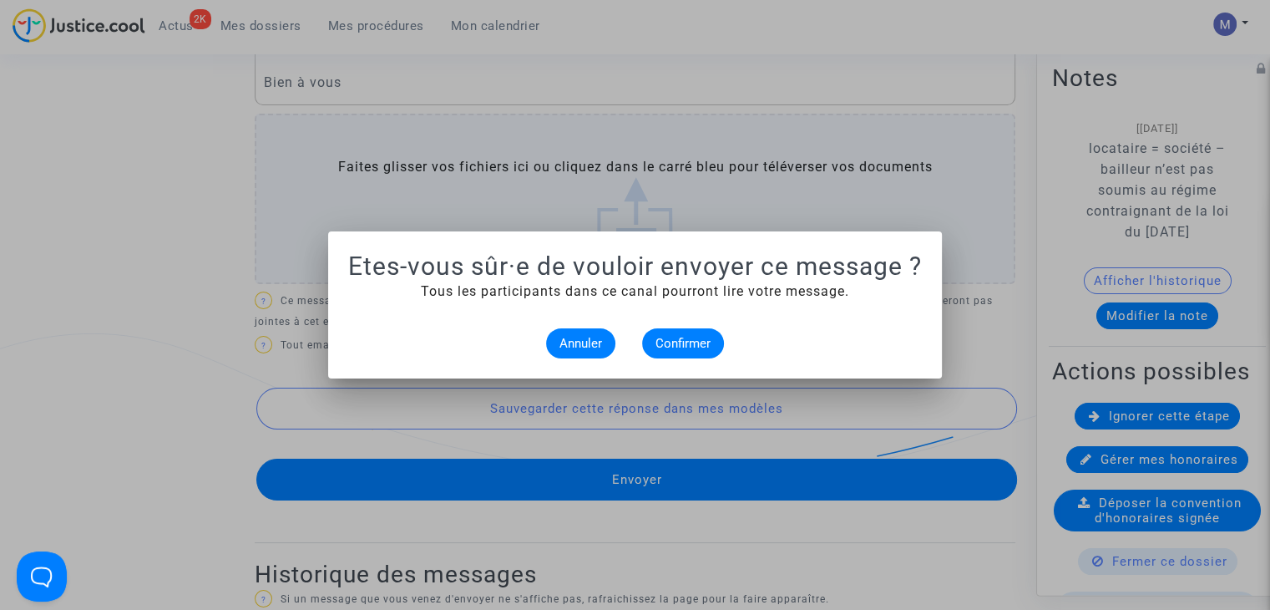
scroll to position [0, 0]
click at [686, 344] on span "Confirmer" at bounding box center [683, 343] width 55 height 15
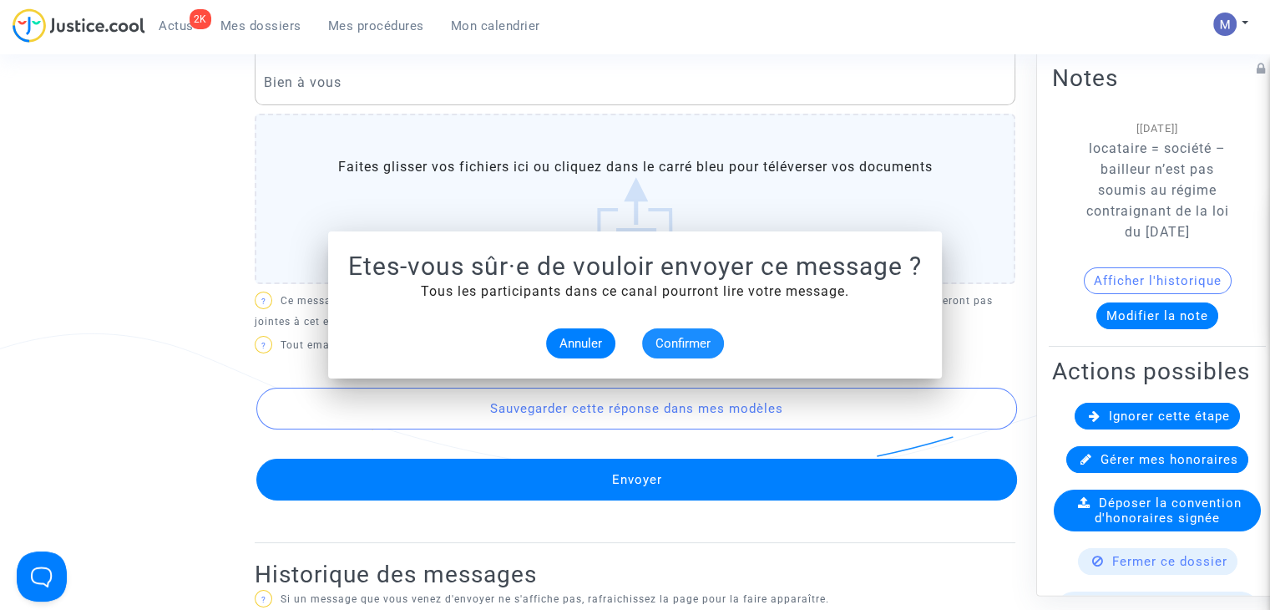
scroll to position [752, 0]
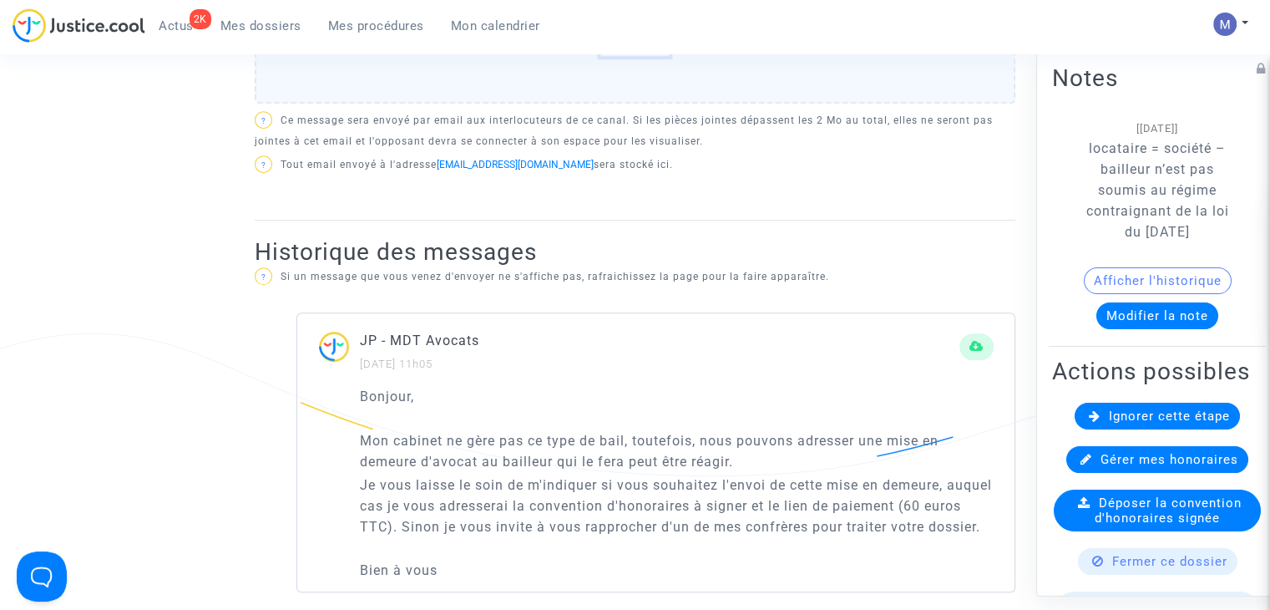
click at [266, 24] on span "Mes dossiers" at bounding box center [260, 25] width 81 height 15
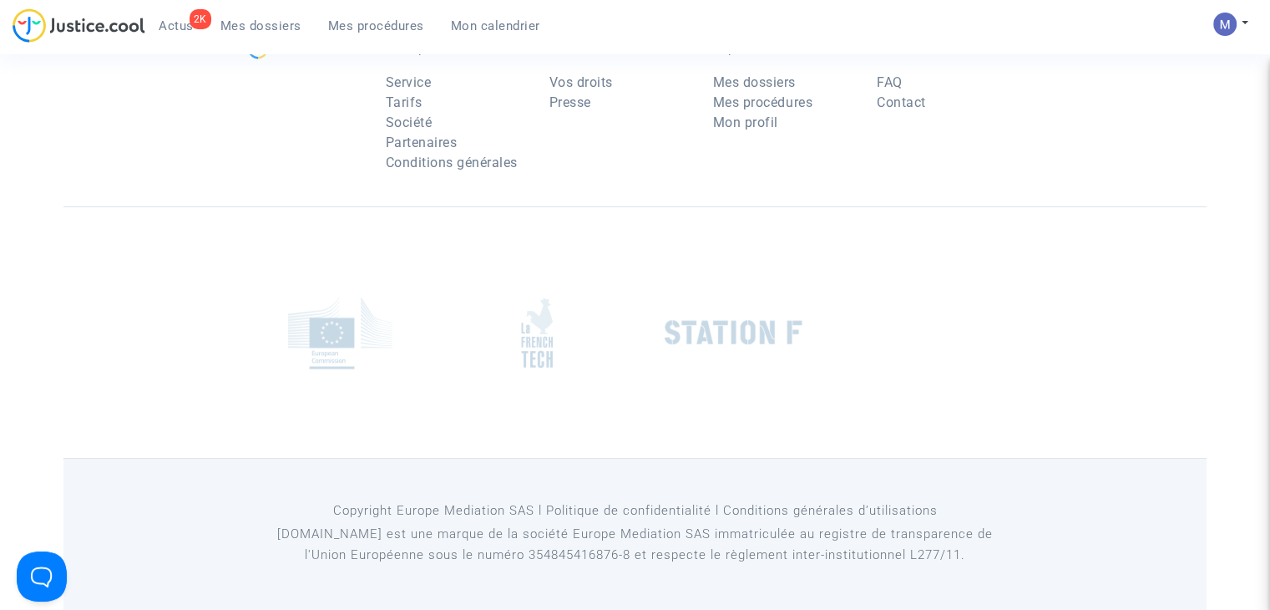
scroll to position [167, 0]
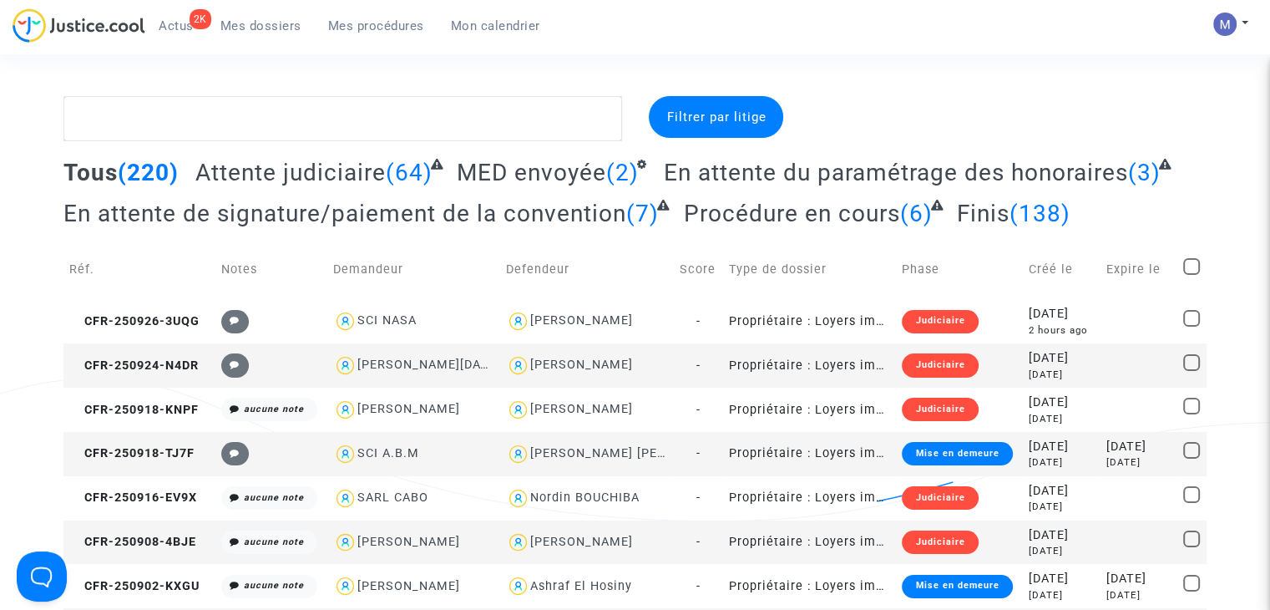
click at [772, 178] on span "En attente du paramétrage des honoraires" at bounding box center [896, 173] width 464 height 28
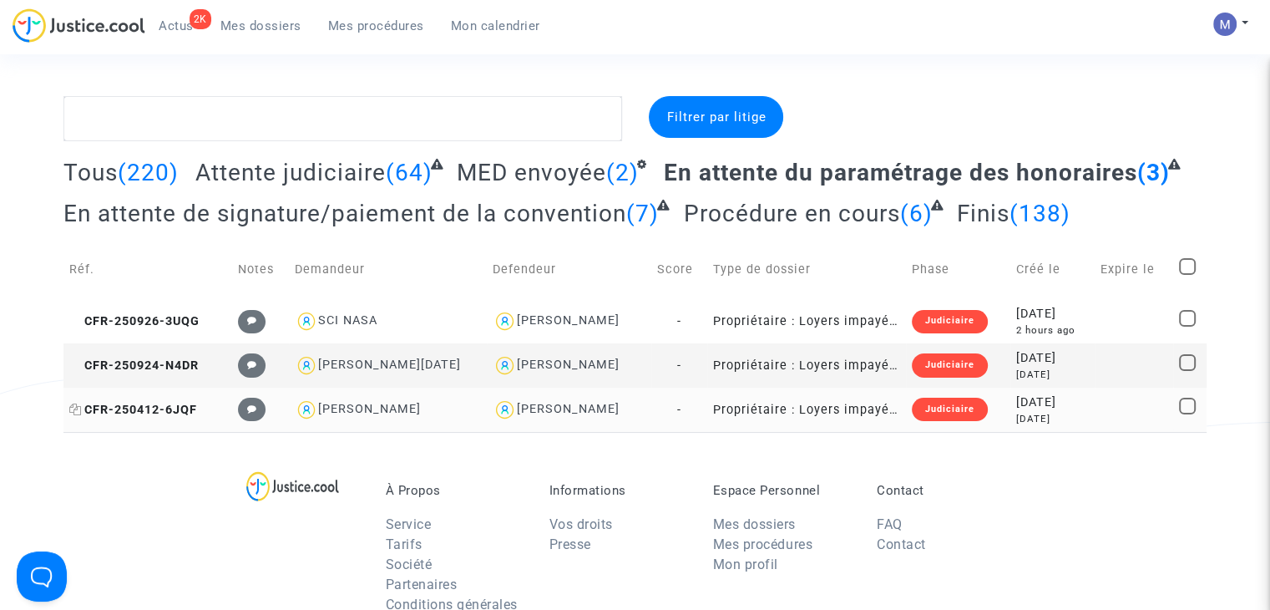
click at [156, 408] on span "CFR-250412-6JQF" at bounding box center [133, 410] width 128 height 14
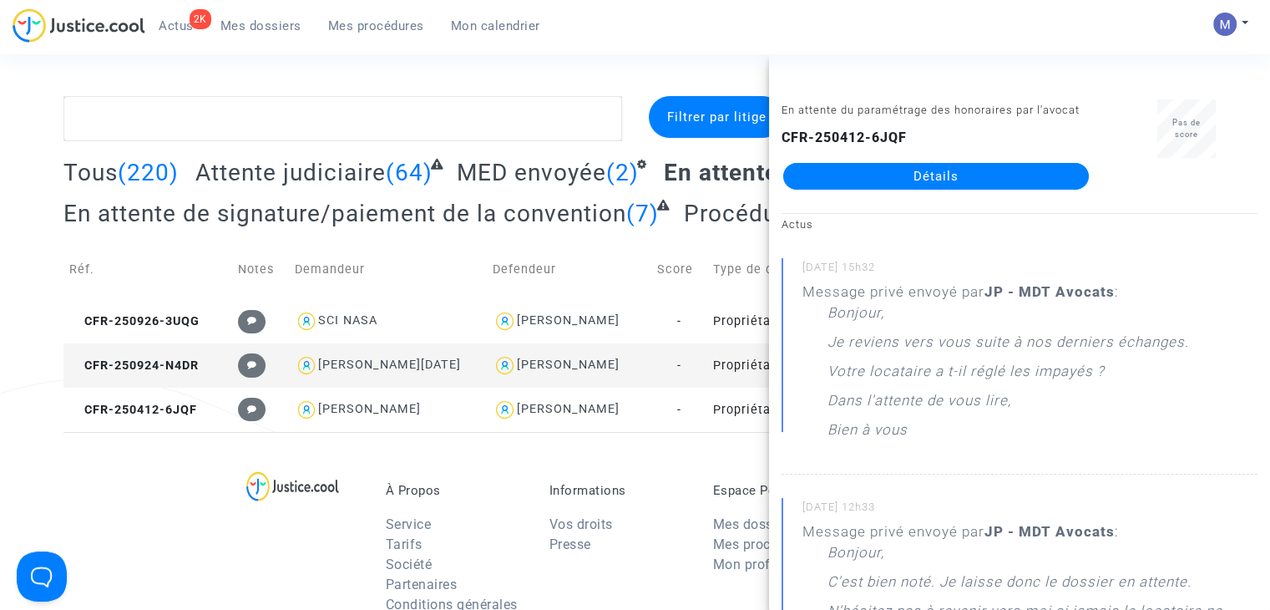
click at [250, 168] on span "Attente judiciaire" at bounding box center [290, 173] width 190 height 28
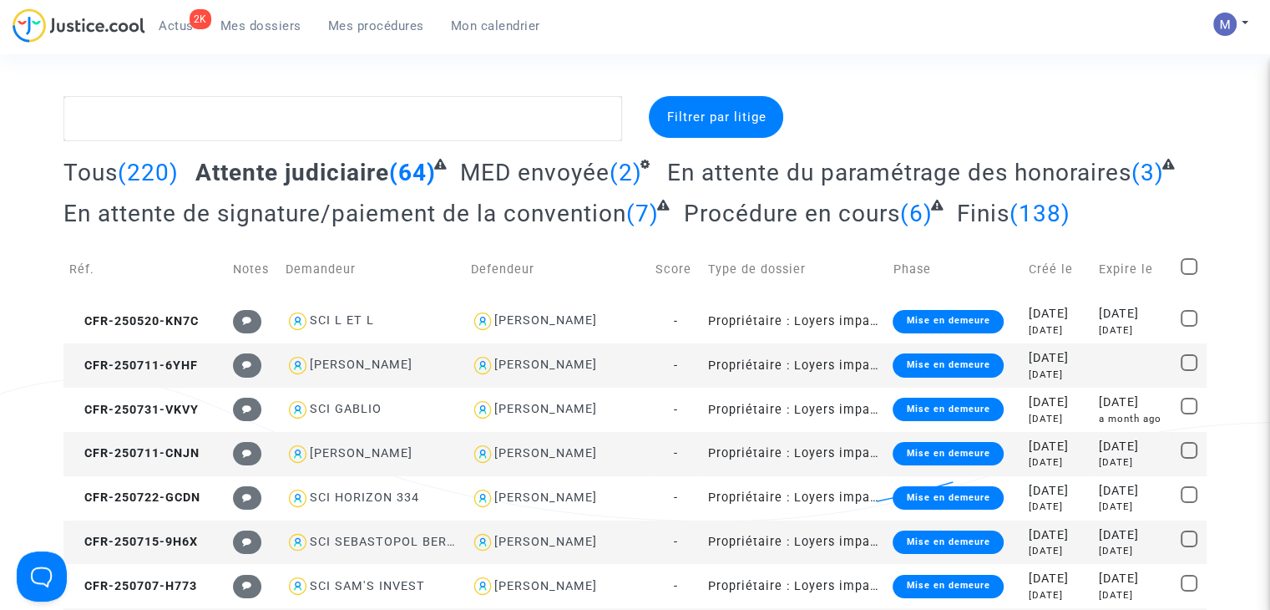
drag, startPoint x: 880, startPoint y: 167, endPoint x: 367, endPoint y: 272, distance: 523.4
click at [879, 167] on span "En attente du paramétrage des honoraires" at bounding box center [899, 173] width 464 height 28
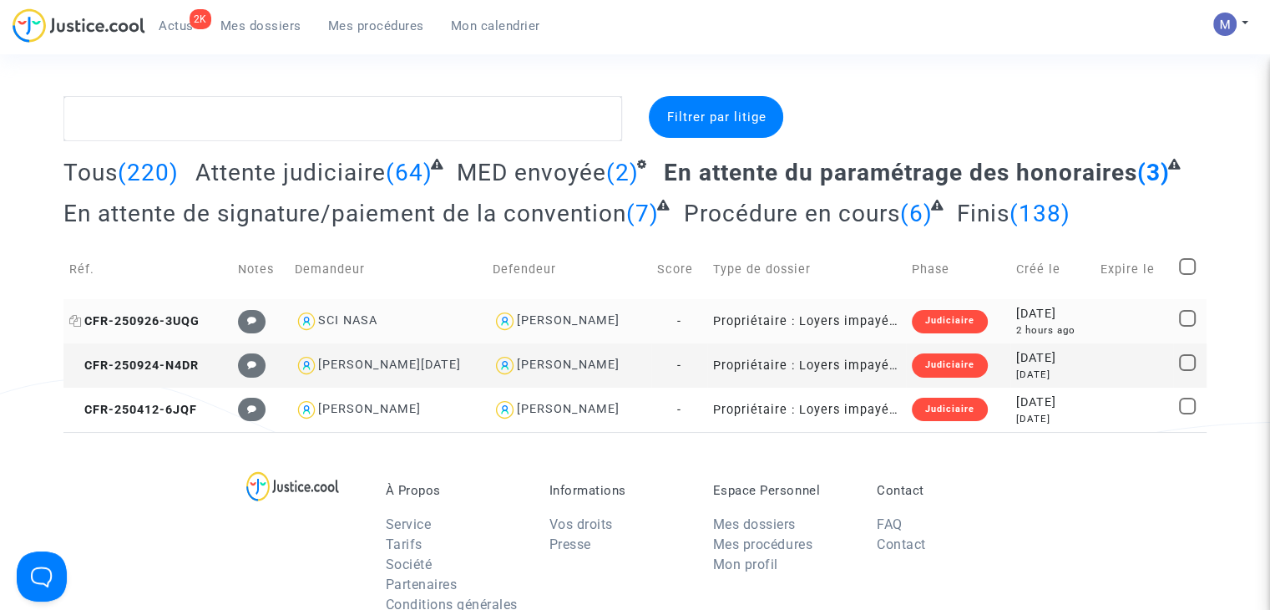
click at [187, 317] on span "CFR-250926-3UQG" at bounding box center [134, 321] width 130 height 14
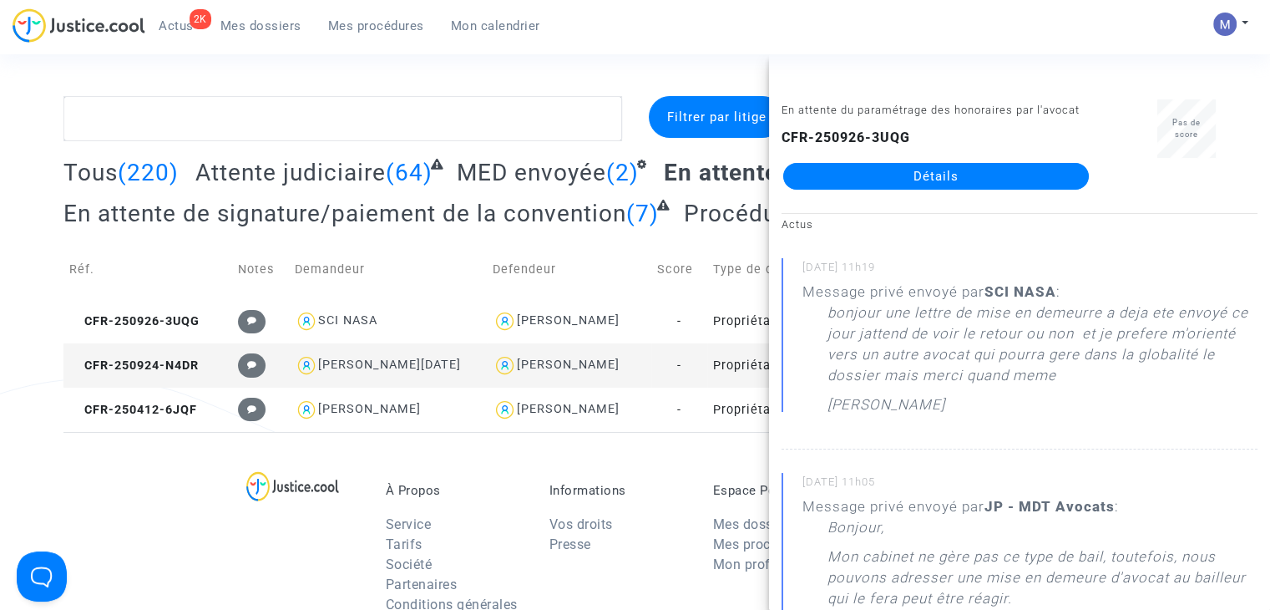
click at [903, 190] on div "En attente du paramétrage des honoraires par l'avocat CFR-250926-3UQG Détails" at bounding box center [936, 151] width 334 height 105
drag, startPoint x: 899, startPoint y: 178, endPoint x: 889, endPoint y: 180, distance: 10.3
click at [899, 177] on link "Détails" at bounding box center [936, 176] width 306 height 27
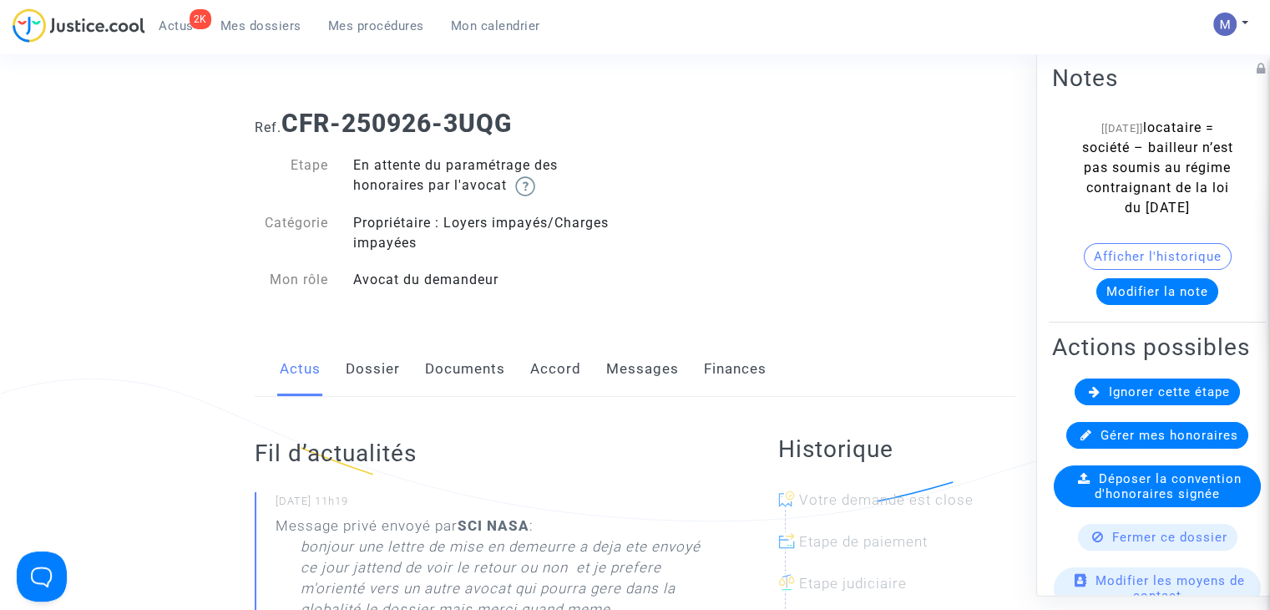
click at [625, 374] on link "Messages" at bounding box center [642, 369] width 73 height 55
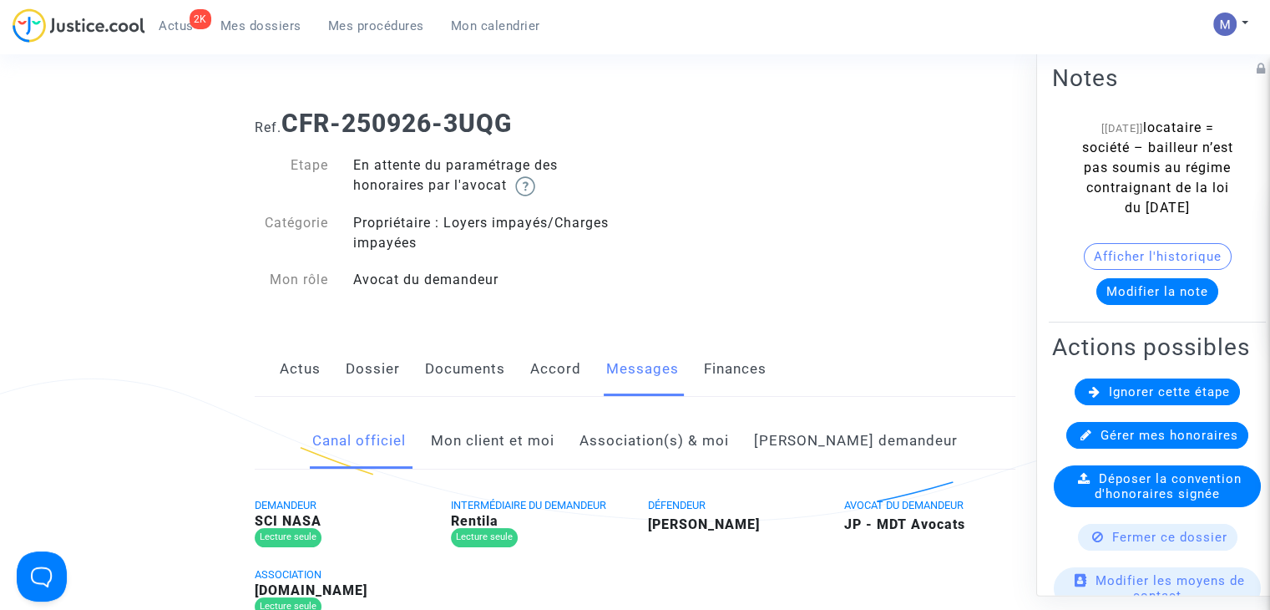
click at [499, 438] on link "Mon client et moi" at bounding box center [493, 440] width 124 height 55
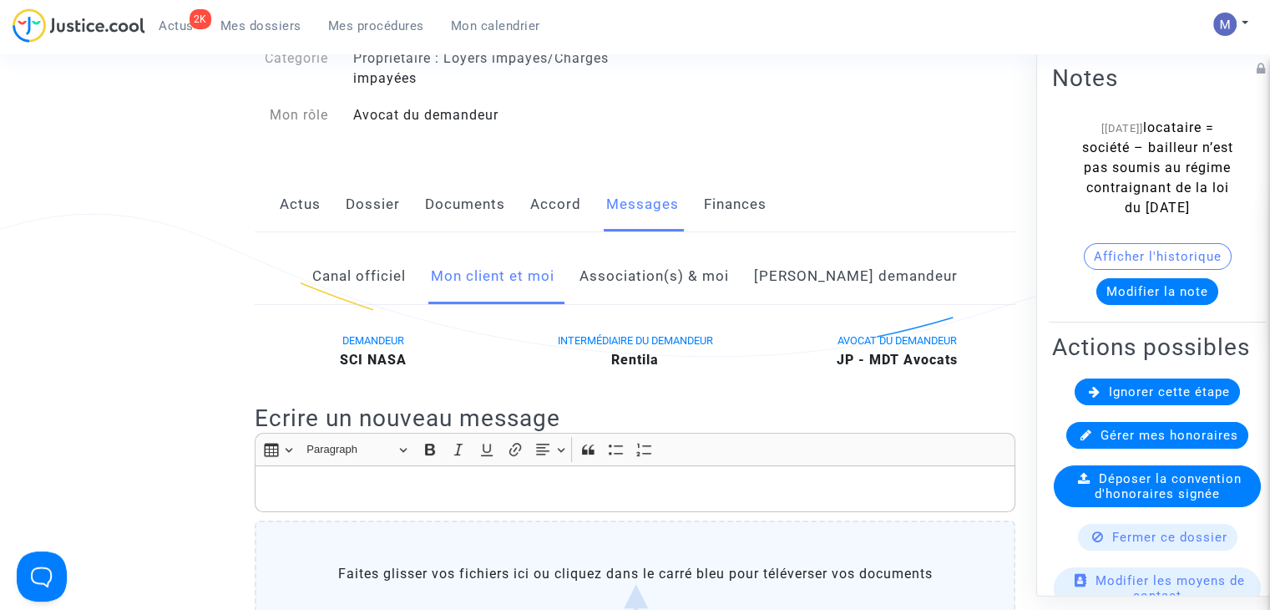
scroll to position [167, 0]
click at [331, 476] on p "Rich Text Editor, main" at bounding box center [635, 486] width 743 height 21
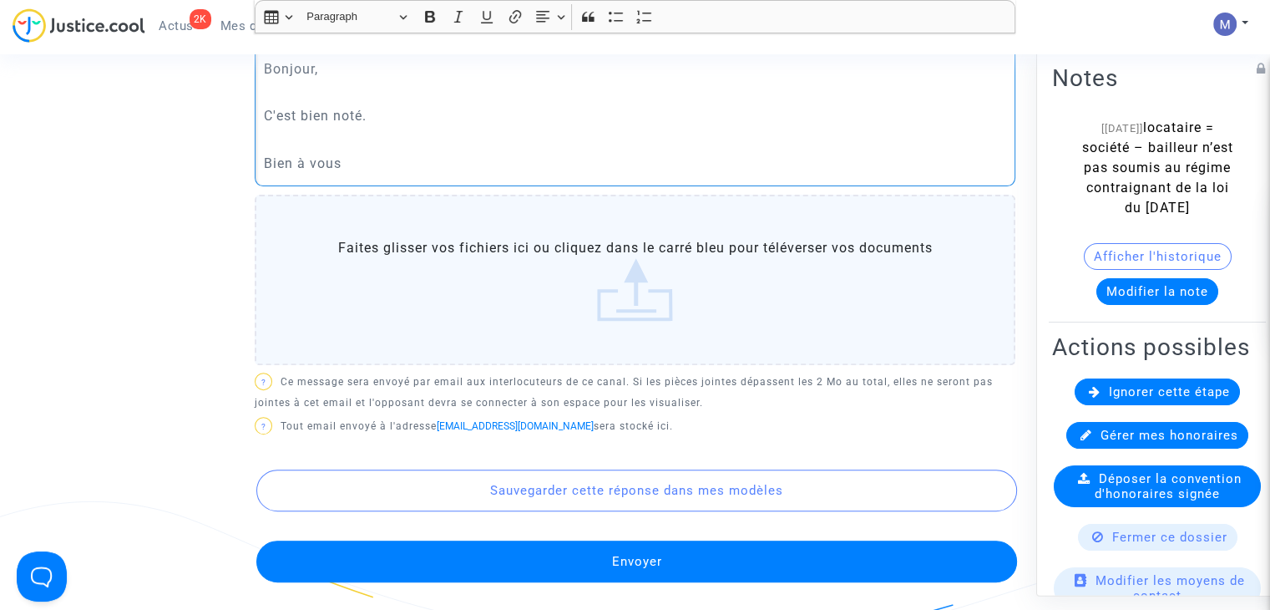
scroll to position [668, 0]
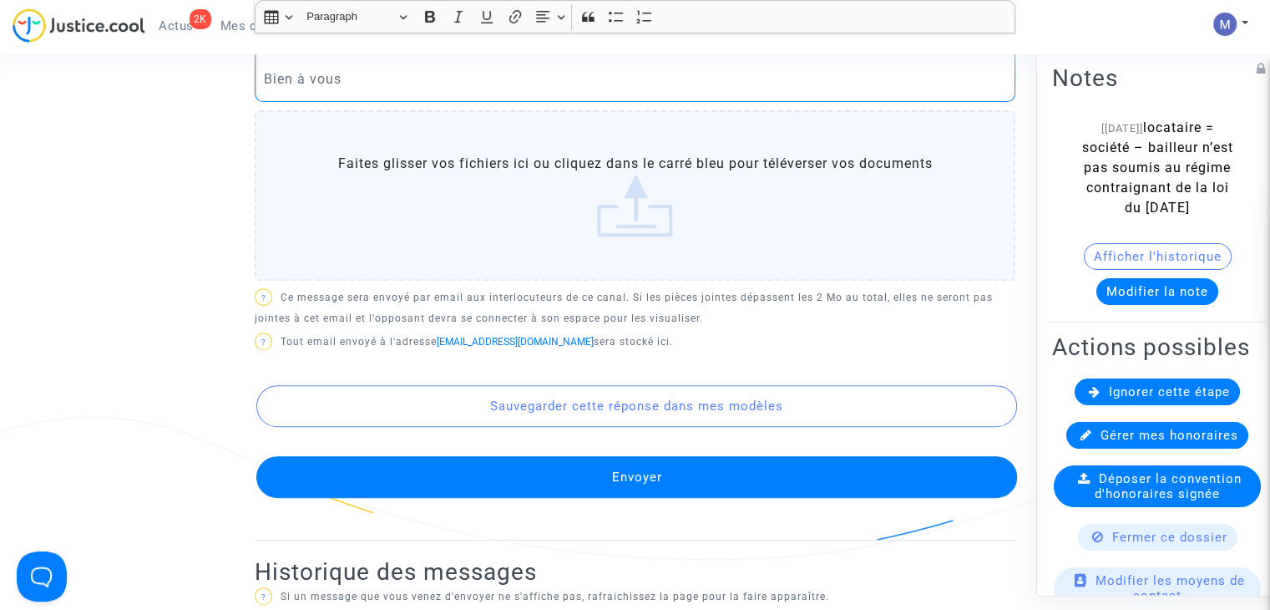
click at [560, 460] on button "Envoyer" at bounding box center [636, 477] width 761 height 42
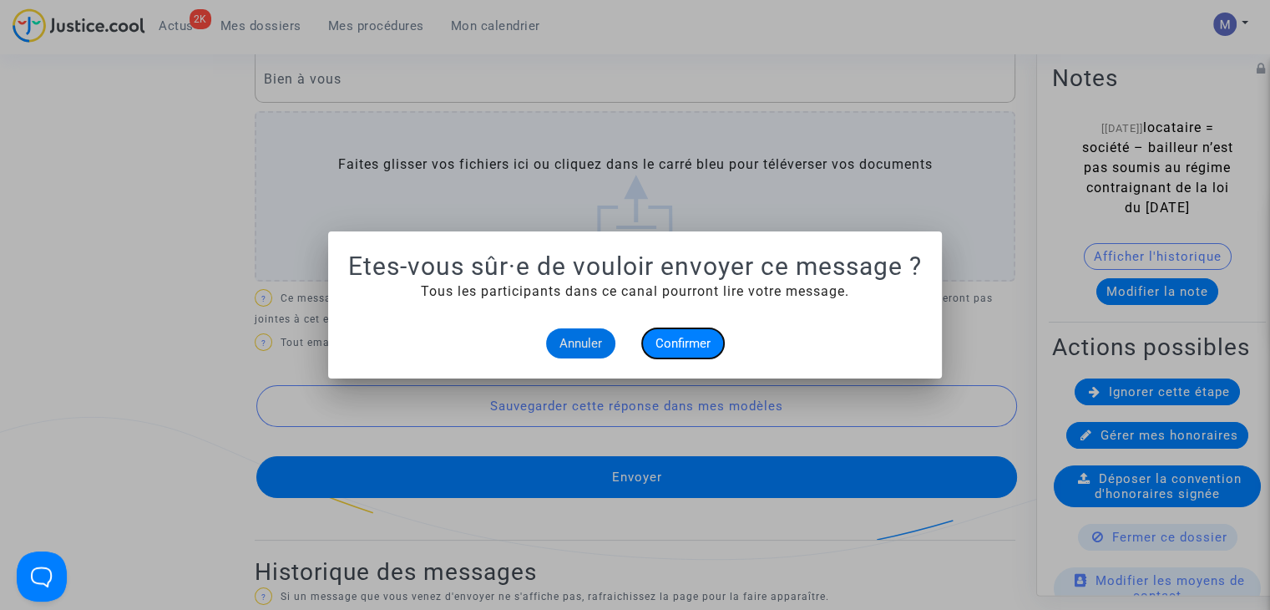
click at [662, 344] on span "Confirmer" at bounding box center [683, 343] width 55 height 15
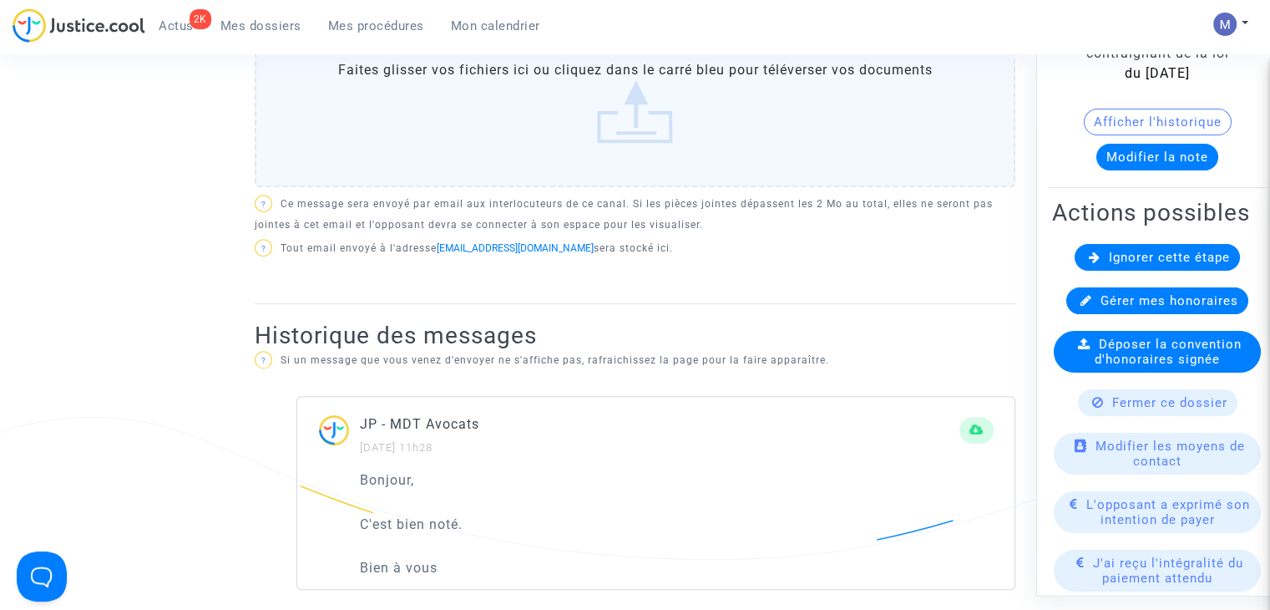
scroll to position [167, 0]
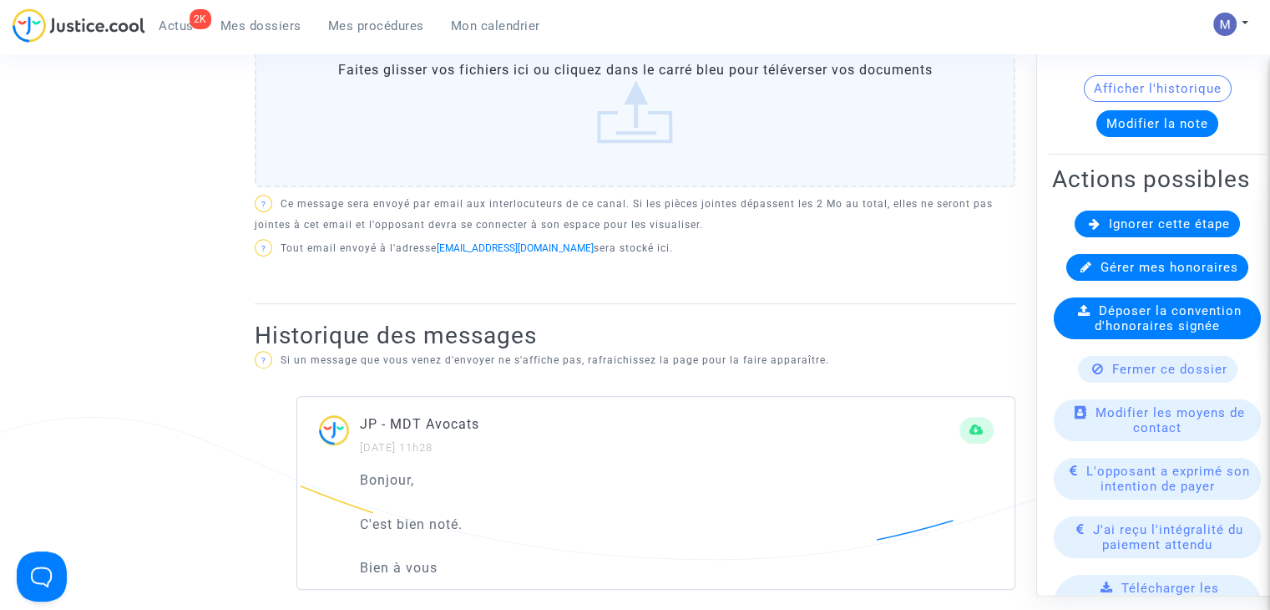
click at [1148, 383] on div "Fermer ce dossier" at bounding box center [1158, 370] width 160 height 27
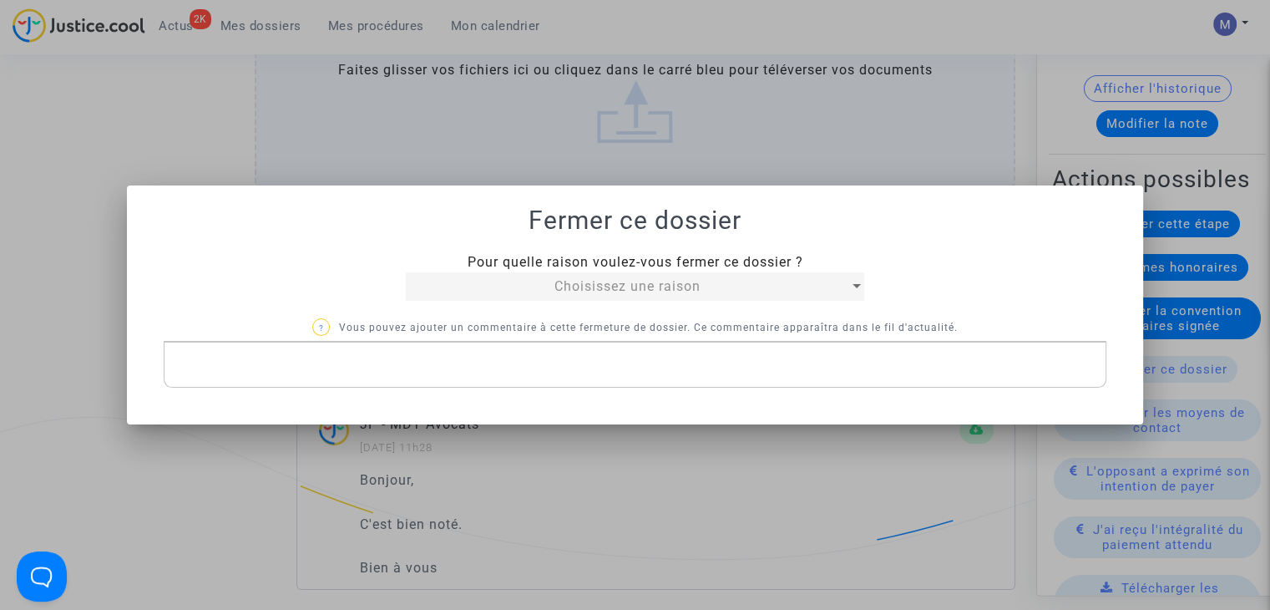
click at [745, 288] on div "Choisissez une raison" at bounding box center [627, 286] width 443 height 20
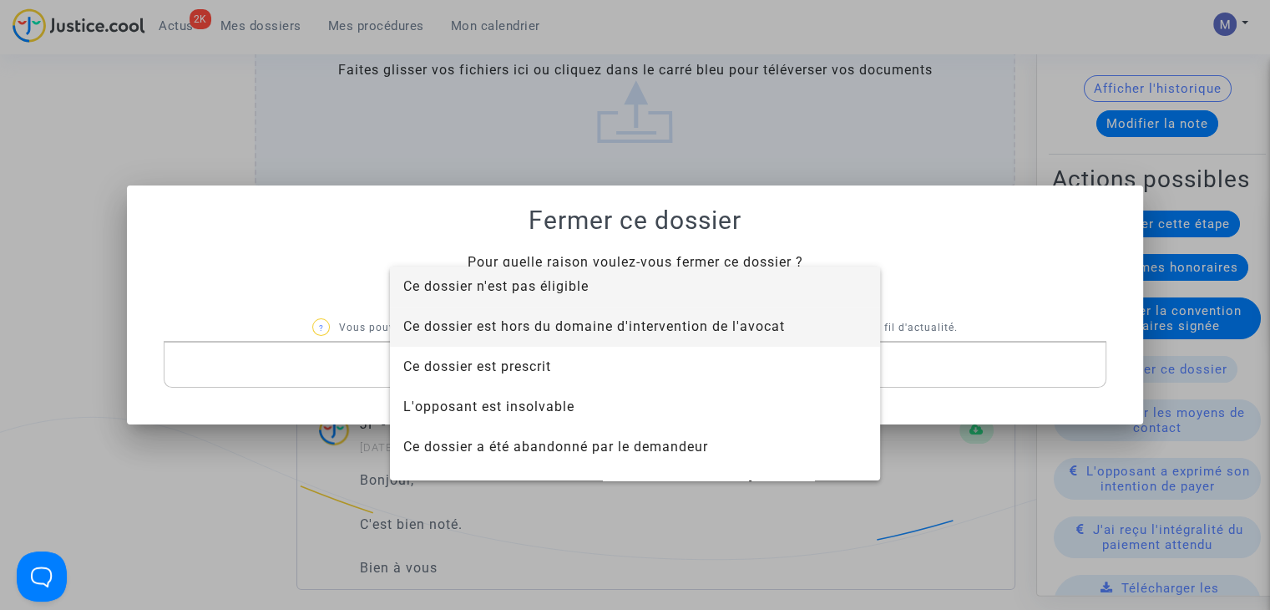
click at [607, 330] on span "Ce dossier est hors du domaine d'intervention de l'avocat" at bounding box center [594, 326] width 382 height 16
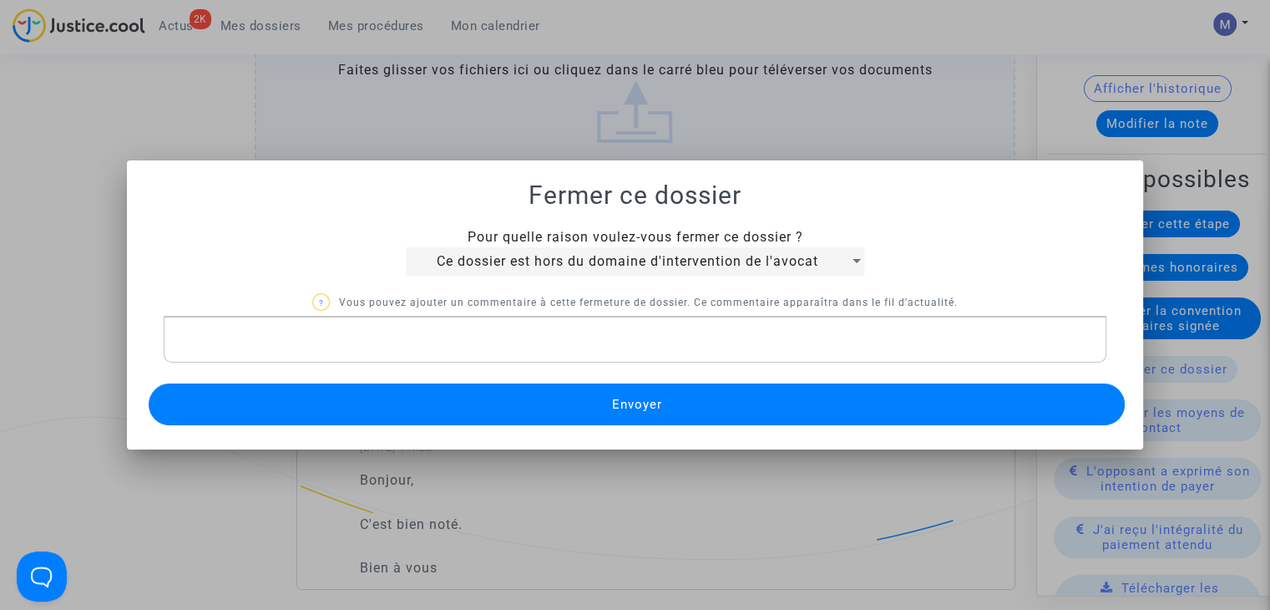
click at [627, 408] on span "Envoyer" at bounding box center [636, 404] width 50 height 15
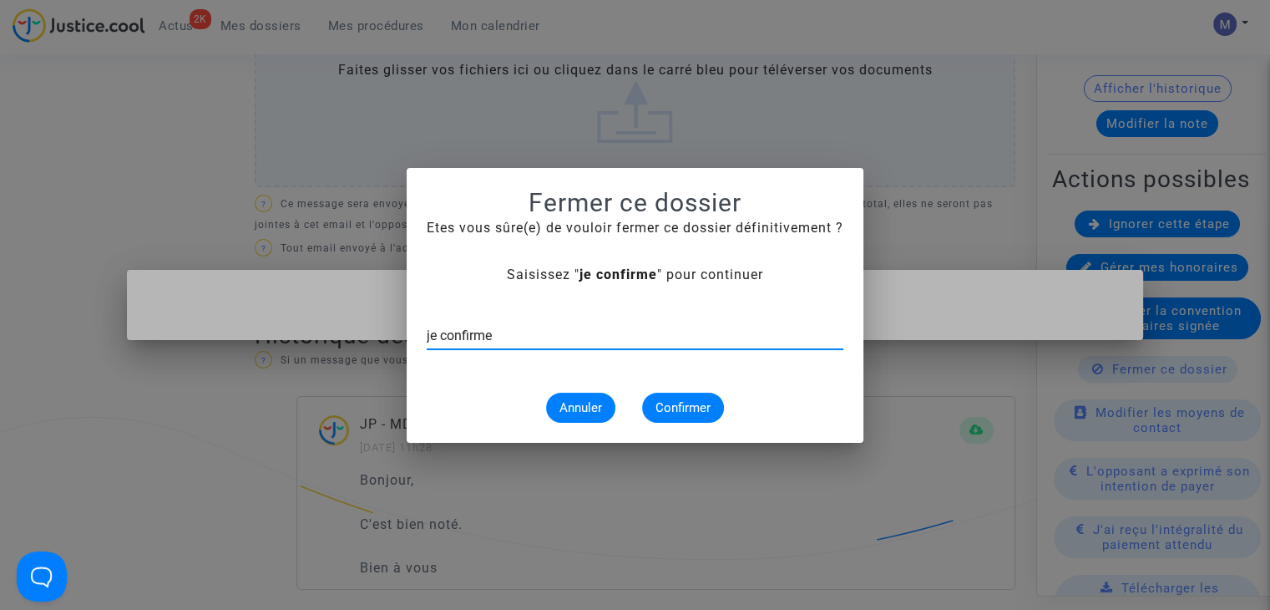
type input "je confirme"
click at [691, 405] on span "Confirmer" at bounding box center [683, 407] width 55 height 15
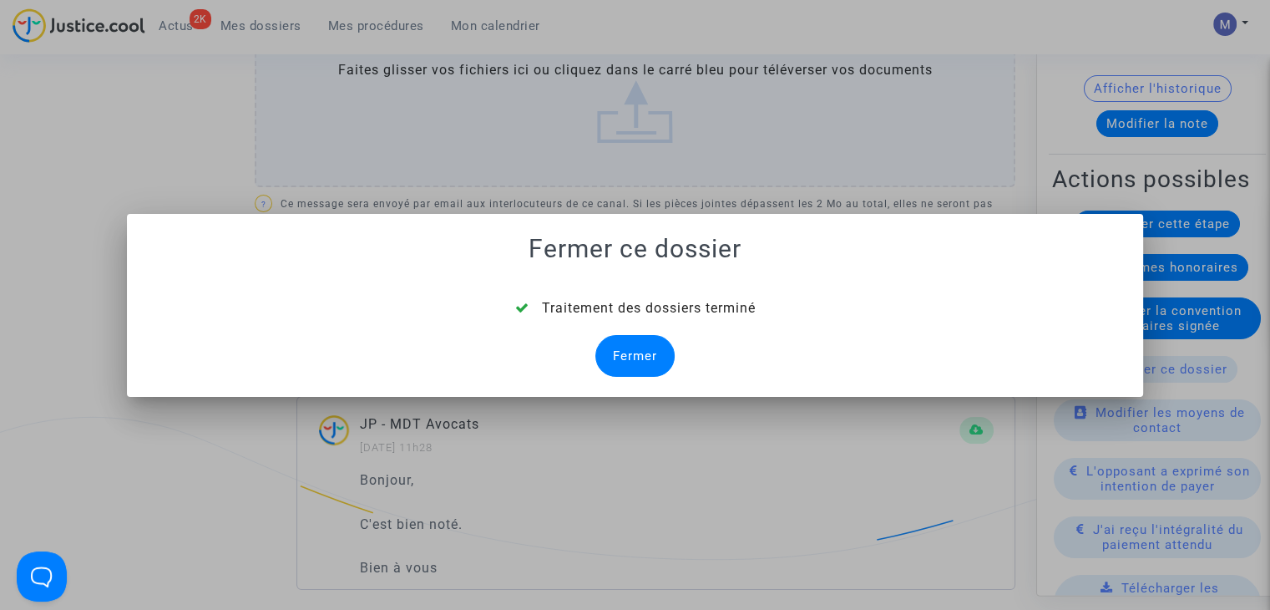
drag, startPoint x: 658, startPoint y: 351, endPoint x: 544, endPoint y: 214, distance: 178.5
click at [650, 347] on div "Fermer" at bounding box center [634, 356] width 79 height 42
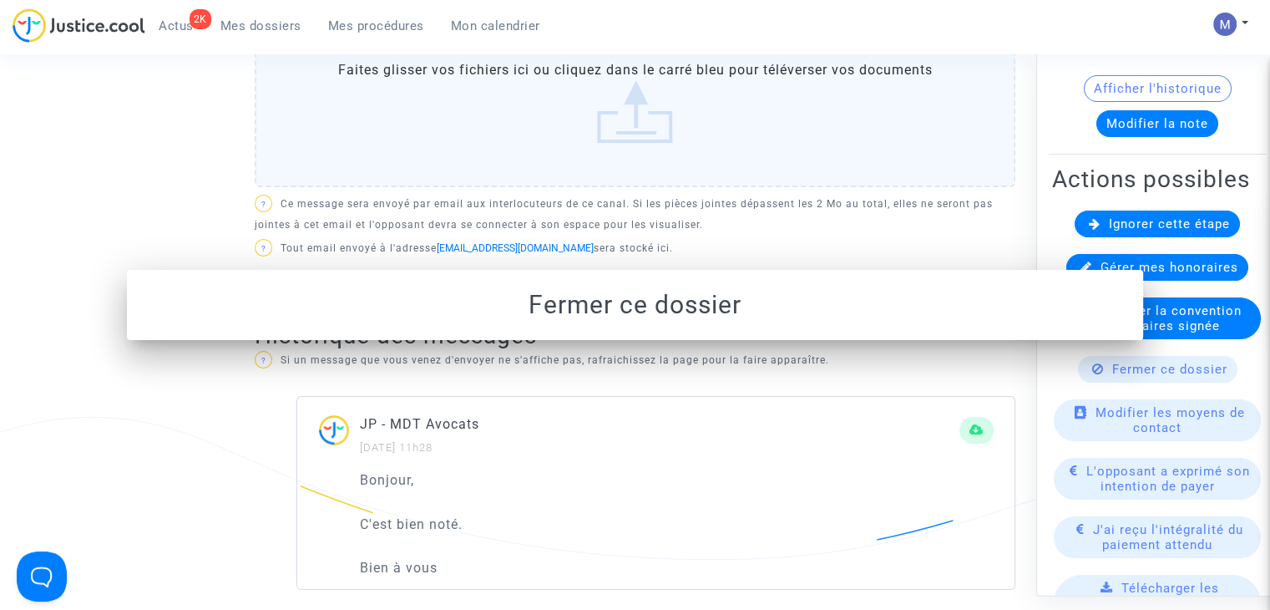
scroll to position [668, 0]
